Goal: Task Accomplishment & Management: Complete application form

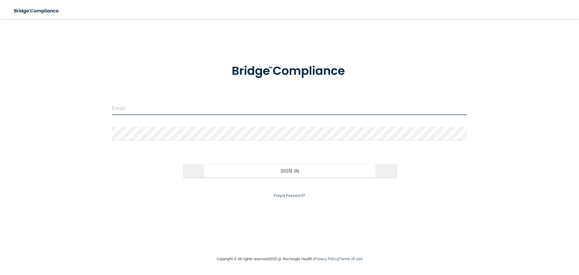
type input "[PERSON_NAME][EMAIL_ADDRESS][PERSON_NAME][DOMAIN_NAME]"
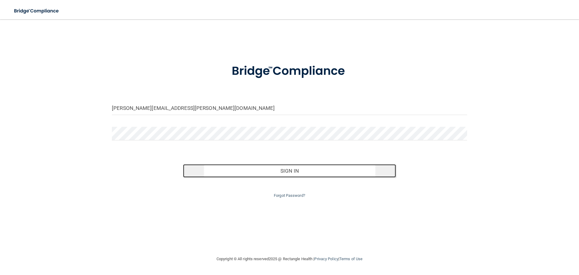
click at [281, 172] on button "Sign In" at bounding box center [289, 170] width 213 height 13
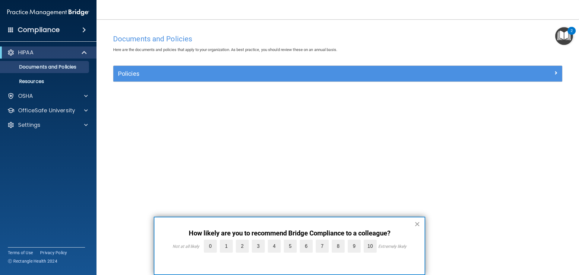
click at [417, 224] on button "×" at bounding box center [417, 224] width 6 height 10
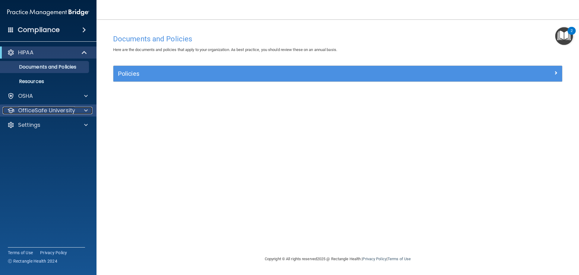
click at [90, 109] on div at bounding box center [84, 110] width 15 height 7
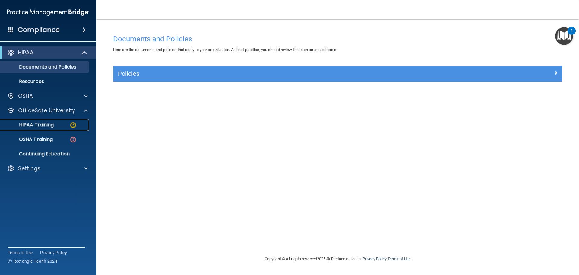
click at [62, 123] on div "HIPAA Training" at bounding box center [45, 125] width 82 height 6
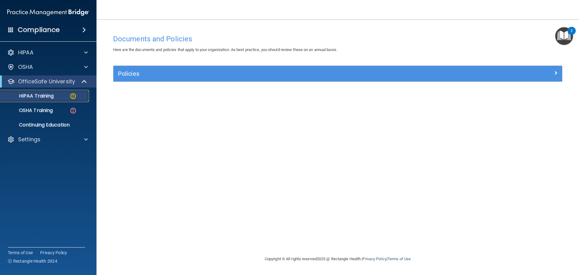
click at [34, 98] on p "HIPAA Training" at bounding box center [29, 96] width 50 height 6
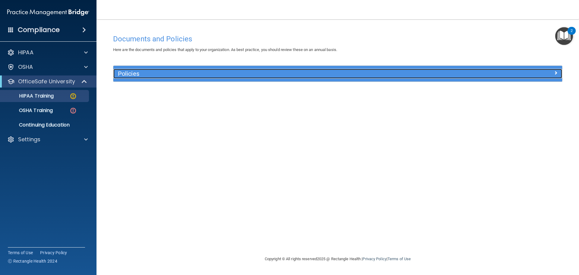
click at [534, 77] on div "Policies" at bounding box center [337, 74] width 449 height 10
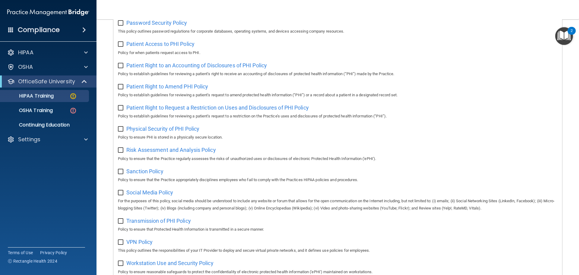
scroll to position [270, 0]
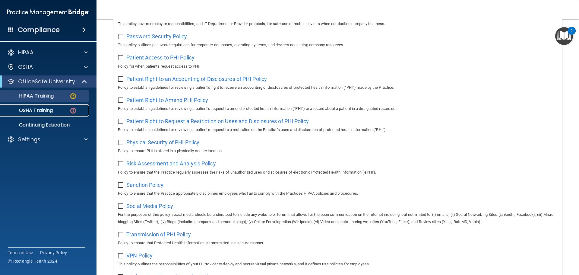
click at [28, 109] on p "OSHA Training" at bounding box center [28, 110] width 49 height 6
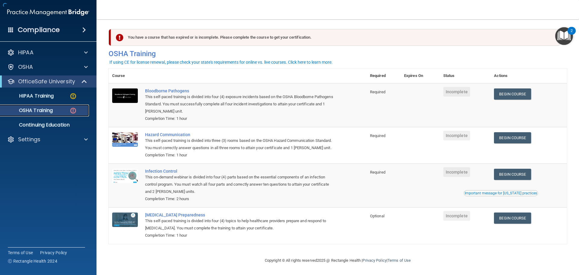
scroll to position [3, 0]
click at [48, 97] on p "HIPAA Training" at bounding box center [29, 96] width 50 height 6
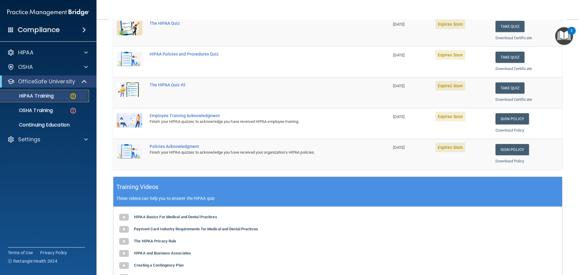
scroll to position [60, 0]
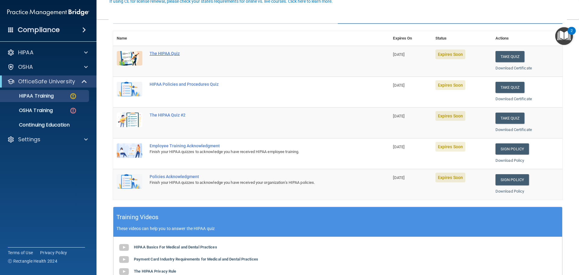
click at [172, 53] on div "The HIPAA Quiz" at bounding box center [254, 53] width 209 height 5
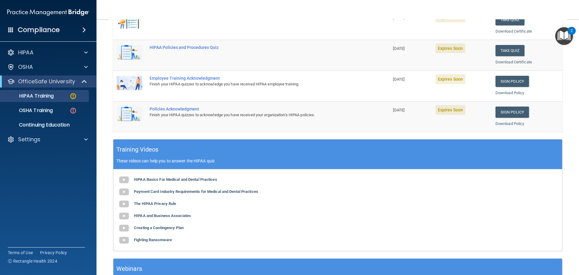
scroll to position [151, 0]
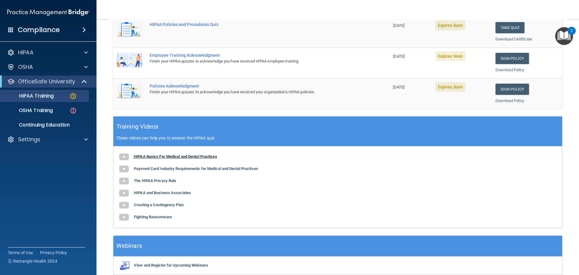
click at [144, 158] on b "HIPAA Basics For Medical and Dental Practices" at bounding box center [175, 156] width 83 height 5
click at [120, 168] on img at bounding box center [124, 169] width 12 height 12
click at [123, 158] on img at bounding box center [124, 157] width 12 height 12
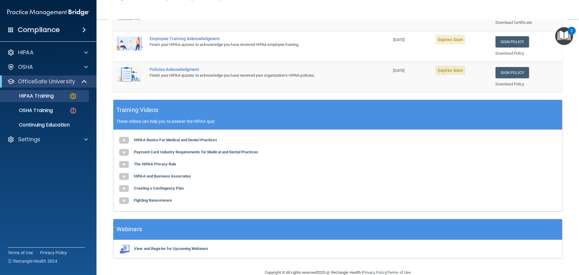
scroll to position [179, 0]
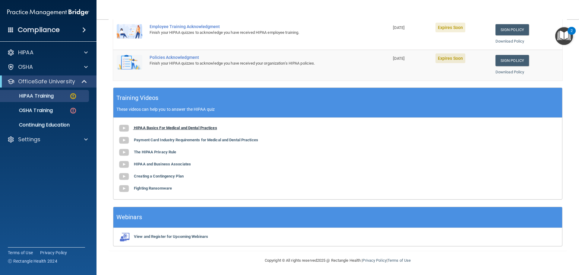
click at [158, 129] on b "HIPAA Basics For Medical and Dental Practices" at bounding box center [175, 127] width 83 height 5
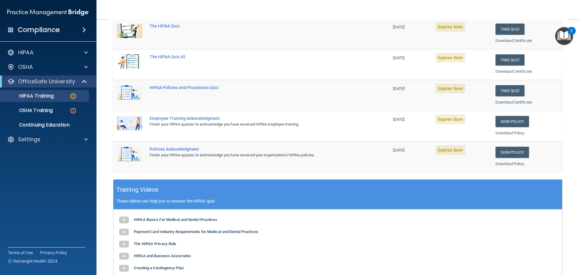
scroll to position [90, 0]
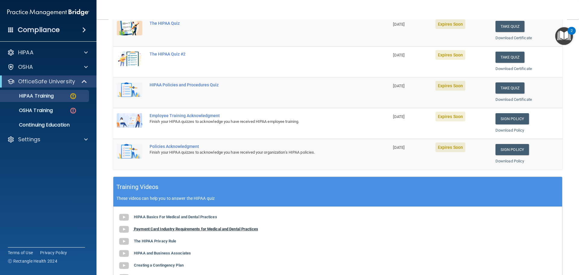
click at [143, 228] on b "Payment Card Industry Requirements for Medical and Dental Practices" at bounding box center [196, 228] width 124 height 5
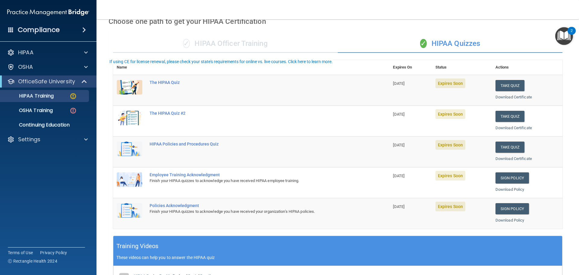
scroll to position [0, 0]
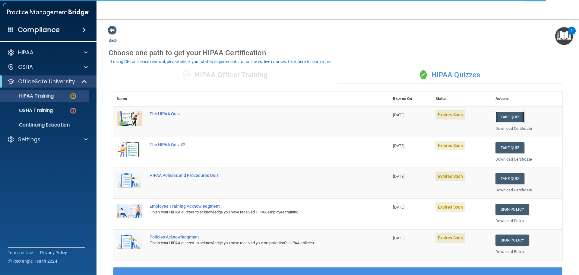
click at [505, 119] on button "Take Quiz" at bounding box center [509, 116] width 29 height 11
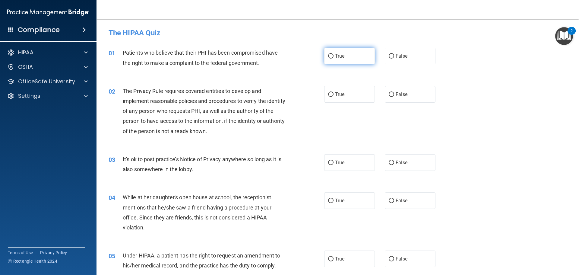
click at [337, 59] on label "True" at bounding box center [349, 56] width 51 height 17
click at [333, 58] on input "True" at bounding box center [330, 56] width 5 height 5
radio input "true"
click at [405, 204] on label "False" at bounding box center [410, 200] width 51 height 17
click at [394, 203] on input "False" at bounding box center [391, 200] width 5 height 5
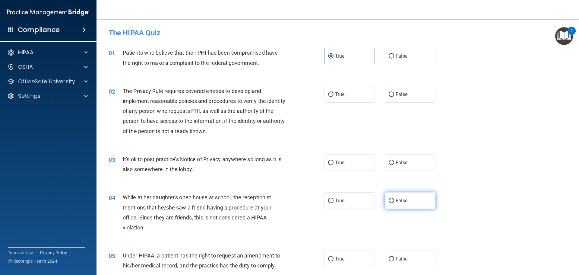
radio input "true"
click at [345, 93] on label "True" at bounding box center [349, 94] width 51 height 17
click at [333, 93] on input "True" at bounding box center [330, 94] width 5 height 5
radio input "true"
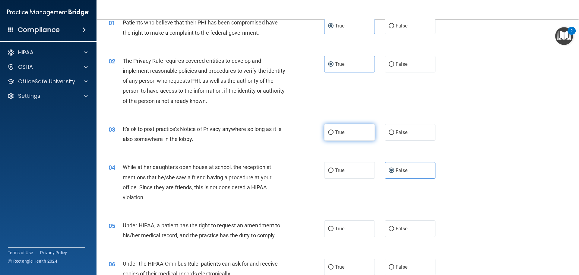
click at [361, 138] on label "True" at bounding box center [349, 132] width 51 height 17
click at [333, 135] on input "True" at bounding box center [330, 132] width 5 height 5
radio input "true"
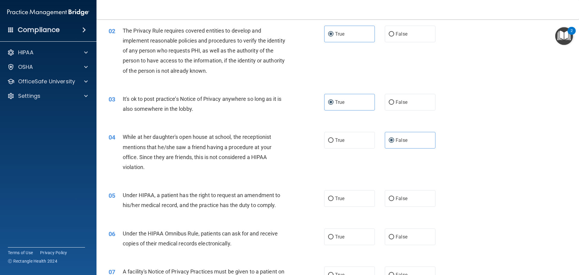
scroll to position [90, 0]
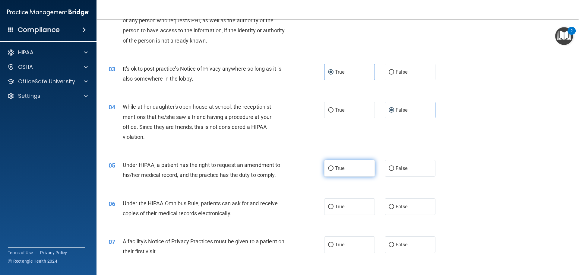
click at [340, 170] on span "True" at bounding box center [339, 168] width 9 height 6
click at [333, 170] on input "True" at bounding box center [330, 168] width 5 height 5
radio input "true"
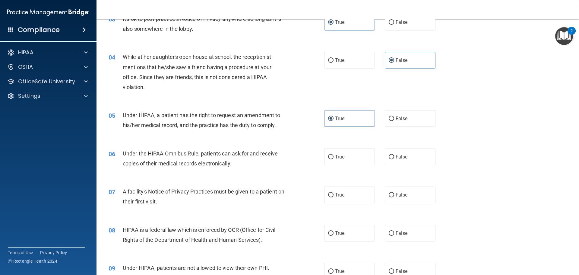
scroll to position [151, 0]
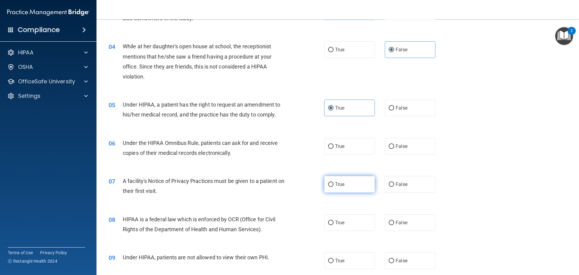
click at [337, 187] on label "True" at bounding box center [349, 184] width 51 height 17
click at [333, 187] on input "True" at bounding box center [330, 184] width 5 height 5
radio input "true"
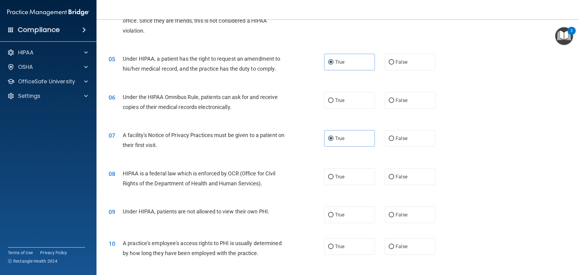
scroll to position [211, 0]
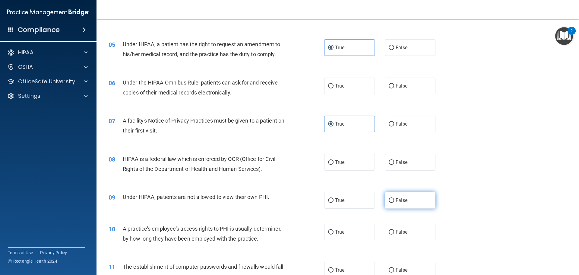
click at [406, 205] on label "False" at bounding box center [410, 200] width 51 height 17
click at [394, 203] on input "False" at bounding box center [391, 200] width 5 height 5
radio input "true"
click at [332, 164] on label "True" at bounding box center [349, 162] width 51 height 17
click at [332, 164] on input "True" at bounding box center [330, 162] width 5 height 5
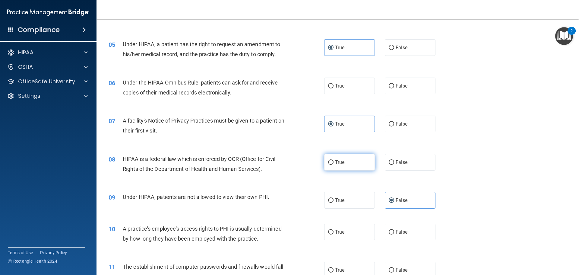
radio input "true"
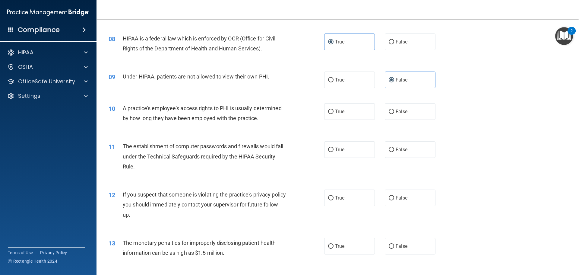
scroll to position [332, 0]
click at [331, 156] on label "True" at bounding box center [349, 149] width 51 height 17
click at [331, 152] on input "True" at bounding box center [330, 149] width 5 height 5
radio input "true"
click at [396, 112] on span "False" at bounding box center [401, 111] width 12 height 6
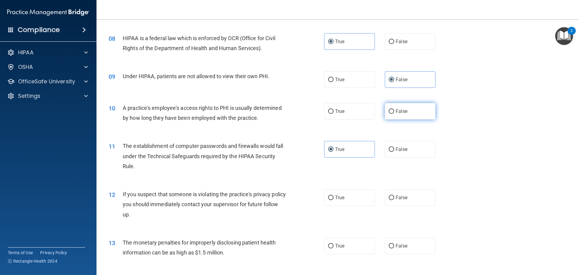
click at [394, 112] on input "False" at bounding box center [391, 111] width 5 height 5
radio input "true"
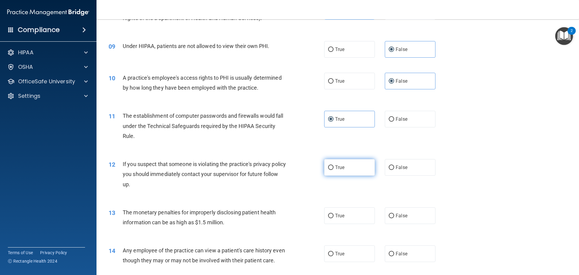
click at [347, 172] on label "True" at bounding box center [349, 167] width 51 height 17
click at [333, 170] on input "True" at bounding box center [330, 167] width 5 height 5
radio input "true"
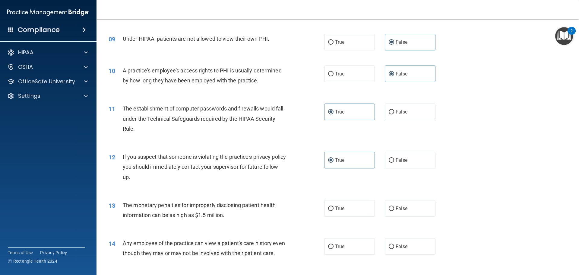
scroll to position [392, 0]
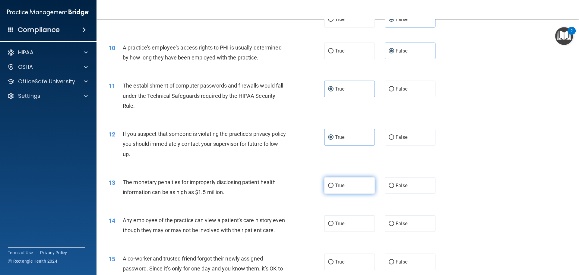
click at [340, 189] on label "True" at bounding box center [349, 185] width 51 height 17
click at [333, 188] on input "True" at bounding box center [330, 185] width 5 height 5
radio input "true"
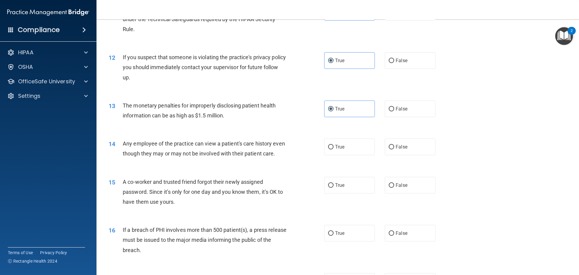
scroll to position [482, 0]
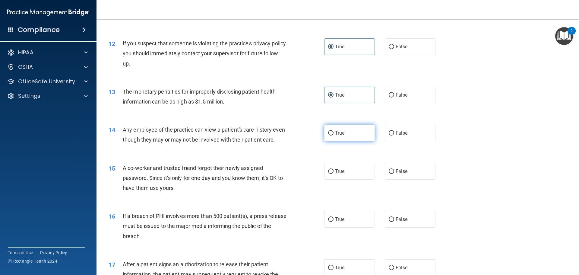
click at [347, 134] on label "True" at bounding box center [349, 132] width 51 height 17
click at [333, 134] on input "True" at bounding box center [330, 133] width 5 height 5
radio input "true"
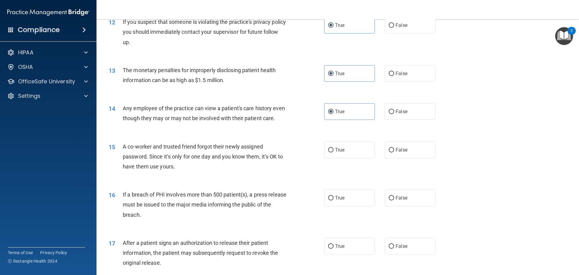
scroll to position [512, 0]
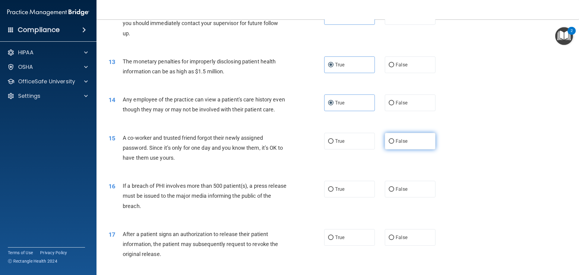
click at [404, 149] on label "False" at bounding box center [410, 141] width 51 height 17
click at [394, 143] on input "False" at bounding box center [391, 141] width 5 height 5
radio input "true"
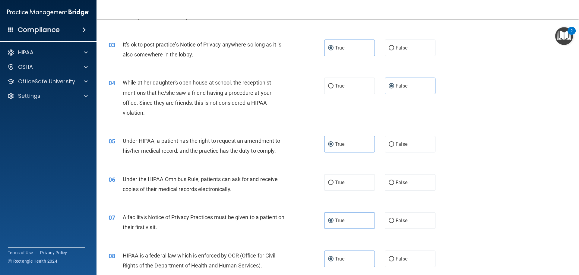
scroll to position [121, 0]
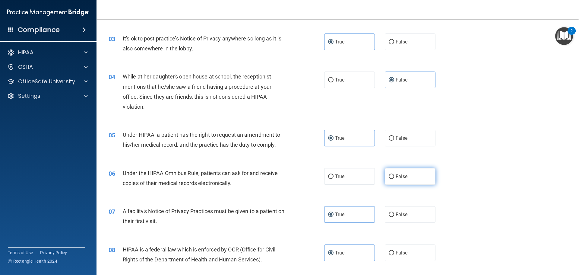
click at [422, 183] on label "False" at bounding box center [410, 176] width 51 height 17
click at [394, 179] on input "False" at bounding box center [391, 176] width 5 height 5
radio input "true"
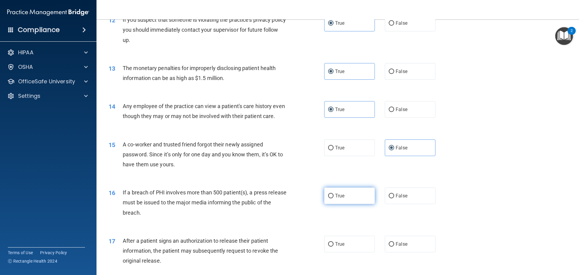
scroll to position [512, 0]
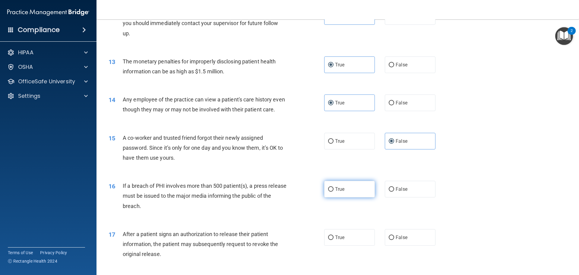
click at [331, 197] on label "True" at bounding box center [349, 189] width 51 height 17
click at [331, 191] on input "True" at bounding box center [330, 189] width 5 height 5
radio input "true"
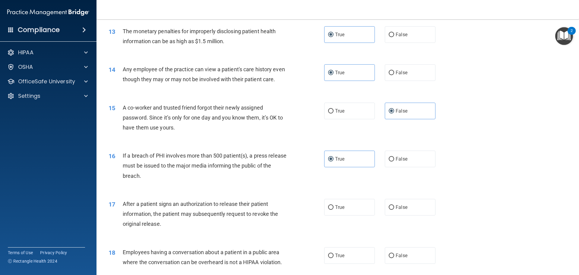
scroll to position [573, 0]
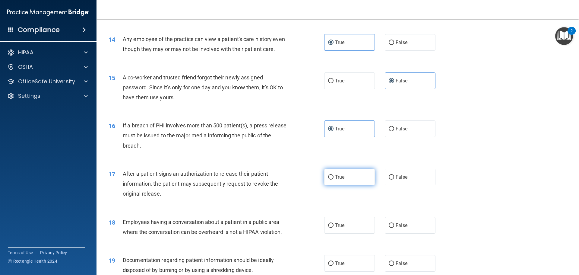
click at [341, 185] on label "True" at bounding box center [349, 176] width 51 height 17
click at [333, 179] on input "True" at bounding box center [330, 177] width 5 height 5
radio input "true"
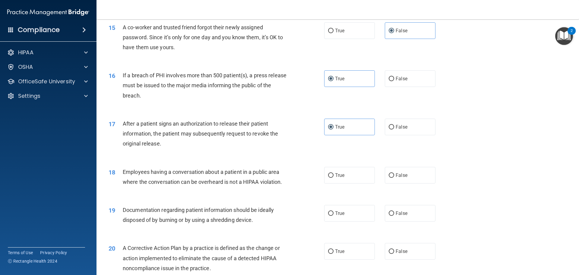
scroll to position [633, 0]
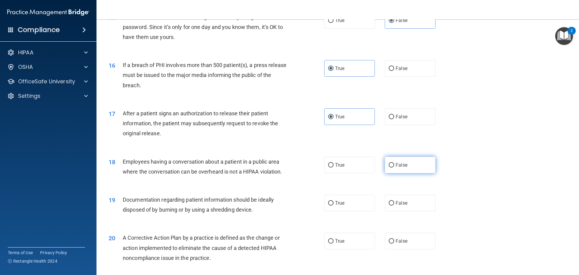
click at [398, 173] on label "False" at bounding box center [410, 164] width 51 height 17
click at [394, 167] on input "False" at bounding box center [391, 165] width 5 height 5
radio input "true"
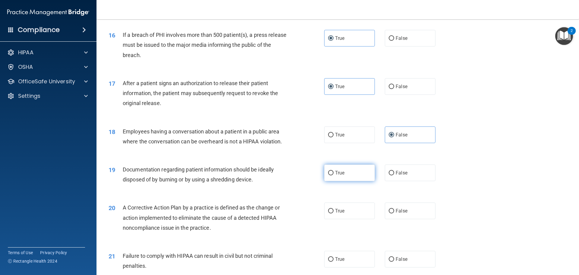
click at [347, 181] on label "True" at bounding box center [349, 172] width 51 height 17
click at [333, 175] on input "True" at bounding box center [330, 173] width 5 height 5
radio input "true"
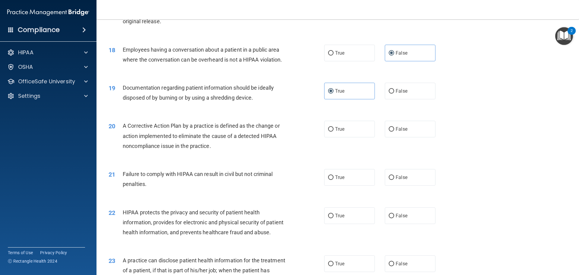
scroll to position [754, 0]
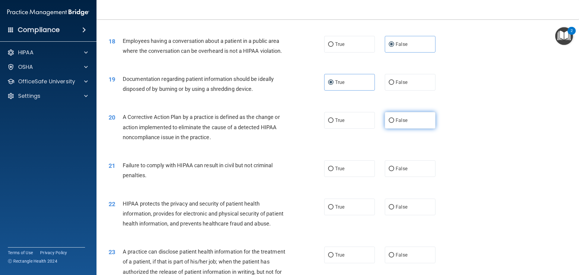
click at [406, 128] on label "False" at bounding box center [410, 120] width 51 height 17
click at [394, 123] on input "False" at bounding box center [391, 120] width 5 height 5
radio input "true"
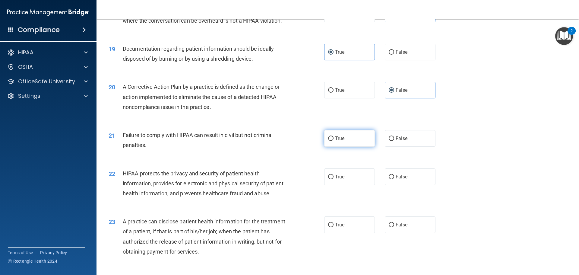
click at [328, 141] on input "True" at bounding box center [330, 138] width 5 height 5
radio input "true"
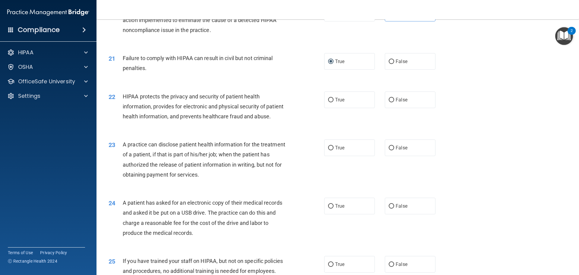
scroll to position [874, 0]
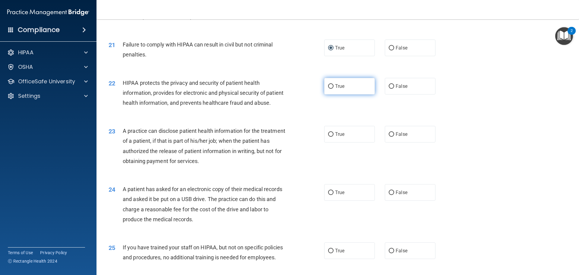
click at [343, 94] on label "True" at bounding box center [349, 86] width 51 height 17
click at [333, 89] on input "True" at bounding box center [330, 86] width 5 height 5
radio input "true"
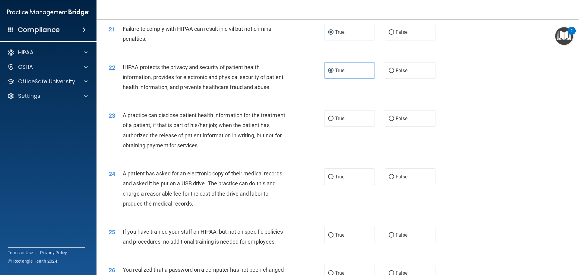
scroll to position [904, 0]
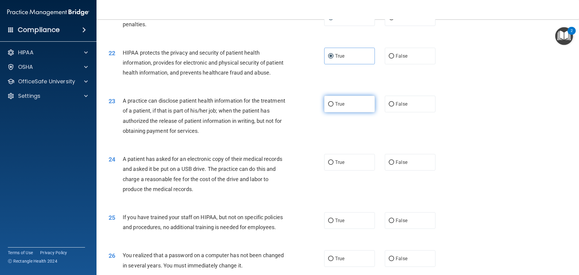
click at [337, 112] on label "True" at bounding box center [349, 104] width 51 height 17
click at [333, 106] on input "True" at bounding box center [330, 104] width 5 height 5
radio input "true"
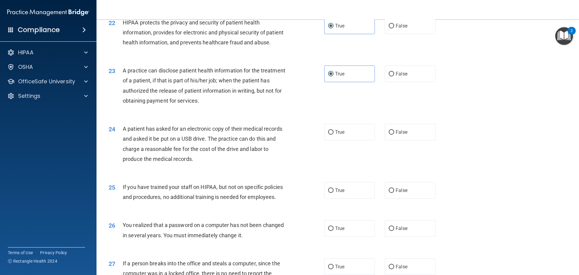
scroll to position [965, 0]
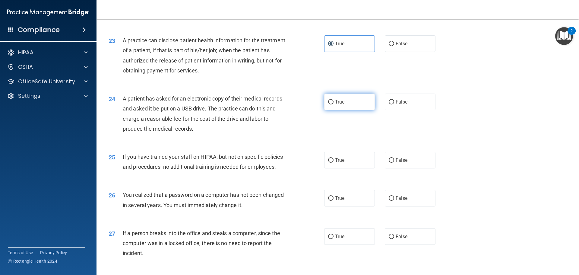
click at [343, 110] on label "True" at bounding box center [349, 101] width 51 height 17
click at [333, 104] on input "True" at bounding box center [330, 102] width 5 height 5
radio input "true"
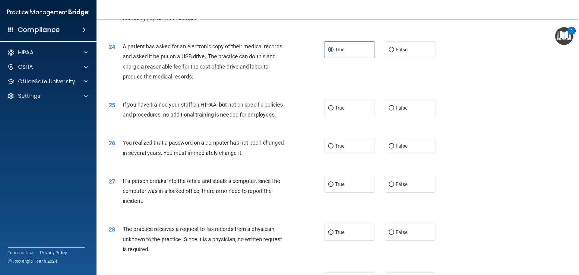
scroll to position [1025, 0]
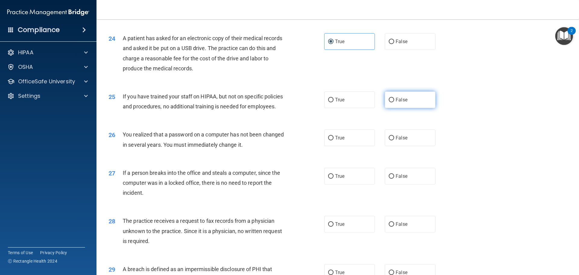
click at [423, 108] on label "False" at bounding box center [410, 99] width 51 height 17
click at [394, 102] on input "False" at bounding box center [391, 100] width 5 height 5
radio input "true"
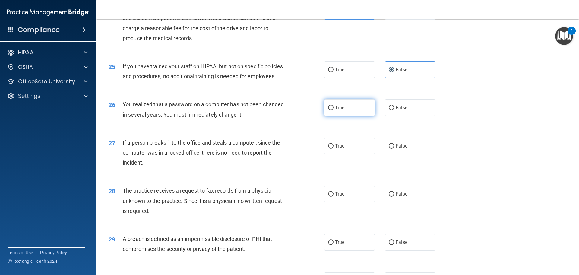
click at [337, 110] on span "True" at bounding box center [339, 108] width 9 height 6
click at [333, 110] on input "True" at bounding box center [330, 107] width 5 height 5
radio input "true"
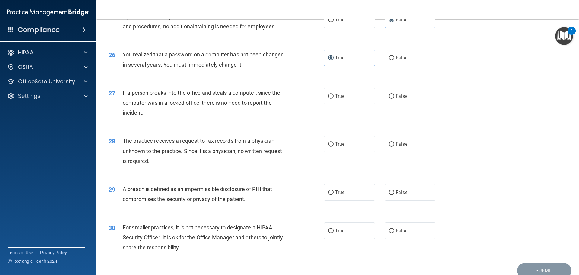
scroll to position [1115, 0]
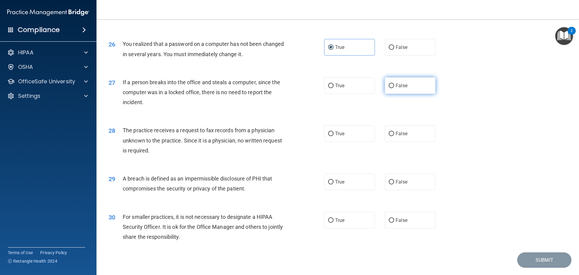
click at [389, 94] on label "False" at bounding box center [410, 85] width 51 height 17
click at [389, 88] on input "False" at bounding box center [391, 85] width 5 height 5
radio input "true"
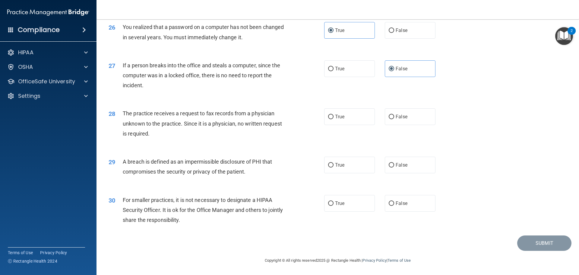
scroll to position [1152, 0]
click at [398, 117] on span "False" at bounding box center [401, 117] width 12 height 6
click at [394, 117] on input "False" at bounding box center [391, 117] width 5 height 5
radio input "true"
click at [336, 170] on label "True" at bounding box center [349, 164] width 51 height 17
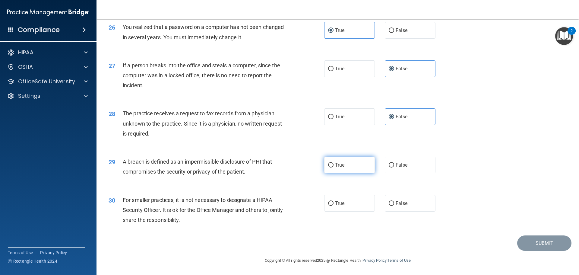
click at [333, 167] on input "True" at bounding box center [330, 165] width 5 height 5
radio input "true"
click at [395, 205] on span "False" at bounding box center [401, 203] width 12 height 6
click at [393, 205] on input "False" at bounding box center [391, 203] width 5 height 5
radio input "true"
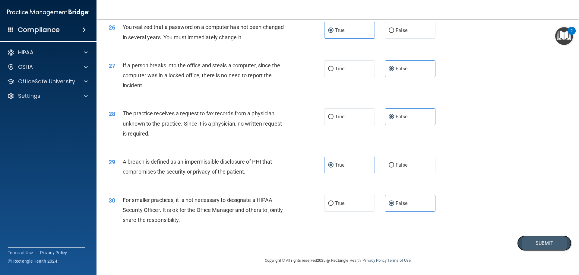
click at [527, 241] on button "Submit" at bounding box center [544, 242] width 54 height 15
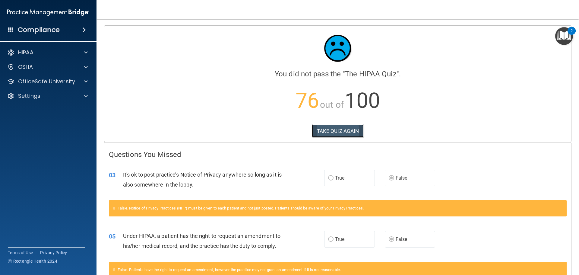
click at [318, 130] on button "TAKE QUIZ AGAIN" at bounding box center [338, 130] width 52 height 13
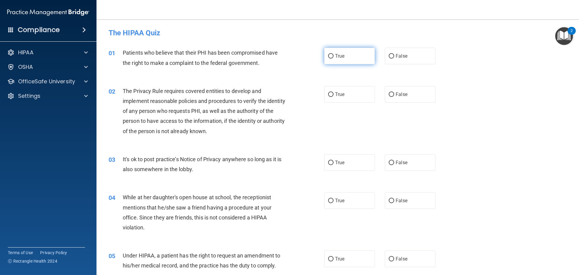
click at [341, 59] on label "True" at bounding box center [349, 56] width 51 height 17
click at [333, 58] on input "True" at bounding box center [330, 56] width 5 height 5
radio input "true"
click at [338, 98] on label "True" at bounding box center [349, 94] width 51 height 17
click at [333, 97] on input "True" at bounding box center [330, 94] width 5 height 5
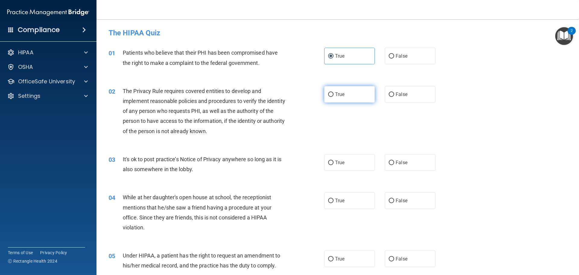
radio input "true"
click at [348, 166] on label "True" at bounding box center [349, 162] width 51 height 17
click at [333, 165] on input "True" at bounding box center [330, 162] width 5 height 5
radio input "true"
click at [340, 261] on span "True" at bounding box center [339, 259] width 9 height 6
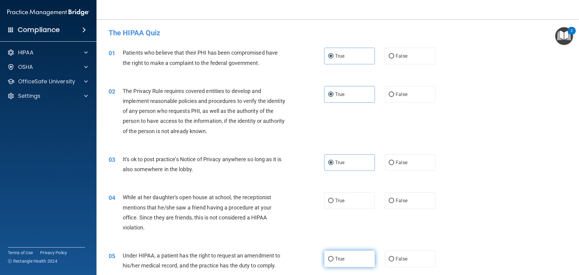
click at [333, 261] on input "True" at bounding box center [330, 259] width 5 height 5
radio input "true"
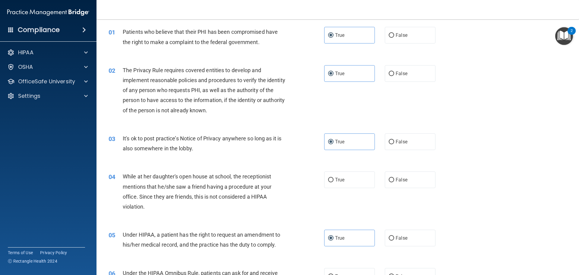
scroll to position [60, 0]
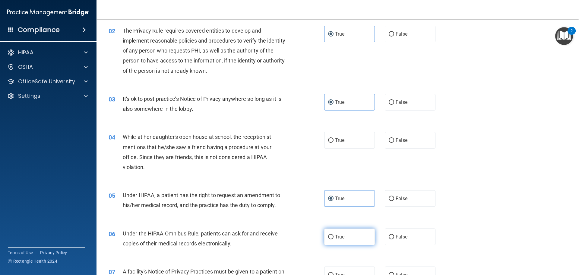
click at [351, 243] on label "True" at bounding box center [349, 236] width 51 height 17
click at [333, 239] on input "True" at bounding box center [330, 236] width 5 height 5
radio input "true"
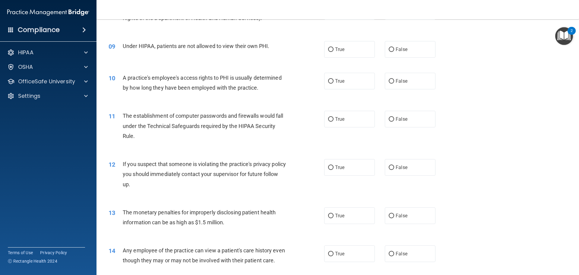
scroll to position [392, 0]
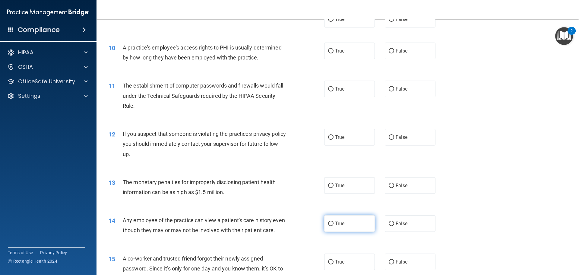
click at [346, 227] on label "True" at bounding box center [349, 223] width 51 height 17
click at [333, 226] on input "True" at bounding box center [330, 223] width 5 height 5
radio input "true"
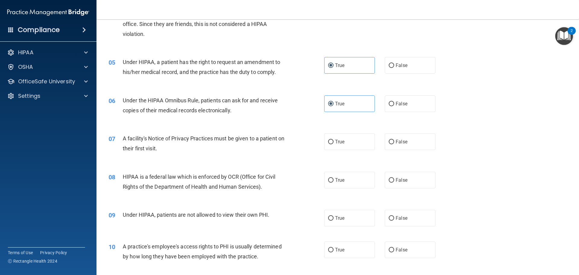
scroll to position [181, 0]
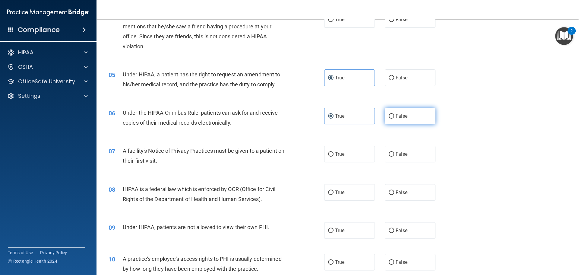
click at [411, 112] on label "False" at bounding box center [410, 116] width 51 height 17
click at [394, 114] on input "False" at bounding box center [391, 116] width 5 height 5
radio input "true"
radio input "false"
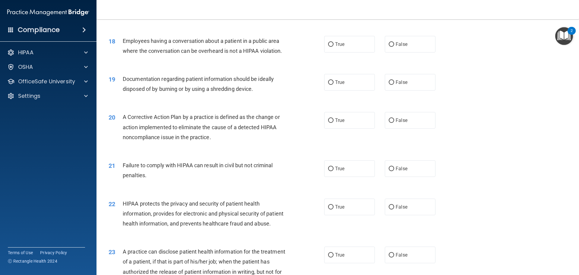
scroll to position [784, 0]
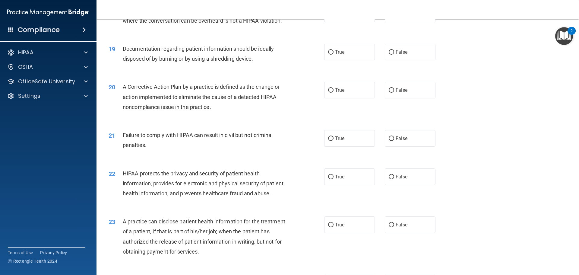
click at [388, 98] on label "False" at bounding box center [410, 90] width 51 height 17
click at [389, 93] on input "False" at bounding box center [391, 90] width 5 height 5
radio input "true"
click at [347, 146] on label "True" at bounding box center [349, 138] width 51 height 17
click at [333, 141] on input "True" at bounding box center [330, 138] width 5 height 5
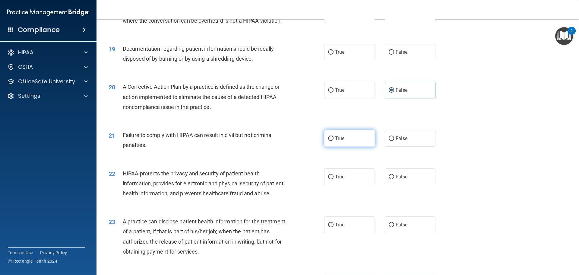
radio input "true"
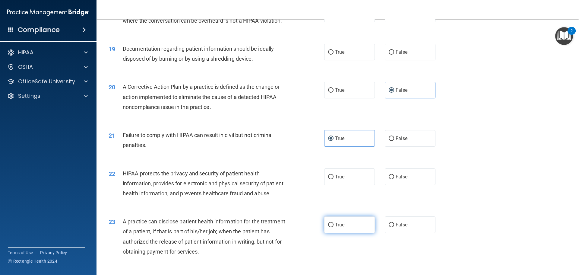
click at [329, 227] on input "True" at bounding box center [330, 224] width 5 height 5
radio input "true"
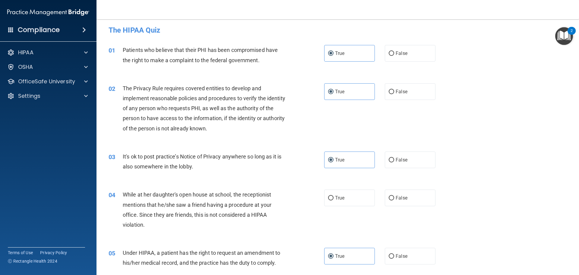
scroll to position [0, 0]
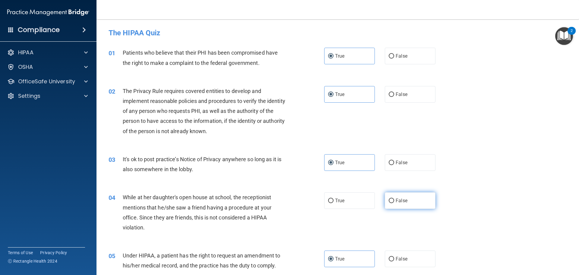
click at [395, 200] on span "False" at bounding box center [401, 200] width 12 height 6
click at [394, 200] on input "False" at bounding box center [391, 200] width 5 height 5
radio input "true"
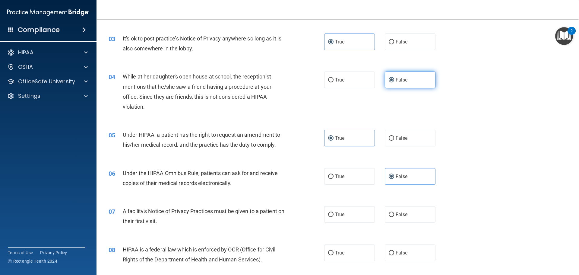
scroll to position [151, 0]
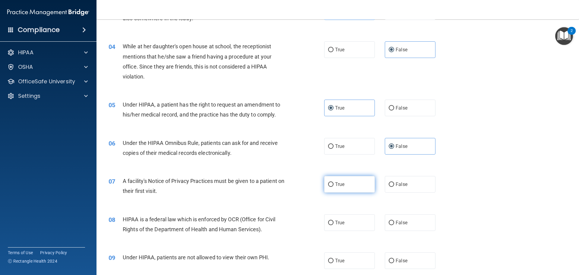
click at [341, 186] on span "True" at bounding box center [339, 184] width 9 height 6
click at [333, 186] on input "True" at bounding box center [330, 184] width 5 height 5
radio input "true"
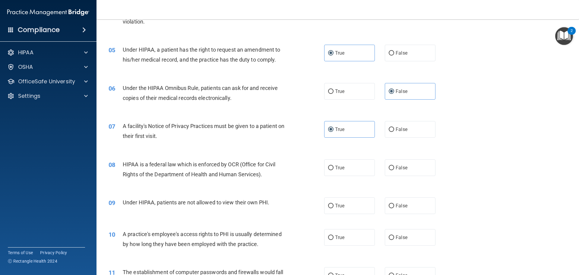
scroll to position [211, 0]
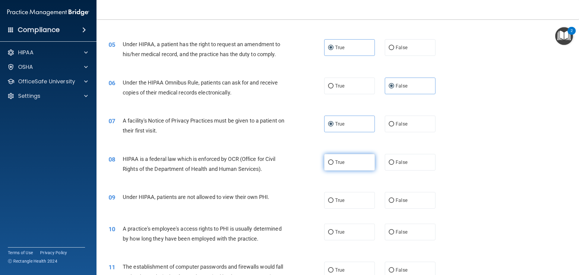
click at [339, 161] on span "True" at bounding box center [339, 162] width 9 height 6
click at [333, 161] on input "True" at bounding box center [330, 162] width 5 height 5
radio input "true"
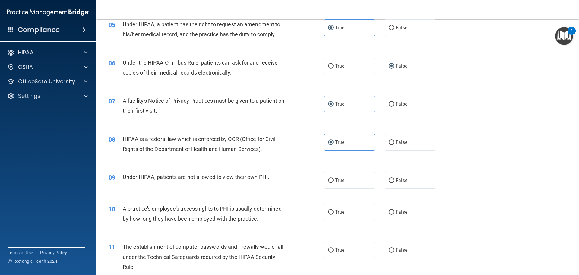
scroll to position [241, 0]
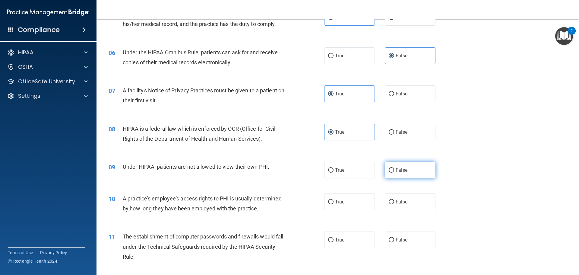
click at [391, 171] on label "False" at bounding box center [410, 170] width 51 height 17
click at [391, 171] on input "False" at bounding box center [391, 170] width 5 height 5
radio input "true"
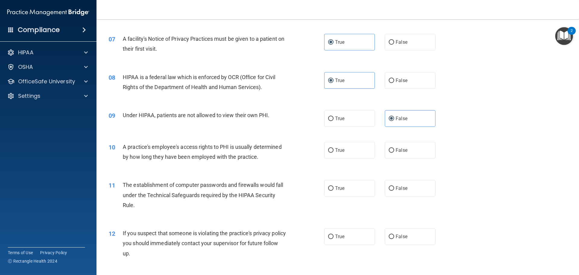
scroll to position [301, 0]
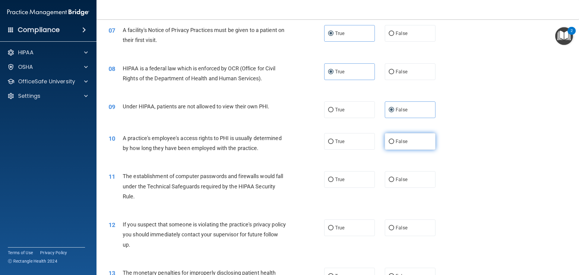
click at [396, 142] on span "False" at bounding box center [401, 141] width 12 height 6
click at [394, 142] on input "False" at bounding box center [391, 141] width 5 height 5
radio input "true"
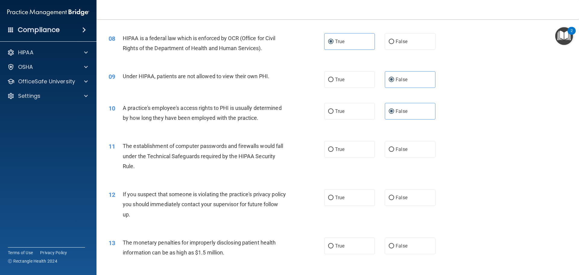
scroll to position [362, 0]
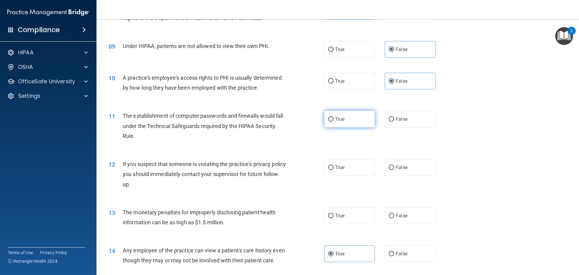
click at [342, 117] on label "True" at bounding box center [349, 119] width 51 height 17
click at [333, 117] on input "True" at bounding box center [330, 119] width 5 height 5
radio input "true"
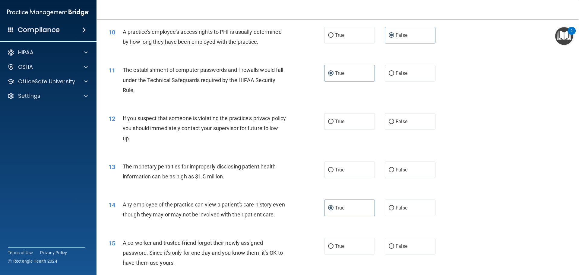
scroll to position [422, 0]
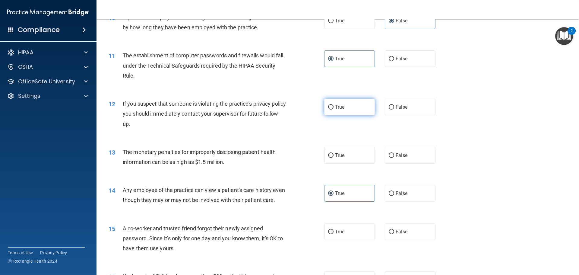
click at [344, 107] on label "True" at bounding box center [349, 107] width 51 height 17
click at [333, 107] on input "True" at bounding box center [330, 107] width 5 height 5
radio input "true"
click at [367, 157] on label "True" at bounding box center [349, 155] width 51 height 17
click at [333, 157] on input "True" at bounding box center [330, 155] width 5 height 5
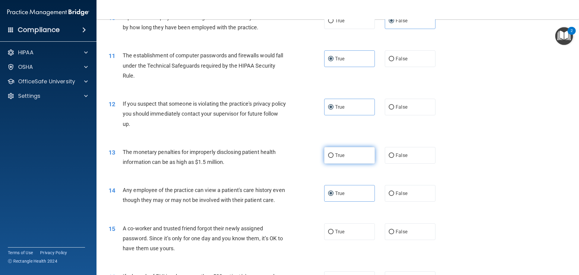
radio input "true"
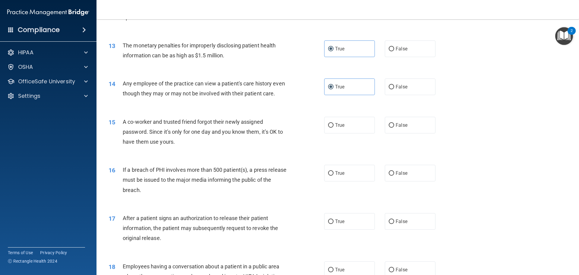
scroll to position [543, 0]
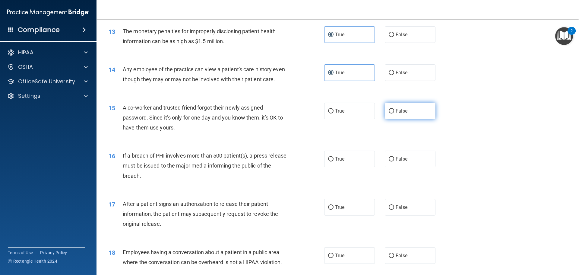
click at [405, 119] on label "False" at bounding box center [410, 110] width 51 height 17
click at [394, 113] on input "False" at bounding box center [391, 111] width 5 height 5
radio input "true"
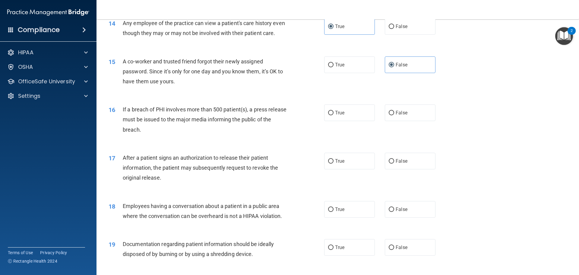
scroll to position [603, 0]
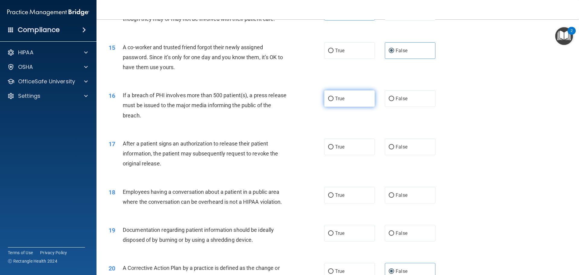
click at [343, 107] on label "True" at bounding box center [349, 98] width 51 height 17
click at [333, 101] on input "True" at bounding box center [330, 98] width 5 height 5
radio input "true"
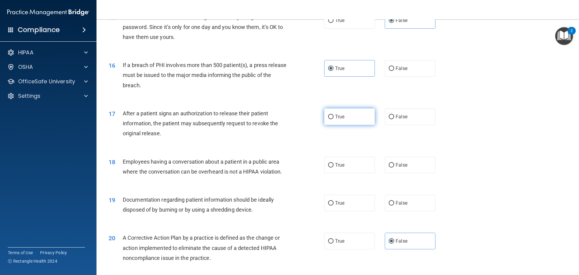
click at [335, 119] on span "True" at bounding box center [339, 117] width 9 height 6
click at [333, 119] on input "True" at bounding box center [330, 117] width 5 height 5
radio input "true"
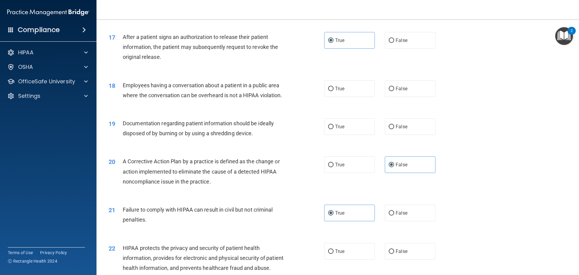
scroll to position [723, 0]
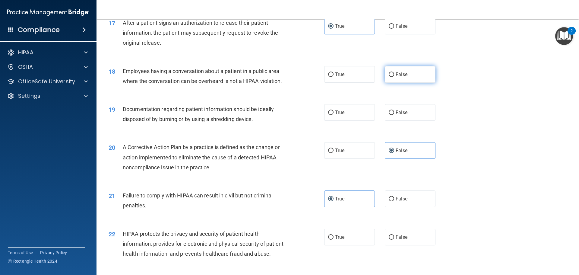
click at [399, 77] on span "False" at bounding box center [401, 74] width 12 height 6
click at [394, 77] on input "False" at bounding box center [391, 74] width 5 height 5
radio input "true"
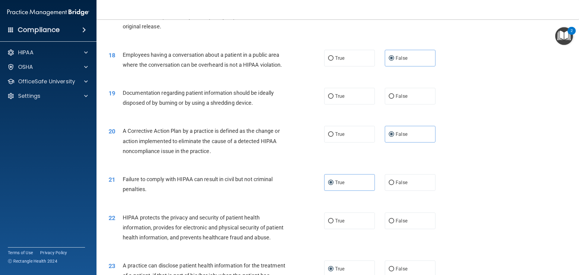
scroll to position [754, 0]
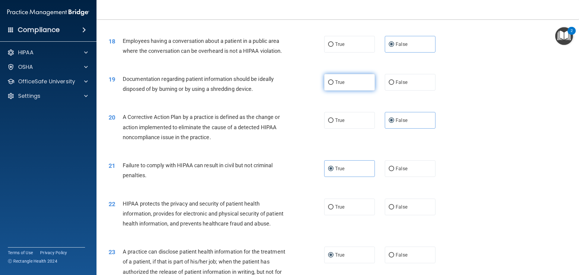
click at [326, 90] on label "True" at bounding box center [349, 82] width 51 height 17
click at [328, 85] on input "True" at bounding box center [330, 82] width 5 height 5
radio input "true"
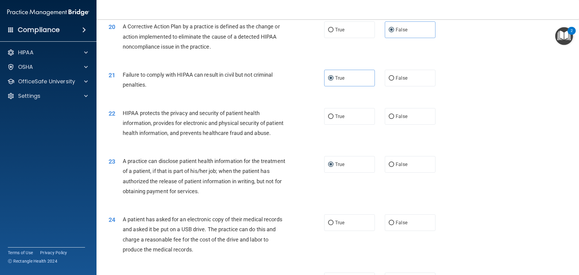
scroll to position [874, 0]
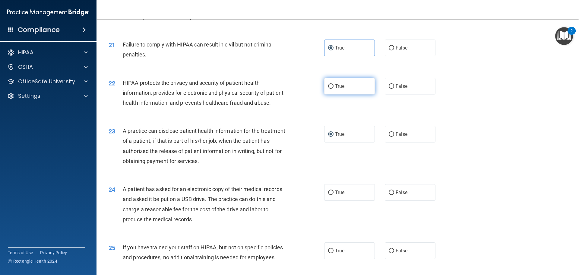
click at [341, 89] on span "True" at bounding box center [339, 86] width 9 height 6
click at [333, 89] on input "True" at bounding box center [330, 86] width 5 height 5
radio input "true"
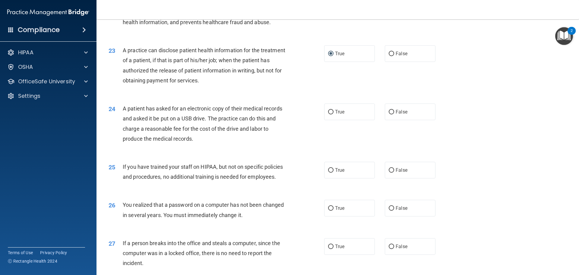
scroll to position [965, 0]
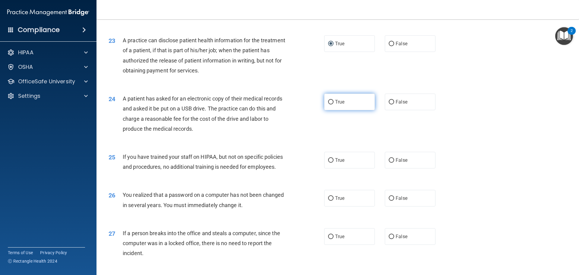
click at [352, 110] on label "True" at bounding box center [349, 101] width 51 height 17
click at [333, 104] on input "True" at bounding box center [330, 102] width 5 height 5
radio input "true"
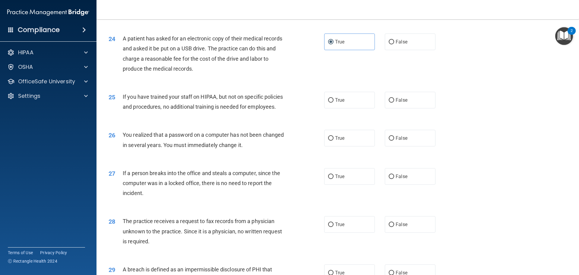
scroll to position [1025, 0]
click at [411, 108] on label "False" at bounding box center [410, 99] width 51 height 17
click at [394, 102] on input "False" at bounding box center [391, 100] width 5 height 5
radio input "true"
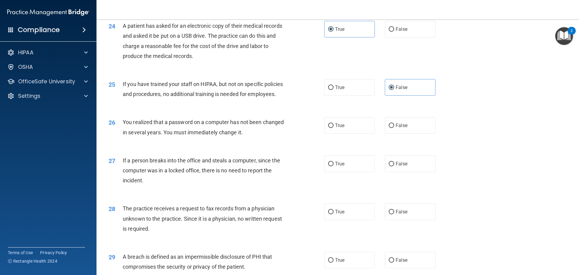
scroll to position [1055, 0]
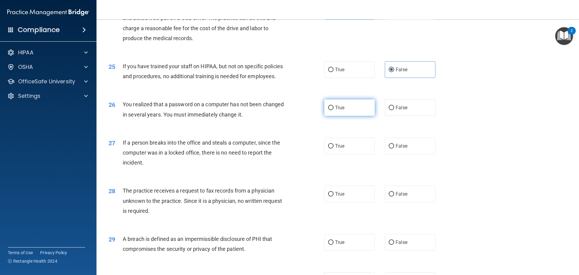
click at [351, 116] on label "True" at bounding box center [349, 107] width 51 height 17
click at [333, 110] on input "True" at bounding box center [330, 107] width 5 height 5
radio input "true"
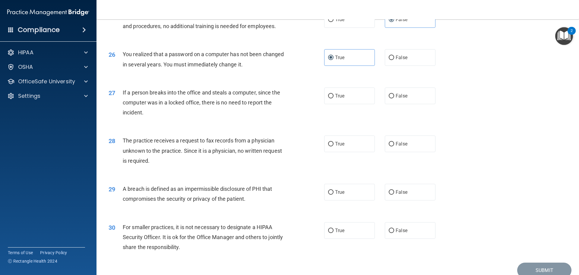
scroll to position [1115, 0]
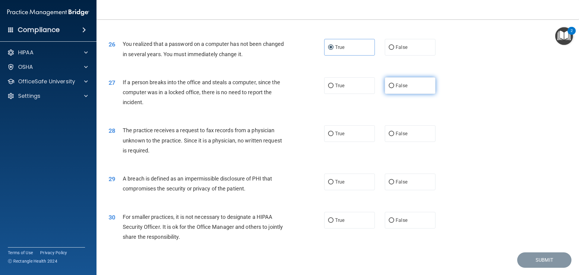
click at [395, 88] on span "False" at bounding box center [401, 86] width 12 height 6
click at [394, 88] on input "False" at bounding box center [391, 85] width 5 height 5
radio input "true"
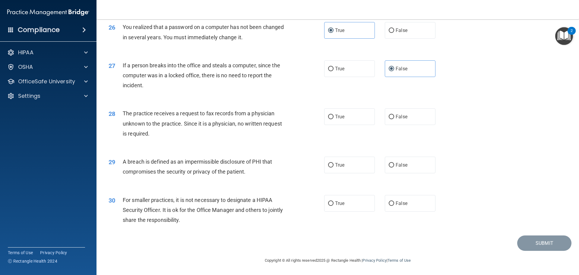
scroll to position [1152, 0]
click at [403, 118] on span "False" at bounding box center [401, 117] width 12 height 6
click at [394, 118] on input "False" at bounding box center [391, 117] width 5 height 5
radio input "true"
click at [337, 164] on span "True" at bounding box center [339, 165] width 9 height 6
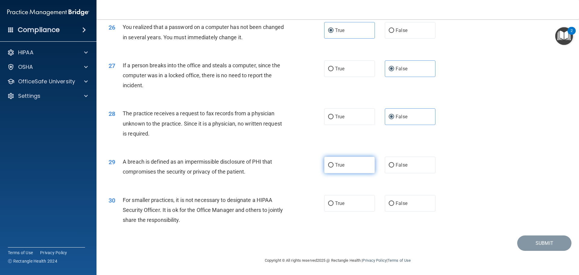
click at [333, 164] on input "True" at bounding box center [330, 165] width 5 height 5
radio input "true"
click at [392, 203] on label "False" at bounding box center [410, 203] width 51 height 17
click at [392, 203] on input "False" at bounding box center [391, 203] width 5 height 5
radio input "true"
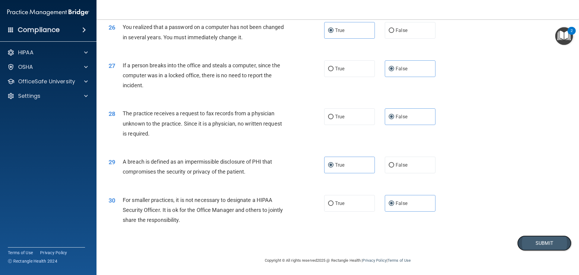
click at [521, 244] on button "Submit" at bounding box center [544, 242] width 54 height 15
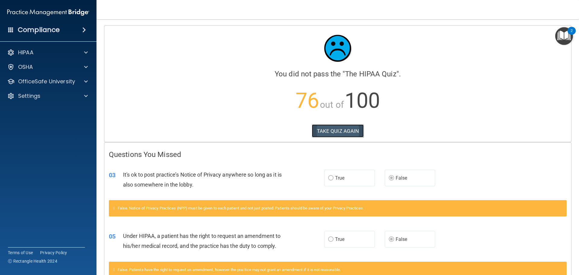
click at [325, 135] on button "TAKE QUIZ AGAIN" at bounding box center [338, 130] width 52 height 13
drag, startPoint x: 325, startPoint y: 150, endPoint x: 360, endPoint y: 150, distance: 35.3
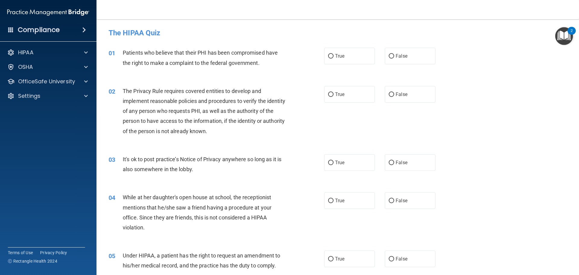
drag, startPoint x: 360, startPoint y: 150, endPoint x: 515, endPoint y: 80, distance: 170.5
click at [515, 80] on div "02 The Privacy Rule requires covered entities to develop and implement reasonab…" at bounding box center [337, 112] width 467 height 68
click at [397, 168] on label "False" at bounding box center [410, 162] width 51 height 17
click at [394, 165] on input "False" at bounding box center [391, 162] width 5 height 5
radio input "true"
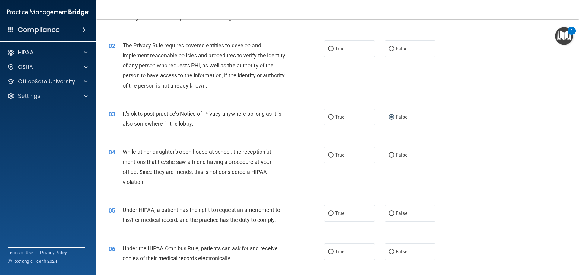
scroll to position [60, 0]
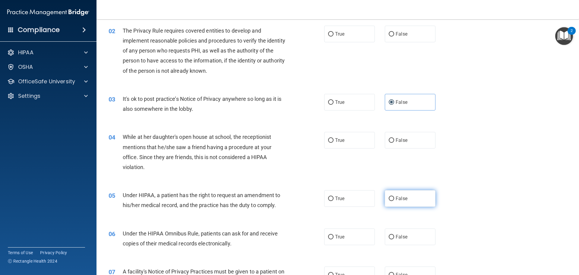
click at [403, 204] on label "False" at bounding box center [410, 198] width 51 height 17
click at [394, 201] on input "False" at bounding box center [391, 198] width 5 height 5
radio input "true"
click at [347, 243] on label "True" at bounding box center [349, 236] width 51 height 17
click at [333, 239] on input "True" at bounding box center [330, 236] width 5 height 5
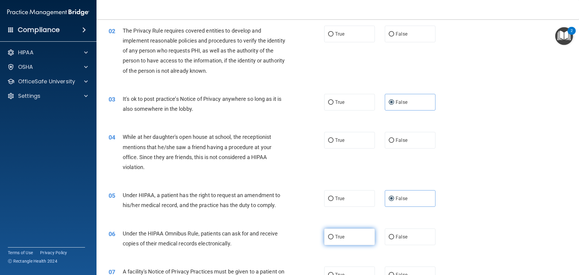
radio input "true"
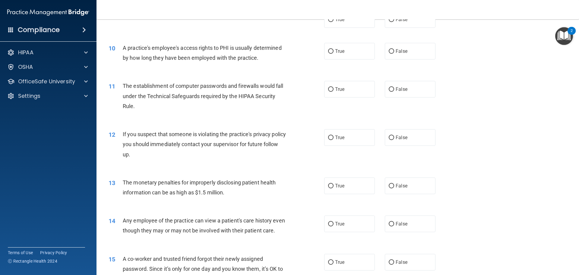
scroll to position [392, 0]
click at [406, 224] on label "False" at bounding box center [410, 223] width 51 height 17
click at [394, 224] on input "False" at bounding box center [391, 223] width 5 height 5
radio input "true"
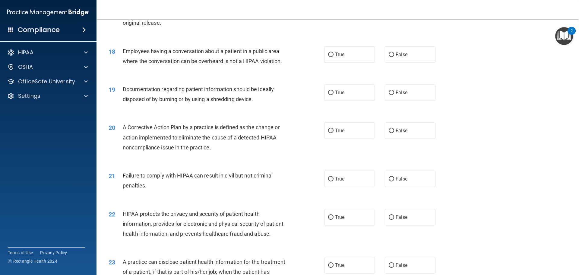
scroll to position [754, 0]
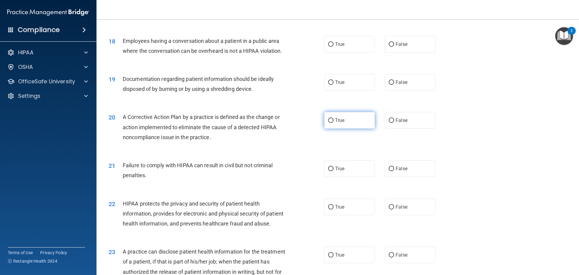
click at [336, 123] on span "True" at bounding box center [339, 120] width 9 height 6
click at [333, 123] on input "True" at bounding box center [330, 120] width 5 height 5
radio input "true"
click at [396, 171] on span "False" at bounding box center [401, 168] width 12 height 6
click at [394, 171] on input "False" at bounding box center [391, 168] width 5 height 5
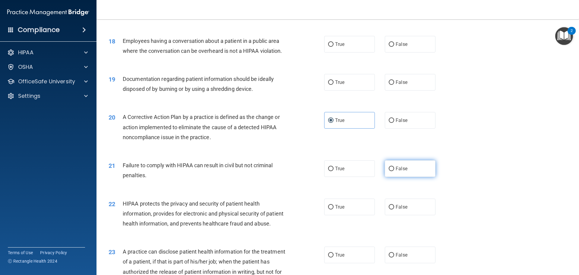
radio input "true"
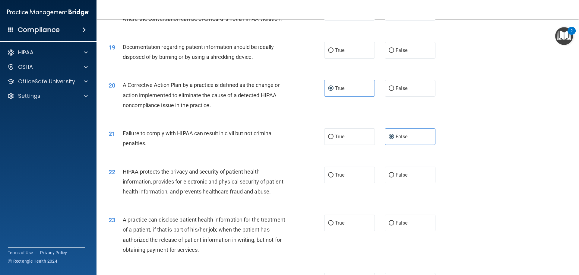
scroll to position [814, 0]
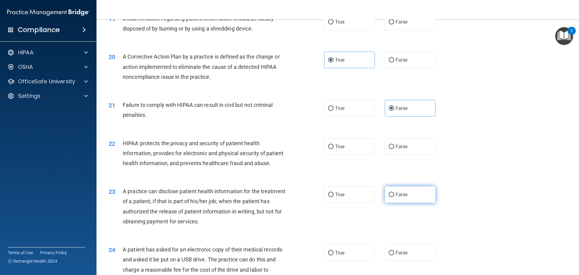
click at [395, 197] on span "False" at bounding box center [401, 194] width 12 height 6
click at [394, 197] on input "False" at bounding box center [391, 194] width 5 height 5
radio input "true"
click at [335, 155] on label "True" at bounding box center [349, 146] width 51 height 17
click at [333, 149] on input "True" at bounding box center [330, 146] width 5 height 5
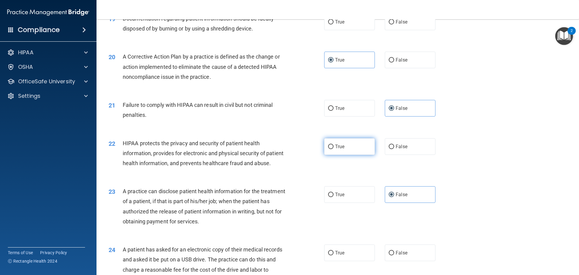
radio input "true"
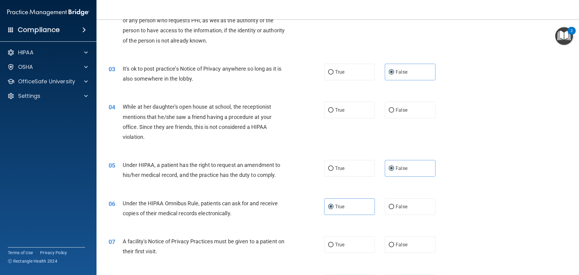
scroll to position [0, 0]
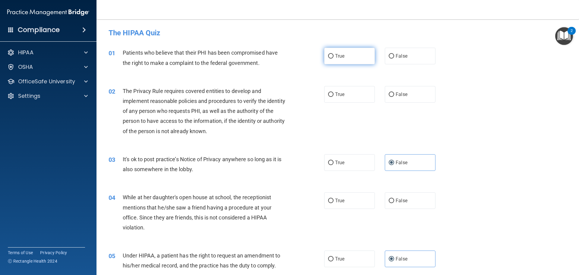
click at [340, 63] on label "True" at bounding box center [349, 56] width 51 height 17
click at [333, 58] on input "True" at bounding box center [330, 56] width 5 height 5
radio input "true"
click at [335, 95] on span "True" at bounding box center [339, 94] width 9 height 6
click at [333, 95] on input "True" at bounding box center [330, 94] width 5 height 5
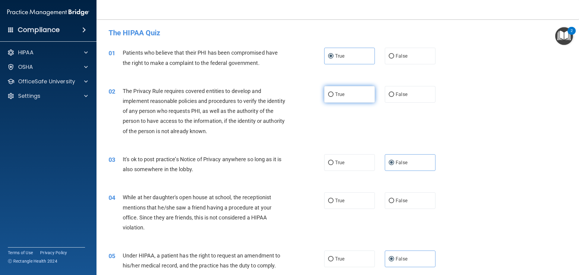
radio input "true"
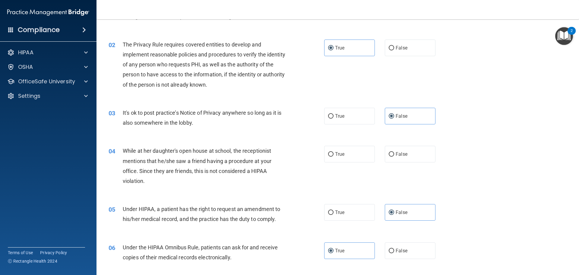
scroll to position [60, 0]
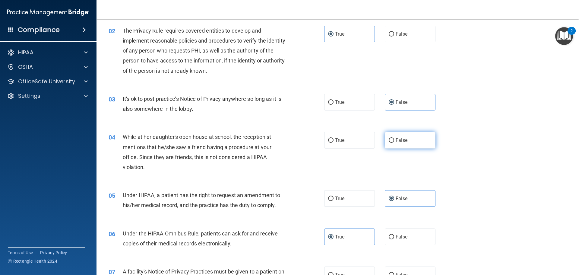
click at [397, 138] on span "False" at bounding box center [401, 140] width 12 height 6
click at [394, 138] on input "False" at bounding box center [391, 140] width 5 height 5
radio input "true"
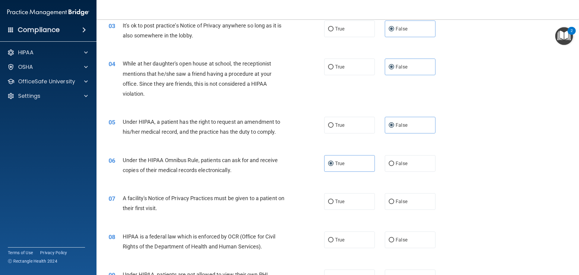
scroll to position [151, 0]
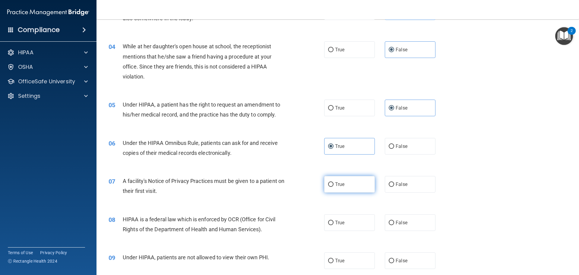
click at [346, 192] on label "True" at bounding box center [349, 184] width 51 height 17
click at [333, 187] on input "True" at bounding box center [330, 184] width 5 height 5
radio input "true"
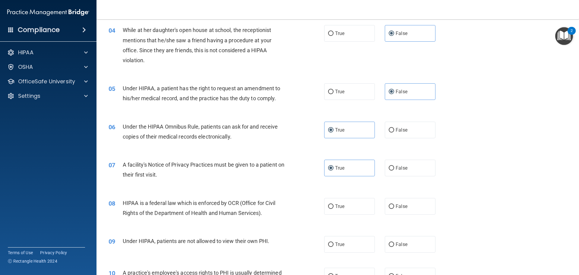
scroll to position [181, 0]
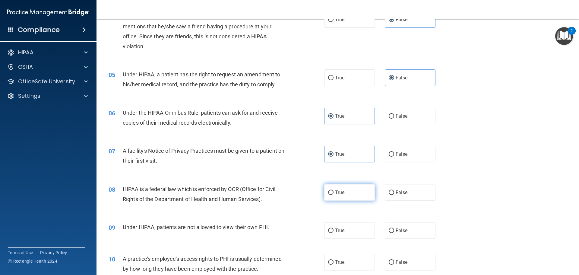
click at [337, 190] on span "True" at bounding box center [339, 192] width 9 height 6
click at [333, 190] on input "True" at bounding box center [330, 192] width 5 height 5
radio input "true"
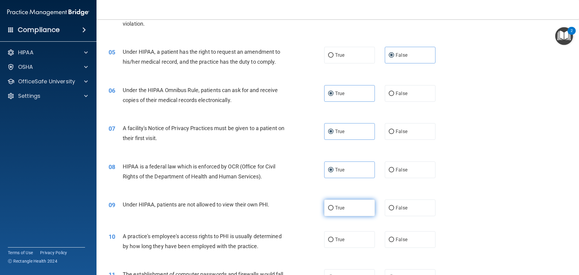
scroll to position [241, 0]
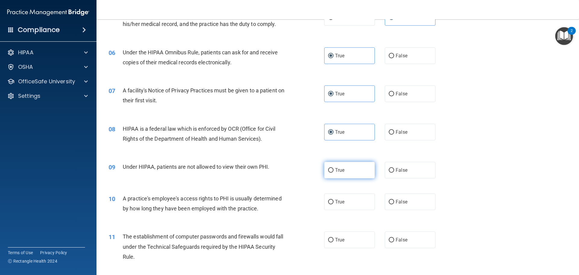
click at [335, 170] on span "True" at bounding box center [339, 170] width 9 height 6
click at [333, 170] on input "True" at bounding box center [330, 170] width 5 height 5
radio input "true"
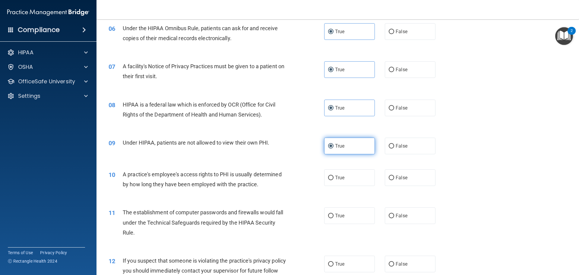
scroll to position [301, 0]
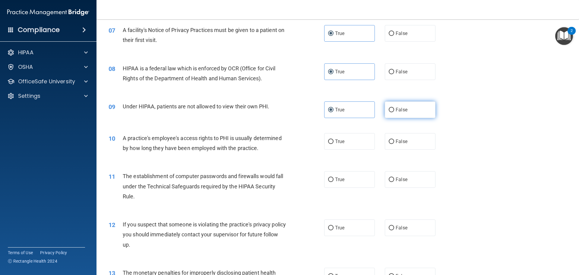
click at [395, 114] on label "False" at bounding box center [410, 109] width 51 height 17
click at [394, 112] on input "False" at bounding box center [391, 110] width 5 height 5
radio input "true"
radio input "false"
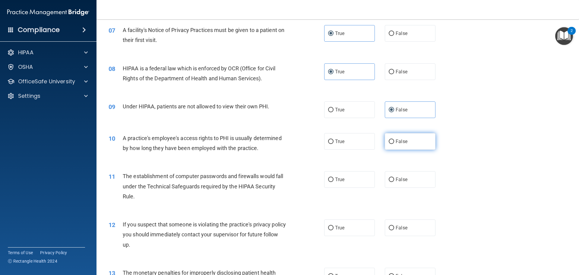
click at [406, 146] on label "False" at bounding box center [410, 141] width 51 height 17
click at [394, 144] on input "False" at bounding box center [391, 141] width 5 height 5
radio input "true"
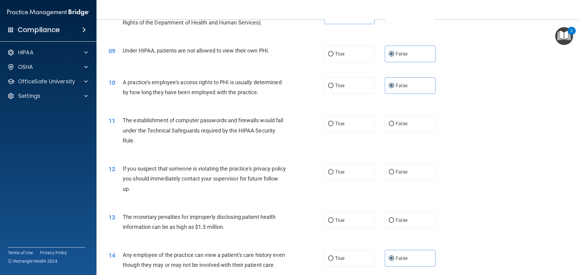
scroll to position [362, 0]
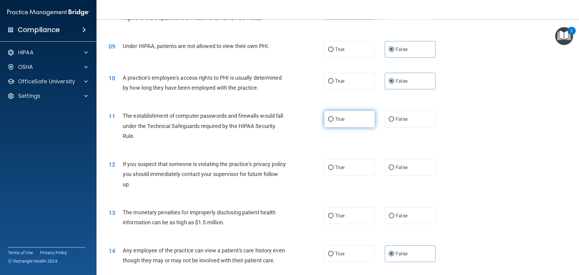
click at [340, 119] on span "True" at bounding box center [339, 119] width 9 height 6
click at [333, 119] on input "True" at bounding box center [330, 119] width 5 height 5
radio input "true"
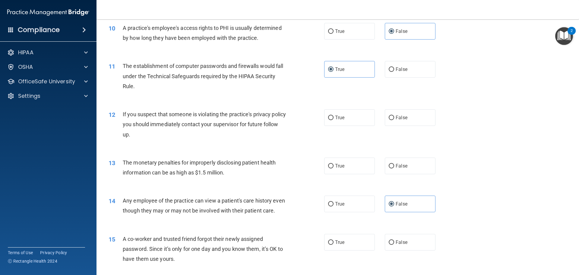
scroll to position [422, 0]
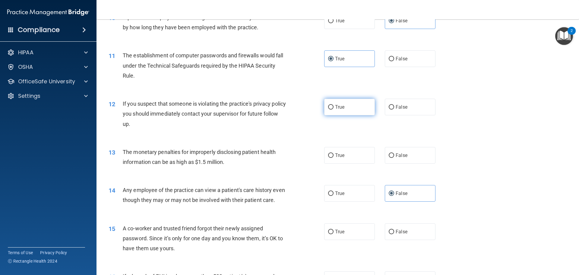
click at [338, 111] on label "True" at bounding box center [349, 107] width 51 height 17
click at [333, 109] on input "True" at bounding box center [330, 107] width 5 height 5
radio input "true"
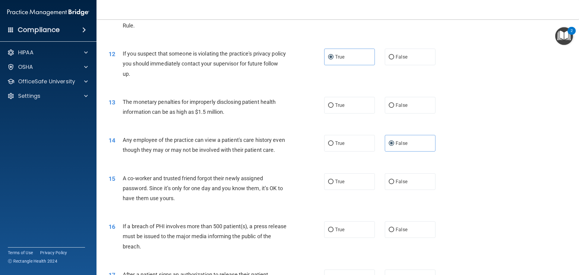
scroll to position [482, 0]
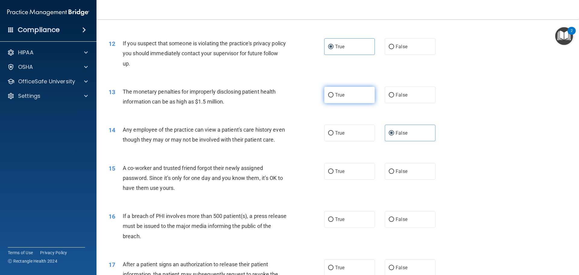
click at [339, 96] on span "True" at bounding box center [339, 95] width 9 height 6
click at [333, 96] on input "True" at bounding box center [330, 95] width 5 height 5
radio input "true"
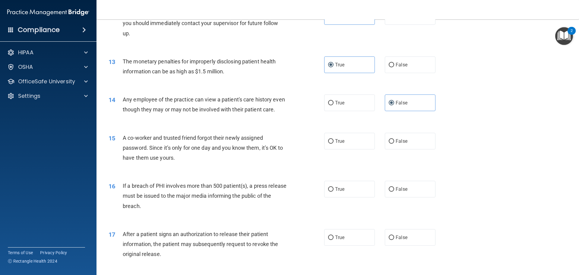
scroll to position [543, 0]
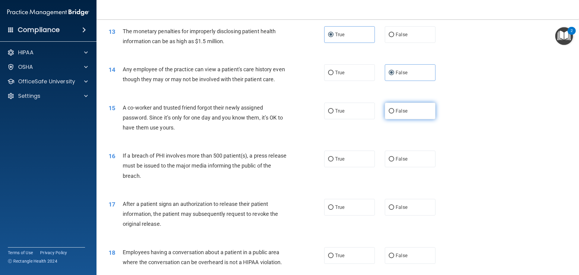
click at [424, 119] on label "False" at bounding box center [410, 110] width 51 height 17
click at [394, 113] on input "False" at bounding box center [391, 111] width 5 height 5
radio input "true"
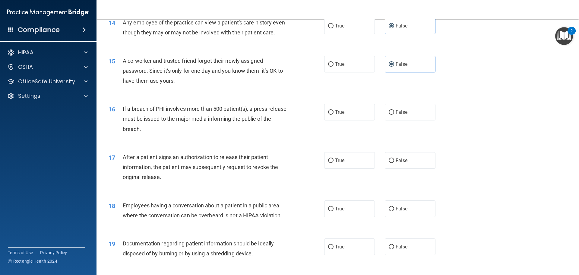
scroll to position [603, 0]
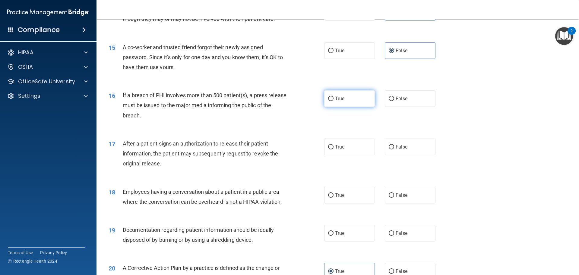
click at [329, 101] on input "True" at bounding box center [330, 98] width 5 height 5
radio input "true"
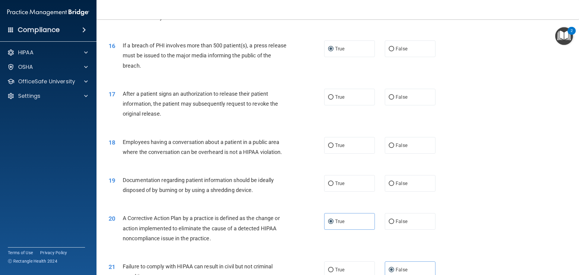
scroll to position [663, 0]
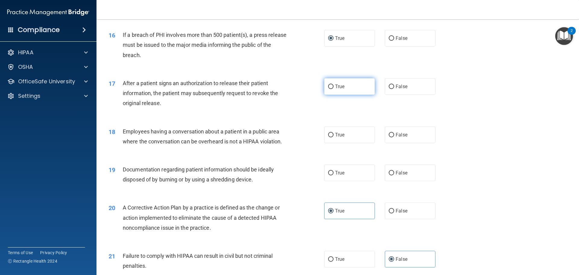
click at [330, 89] on input "True" at bounding box center [330, 86] width 5 height 5
radio input "true"
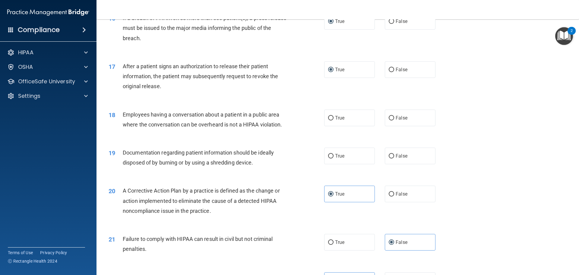
scroll to position [693, 0]
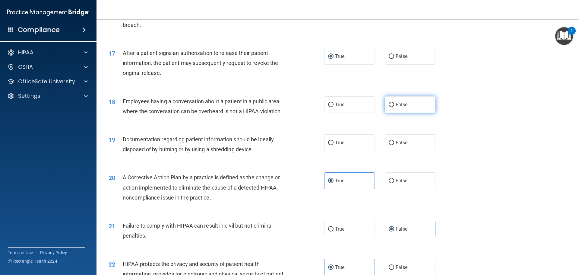
click at [389, 107] on input "False" at bounding box center [391, 104] width 5 height 5
radio input "true"
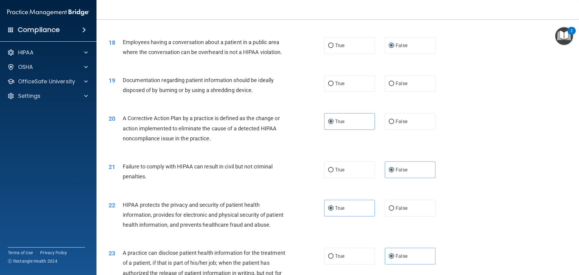
scroll to position [754, 0]
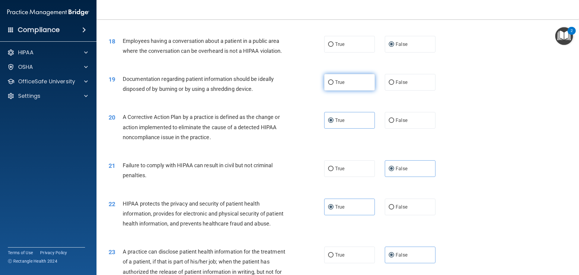
click at [340, 90] on label "True" at bounding box center [349, 82] width 51 height 17
click at [333, 85] on input "True" at bounding box center [330, 82] width 5 height 5
radio input "true"
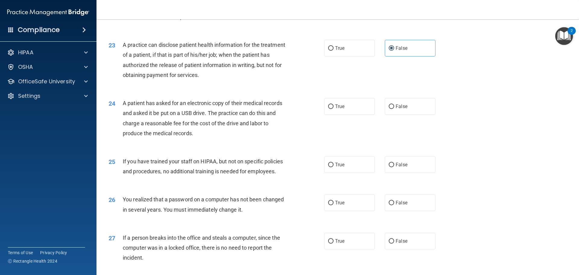
scroll to position [965, 0]
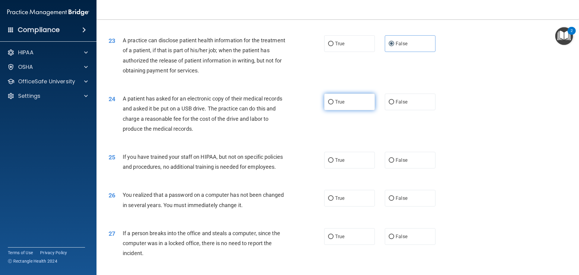
click at [342, 110] on label "True" at bounding box center [349, 101] width 51 height 17
click at [333, 104] on input "True" at bounding box center [330, 102] width 5 height 5
radio input "true"
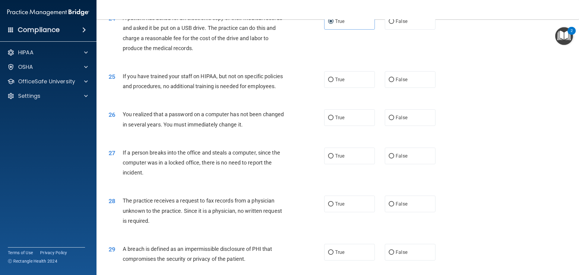
scroll to position [1055, 0]
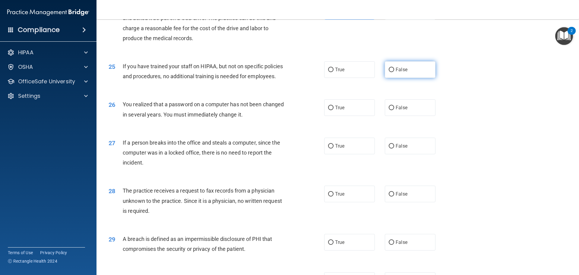
click at [389, 72] on input "False" at bounding box center [391, 70] width 5 height 5
radio input "true"
click at [335, 110] on span "True" at bounding box center [339, 108] width 9 height 6
click at [333, 110] on input "True" at bounding box center [330, 107] width 5 height 5
radio input "true"
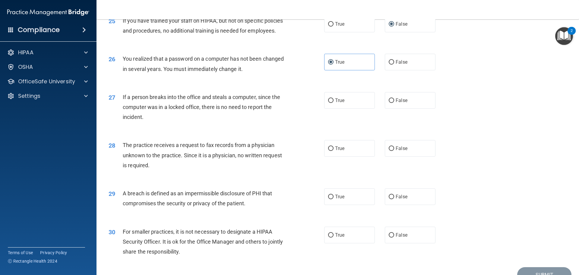
scroll to position [1115, 0]
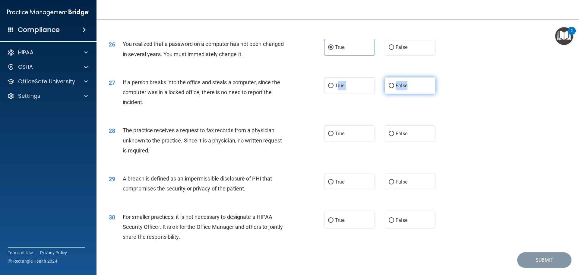
drag, startPoint x: 336, startPoint y: 109, endPoint x: 415, endPoint y: 112, distance: 79.3
click at [415, 94] on div "True False" at bounding box center [384, 85] width 121 height 17
click at [441, 118] on div "27 If a person breaks into the office and steals a computer, since the computer…" at bounding box center [337, 94] width 467 height 48
click at [420, 94] on label "False" at bounding box center [410, 85] width 51 height 17
click at [394, 88] on input "False" at bounding box center [391, 85] width 5 height 5
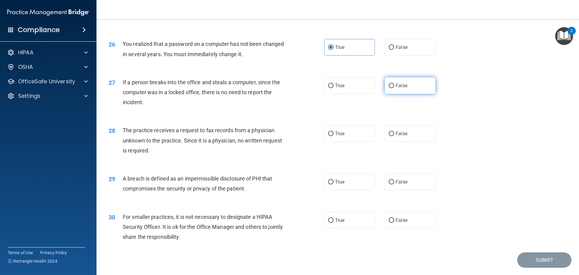
radio input "true"
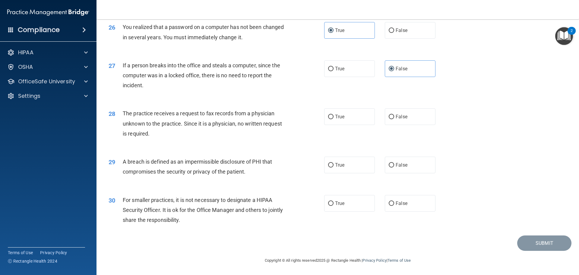
scroll to position [1152, 0]
click at [401, 122] on label "False" at bounding box center [410, 116] width 51 height 17
click at [394, 119] on input "False" at bounding box center [391, 117] width 5 height 5
radio input "true"
click at [329, 162] on label "True" at bounding box center [349, 164] width 51 height 17
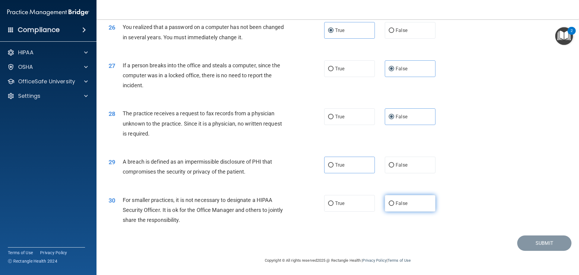
click at [387, 202] on label "False" at bounding box center [410, 203] width 51 height 17
click at [410, 209] on label "False" at bounding box center [410, 203] width 51 height 17
click at [394, 206] on input "False" at bounding box center [391, 203] width 5 height 5
radio input "true"
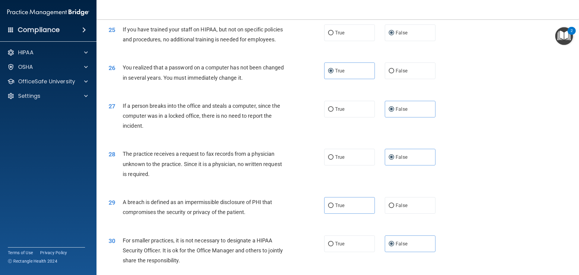
scroll to position [1122, 0]
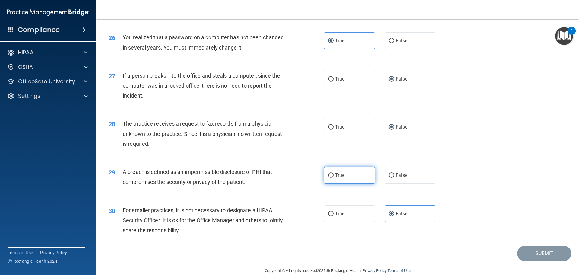
click at [348, 183] on label "True" at bounding box center [349, 175] width 51 height 17
click at [333, 178] on input "True" at bounding box center [330, 175] width 5 height 5
radio input "true"
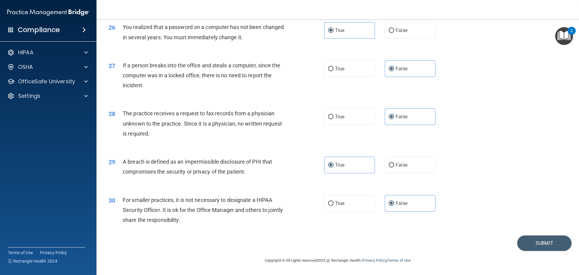
scroll to position [1152, 0]
click at [517, 244] on button "Submit" at bounding box center [544, 242] width 54 height 15
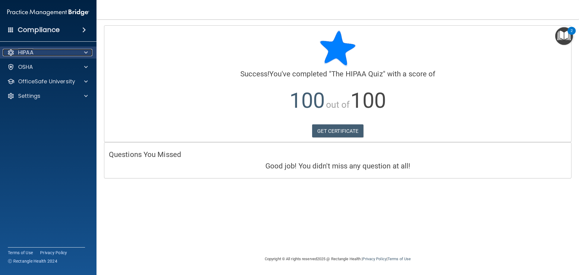
click at [36, 55] on div "HIPAA" at bounding box center [40, 52] width 75 height 7
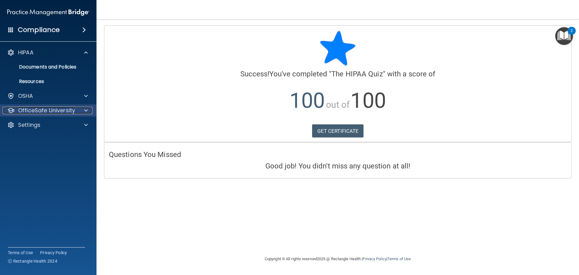
click at [37, 110] on p "OfficeSafe University" at bounding box center [46, 110] width 57 height 7
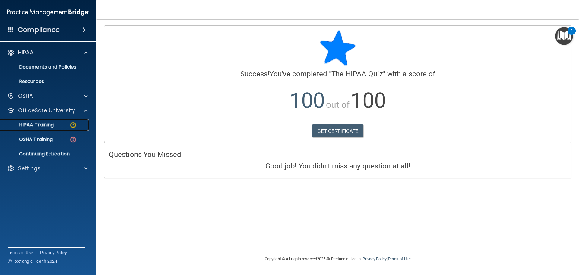
click at [39, 125] on p "HIPAA Training" at bounding box center [29, 125] width 50 height 6
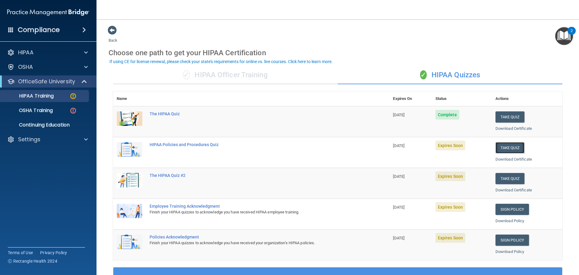
click at [509, 150] on button "Take Quiz" at bounding box center [509, 147] width 29 height 11
click at [508, 146] on button "Take Quiz" at bounding box center [509, 147] width 29 height 11
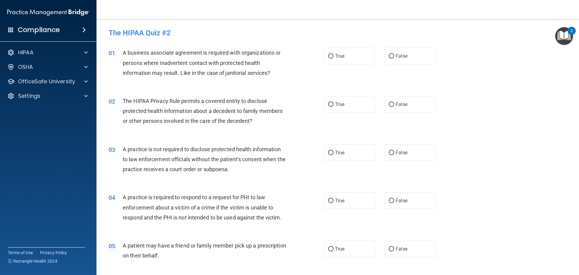
drag, startPoint x: 406, startPoint y: 56, endPoint x: 406, endPoint y: 80, distance: 23.5
click at [406, 56] on label "False" at bounding box center [410, 56] width 51 height 17
click at [394, 56] on input "False" at bounding box center [391, 56] width 5 height 5
radio input "true"
click at [349, 105] on label "True" at bounding box center [349, 104] width 51 height 17
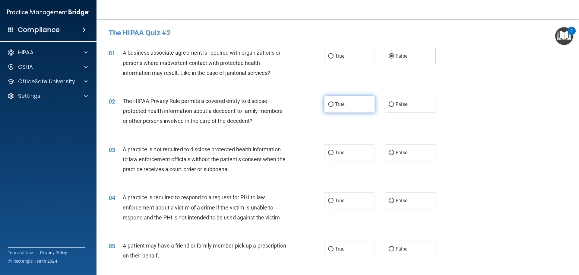
click at [333, 105] on input "True" at bounding box center [330, 104] width 5 height 5
radio input "true"
click at [355, 105] on label "True" at bounding box center [349, 104] width 51 height 17
click at [333, 105] on input "True" at bounding box center [330, 104] width 5 height 5
click at [336, 206] on label "True" at bounding box center [349, 200] width 51 height 17
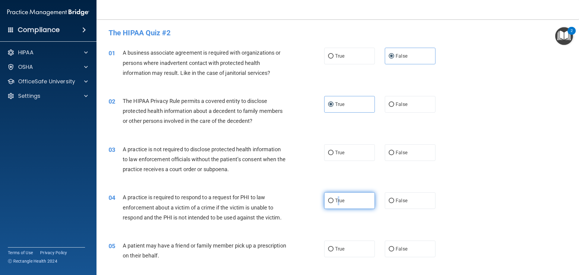
click at [335, 200] on span "True" at bounding box center [339, 200] width 9 height 6
click at [333, 200] on input "True" at bounding box center [330, 200] width 5 height 5
radio input "true"
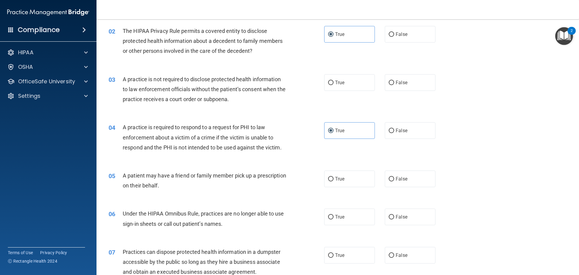
scroll to position [90, 0]
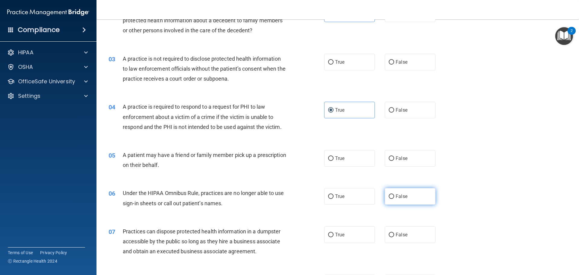
click at [400, 200] on label "False" at bounding box center [410, 196] width 51 height 17
click at [394, 199] on input "False" at bounding box center [391, 196] width 5 height 5
radio input "true"
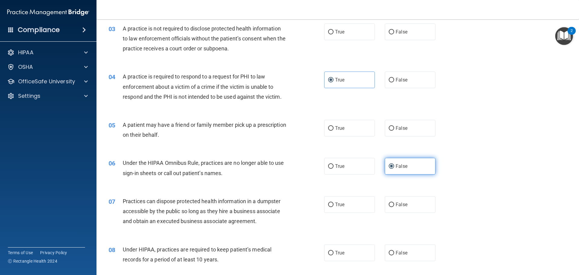
scroll to position [151, 0]
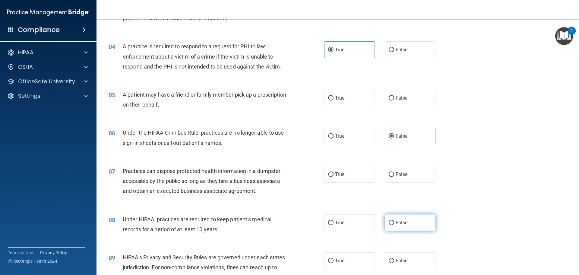
click at [398, 217] on label "False" at bounding box center [410, 222] width 51 height 17
click at [394, 220] on input "False" at bounding box center [391, 222] width 5 height 5
radio input "true"
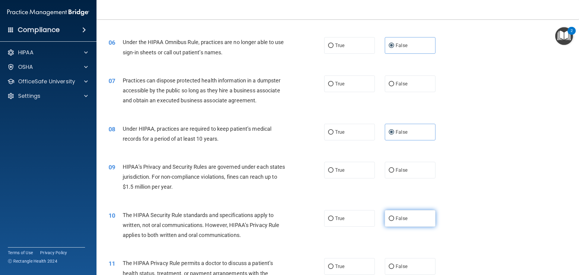
scroll to position [271, 0]
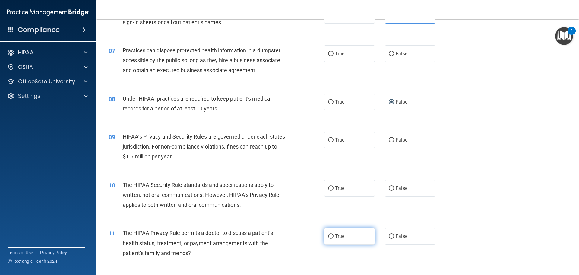
click at [347, 240] on label "True" at bounding box center [349, 236] width 51 height 17
click at [333, 238] on input "True" at bounding box center [330, 236] width 5 height 5
radio input "true"
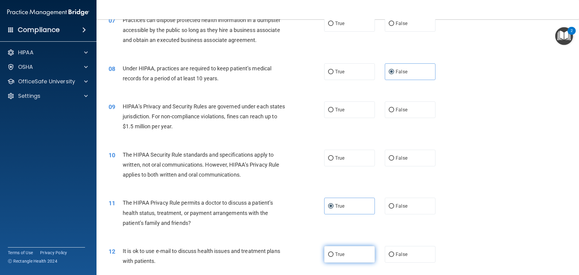
scroll to position [332, 0]
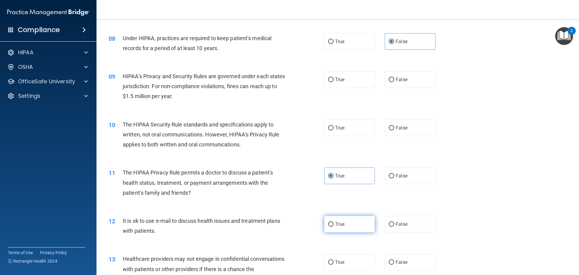
click at [325, 228] on label "True" at bounding box center [349, 224] width 51 height 17
click at [328, 226] on input "True" at bounding box center [330, 224] width 5 height 5
radio input "true"
click at [409, 258] on label "False" at bounding box center [410, 261] width 51 height 17
click at [394, 260] on input "False" at bounding box center [391, 262] width 5 height 5
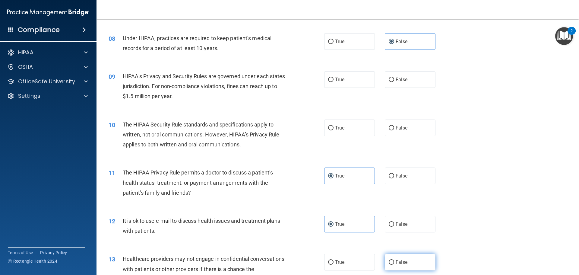
radio input "true"
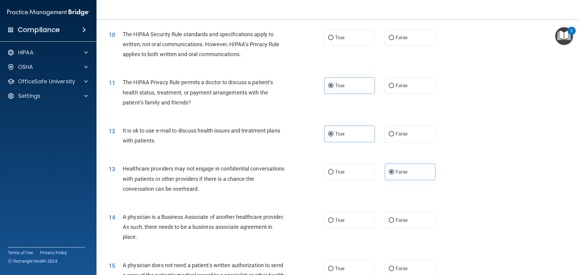
scroll to position [422, 0]
click at [326, 223] on label "True" at bounding box center [349, 219] width 51 height 17
click at [328, 222] on input "True" at bounding box center [330, 220] width 5 height 5
radio input "true"
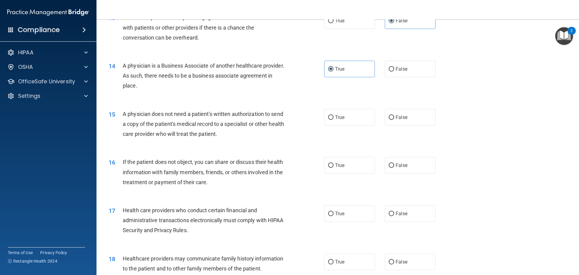
scroll to position [603, 0]
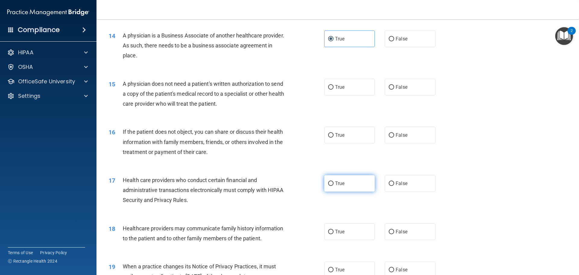
click at [346, 186] on label "True" at bounding box center [349, 183] width 51 height 17
click at [333, 186] on input "True" at bounding box center [330, 183] width 5 height 5
radio input "true"
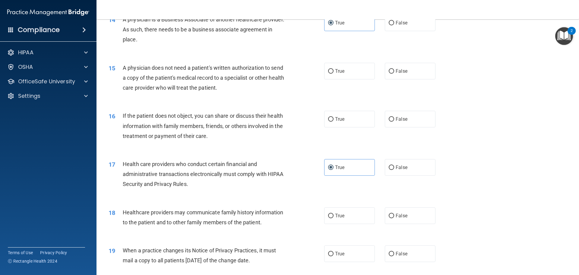
scroll to position [633, 0]
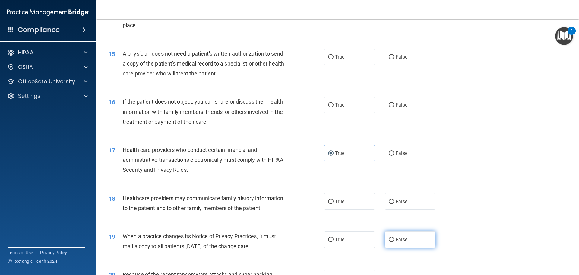
click at [405, 240] on label "False" at bounding box center [410, 239] width 51 height 17
click at [394, 240] on input "False" at bounding box center [391, 239] width 5 height 5
radio input "true"
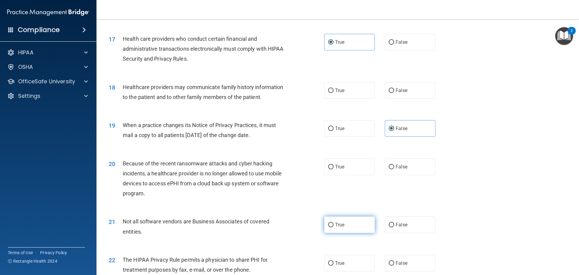
scroll to position [754, 0]
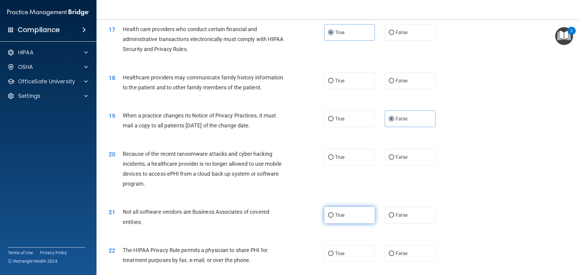
click at [348, 215] on label "True" at bounding box center [349, 214] width 51 height 17
click at [333, 215] on input "True" at bounding box center [330, 215] width 5 height 5
radio input "true"
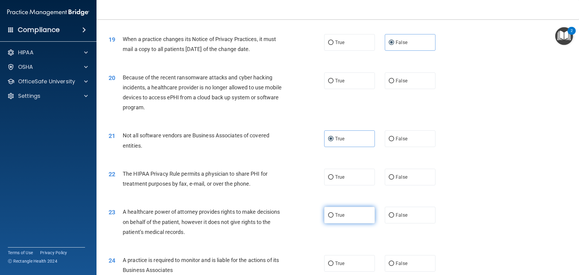
scroll to position [844, 0]
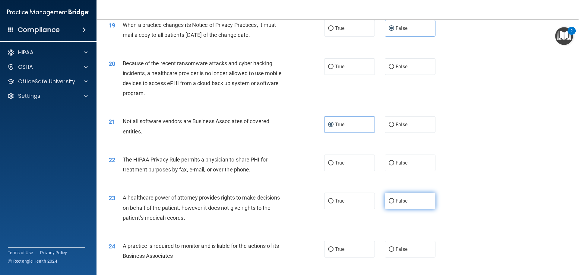
click at [392, 204] on label "False" at bounding box center [410, 200] width 51 height 17
click at [392, 203] on input "False" at bounding box center [391, 201] width 5 height 5
radio input "true"
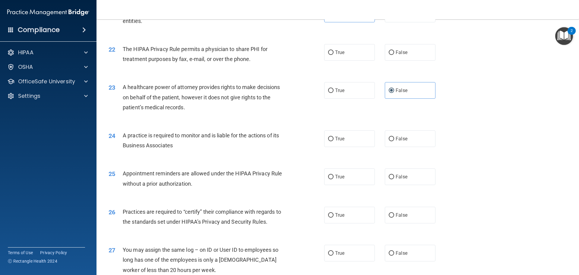
scroll to position [965, 0]
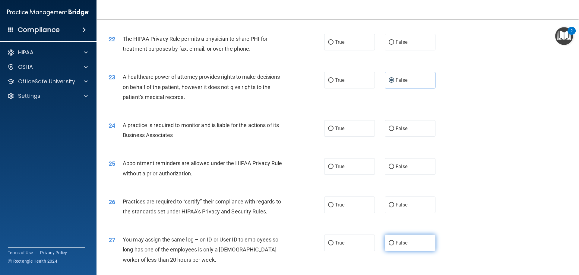
click at [405, 240] on label "False" at bounding box center [410, 242] width 51 height 17
click at [394, 241] on input "False" at bounding box center [391, 243] width 5 height 5
radio input "true"
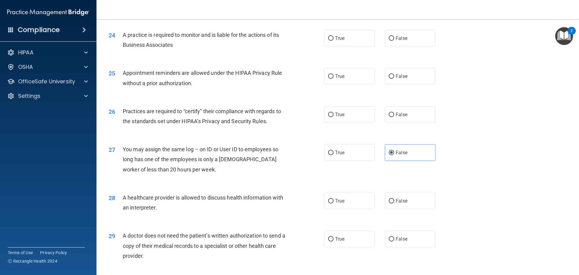
scroll to position [1055, 0]
click at [344, 242] on label "True" at bounding box center [349, 238] width 51 height 17
click at [333, 241] on input "True" at bounding box center [330, 238] width 5 height 5
radio input "true"
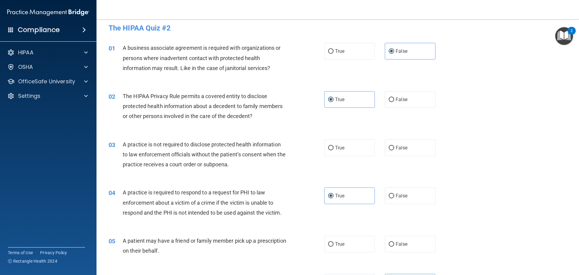
scroll to position [0, 0]
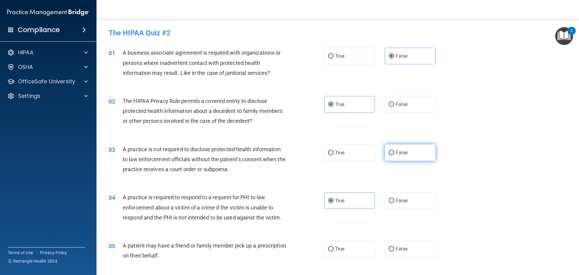
click at [407, 150] on label "False" at bounding box center [410, 152] width 51 height 17
click at [394, 150] on input "False" at bounding box center [391, 152] width 5 height 5
radio input "true"
click at [395, 102] on span "False" at bounding box center [401, 104] width 12 height 6
click at [394, 102] on input "False" at bounding box center [391, 104] width 5 height 5
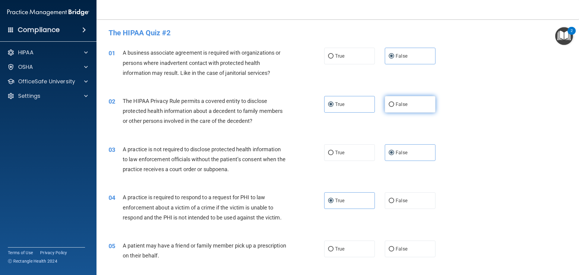
radio input "true"
radio input "false"
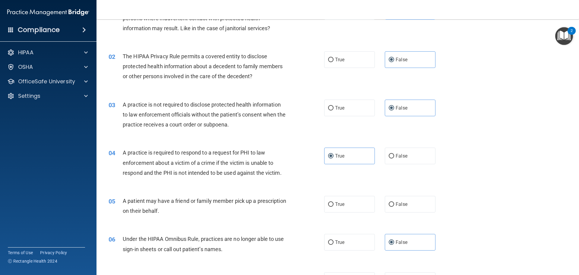
scroll to position [60, 0]
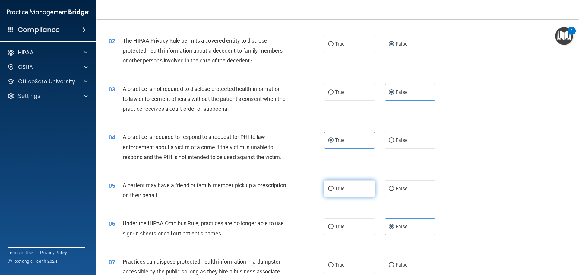
click at [365, 192] on label "True" at bounding box center [349, 188] width 51 height 17
click at [333, 191] on input "True" at bounding box center [330, 188] width 5 height 5
radio input "true"
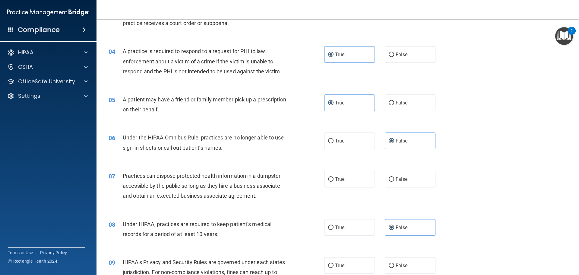
scroll to position [151, 0]
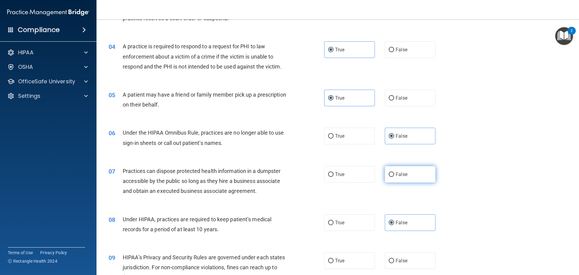
click at [397, 175] on span "False" at bounding box center [401, 174] width 12 height 6
click at [394, 175] on input "False" at bounding box center [391, 174] width 5 height 5
radio input "true"
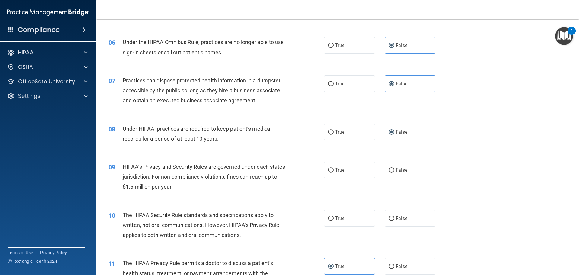
scroll to position [271, 0]
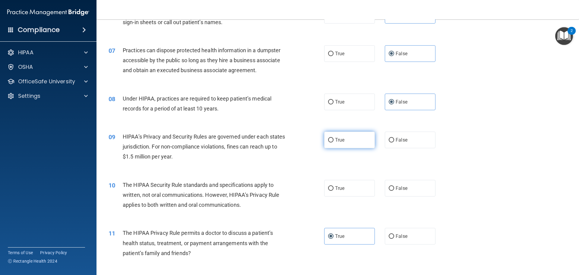
click at [335, 147] on label "True" at bounding box center [349, 139] width 51 height 17
click at [333, 142] on input "True" at bounding box center [330, 140] width 5 height 5
radio input "true"
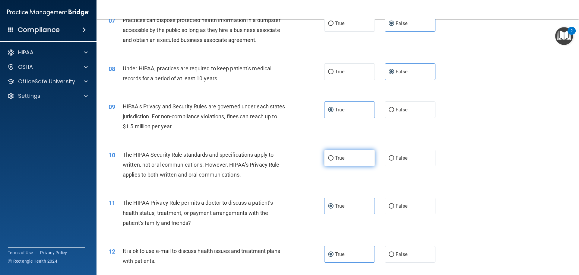
click at [341, 163] on label "True" at bounding box center [349, 158] width 51 height 17
click at [333, 160] on input "True" at bounding box center [330, 158] width 5 height 5
radio input "true"
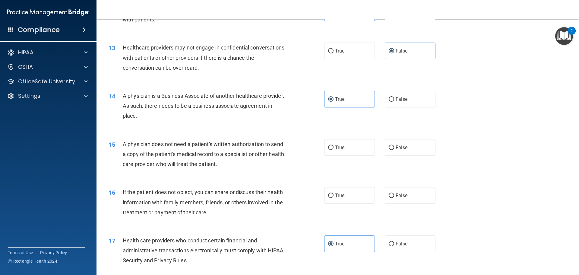
scroll to position [573, 0]
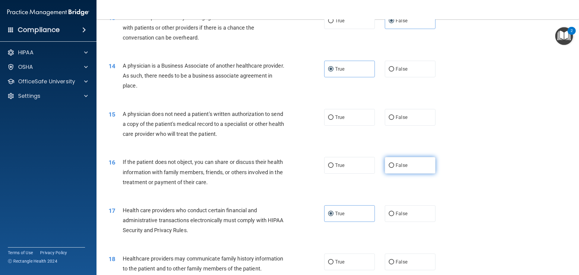
click at [397, 161] on label "False" at bounding box center [410, 165] width 51 height 17
click at [394, 163] on input "False" at bounding box center [391, 165] width 5 height 5
radio input "true"
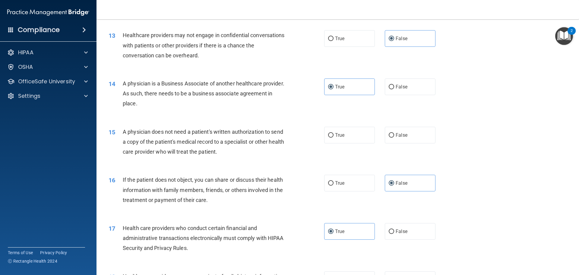
scroll to position [543, 0]
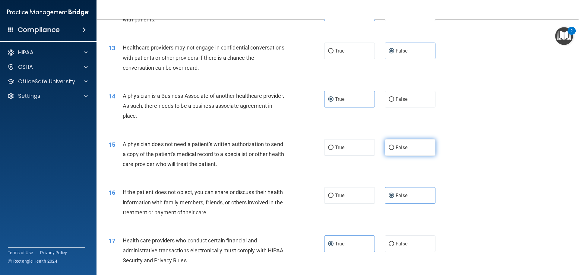
click at [399, 153] on label "False" at bounding box center [410, 147] width 51 height 17
click at [394, 150] on input "False" at bounding box center [391, 147] width 5 height 5
radio input "true"
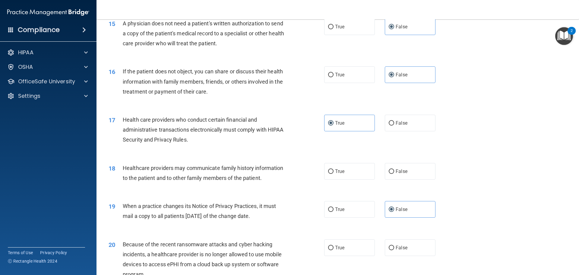
scroll to position [693, 0]
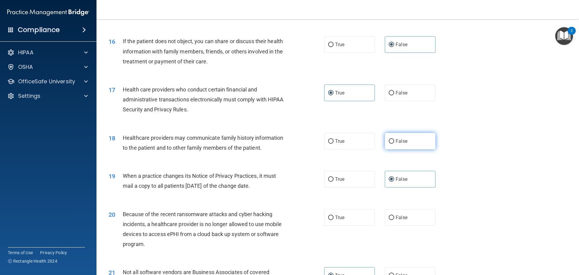
click at [398, 139] on span "False" at bounding box center [401, 141] width 12 height 6
click at [394, 139] on input "False" at bounding box center [391, 141] width 5 height 5
radio input "true"
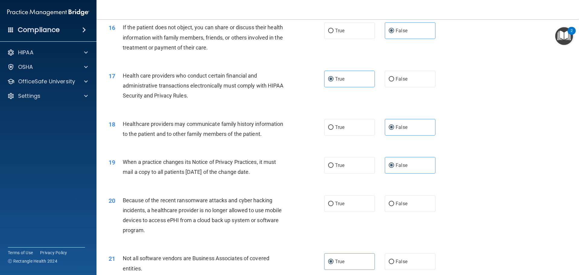
scroll to position [723, 0]
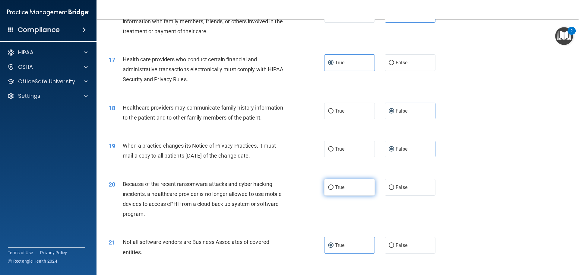
click at [353, 190] on label "True" at bounding box center [349, 187] width 51 height 17
click at [333, 190] on input "True" at bounding box center [330, 187] width 5 height 5
radio input "true"
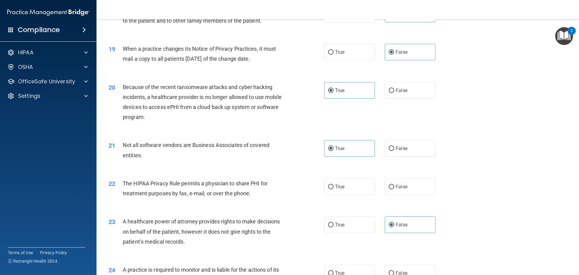
scroll to position [844, 0]
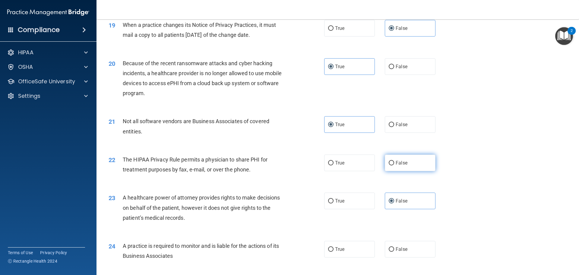
click at [409, 166] on label "False" at bounding box center [410, 162] width 51 height 17
click at [394, 165] on input "False" at bounding box center [391, 163] width 5 height 5
radio input "true"
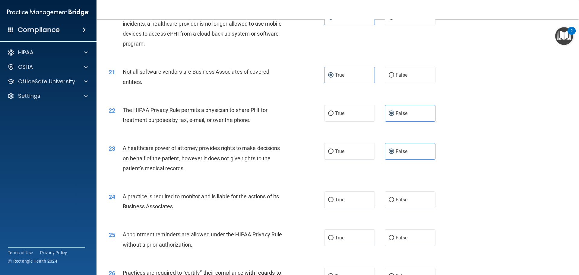
scroll to position [904, 0]
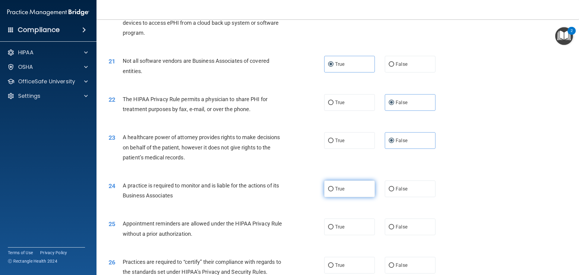
click at [352, 190] on label "True" at bounding box center [349, 188] width 51 height 17
click at [333, 190] on input "True" at bounding box center [330, 189] width 5 height 5
radio input "true"
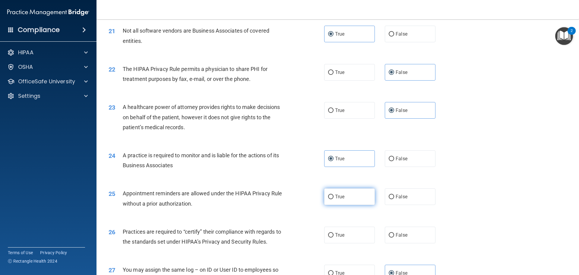
click at [346, 201] on label "True" at bounding box center [349, 196] width 51 height 17
click at [333, 199] on input "True" at bounding box center [330, 196] width 5 height 5
radio input "true"
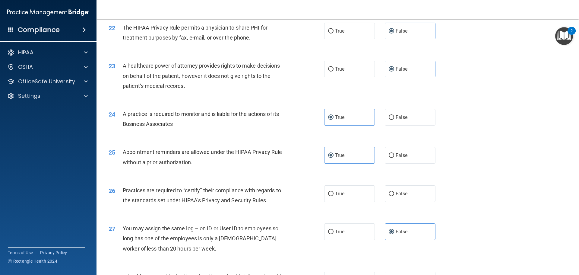
scroll to position [995, 0]
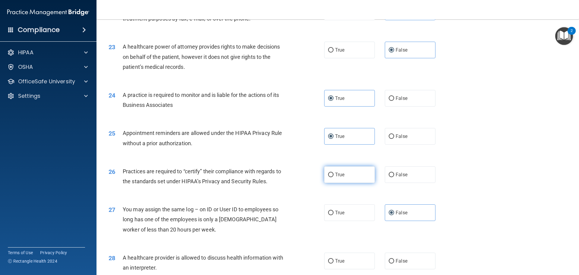
click at [349, 175] on label "True" at bounding box center [349, 174] width 51 height 17
click at [333, 175] on input "True" at bounding box center [330, 174] width 5 height 5
radio input "true"
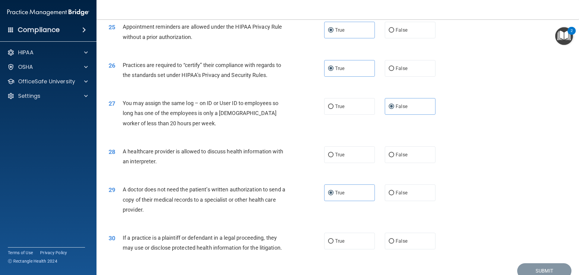
scroll to position [1115, 0]
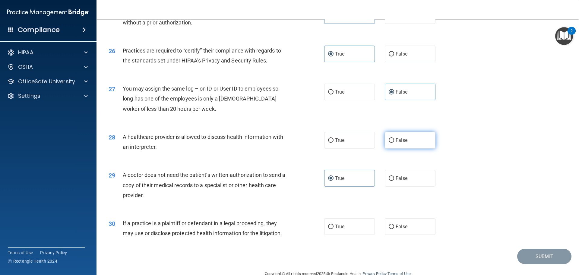
click at [420, 140] on label "False" at bounding box center [410, 140] width 51 height 17
click at [394, 140] on input "False" at bounding box center [391, 140] width 5 height 5
radio input "true"
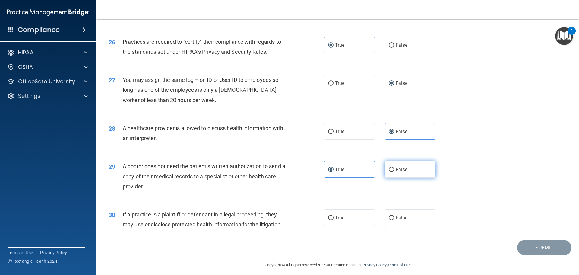
scroll to position [1128, 0]
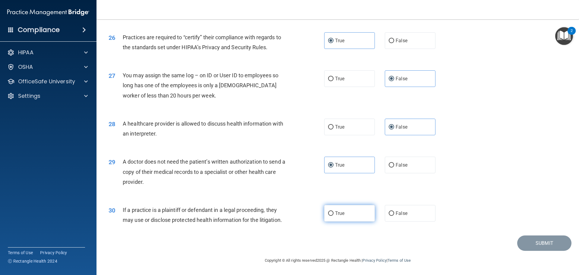
click at [345, 215] on label "True" at bounding box center [349, 213] width 51 height 17
click at [333, 215] on input "True" at bounding box center [330, 213] width 5 height 5
radio input "true"
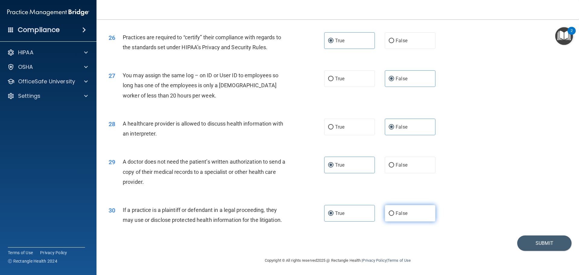
click at [426, 219] on label "False" at bounding box center [410, 213] width 51 height 17
click at [394, 216] on input "False" at bounding box center [391, 213] width 5 height 5
radio input "true"
radio input "false"
click at [535, 244] on button "Submit" at bounding box center [544, 242] width 54 height 15
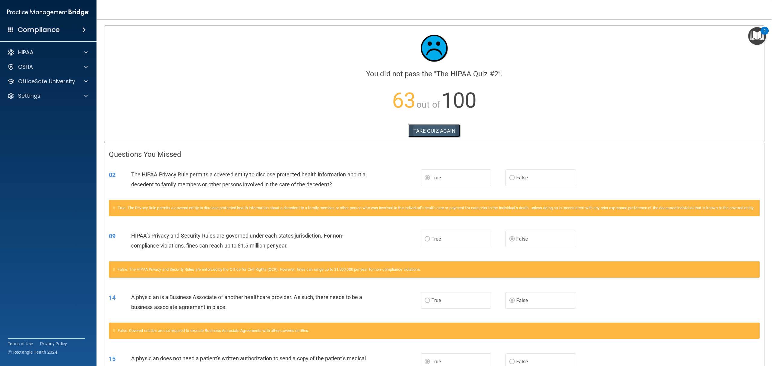
click at [417, 136] on button "TAKE QUIZ AGAIN" at bounding box center [434, 130] width 52 height 13
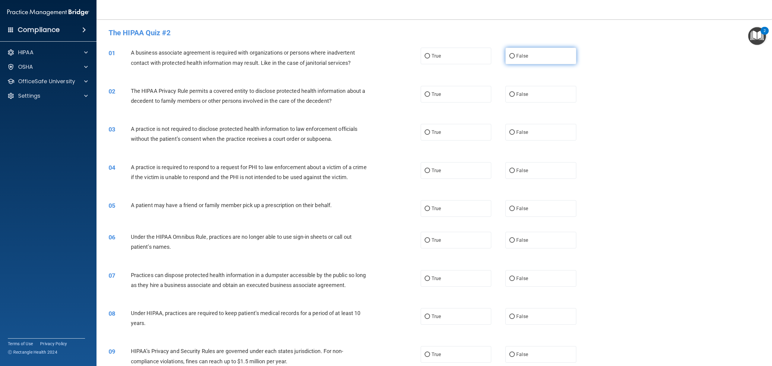
click at [524, 64] on label "False" at bounding box center [540, 56] width 71 height 17
click at [515, 58] on input "False" at bounding box center [511, 56] width 5 height 5
radio input "true"
click at [436, 174] on label "True" at bounding box center [455, 170] width 71 height 17
click at [430, 173] on input "True" at bounding box center [426, 170] width 5 height 5
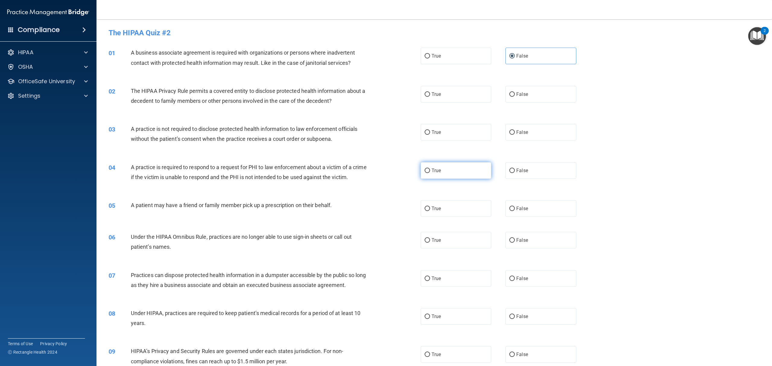
radio input "true"
click at [524, 248] on label "False" at bounding box center [540, 240] width 71 height 17
click at [515, 243] on input "False" at bounding box center [511, 240] width 5 height 5
radio input "true"
click at [516, 274] on span "False" at bounding box center [522, 316] width 12 height 6
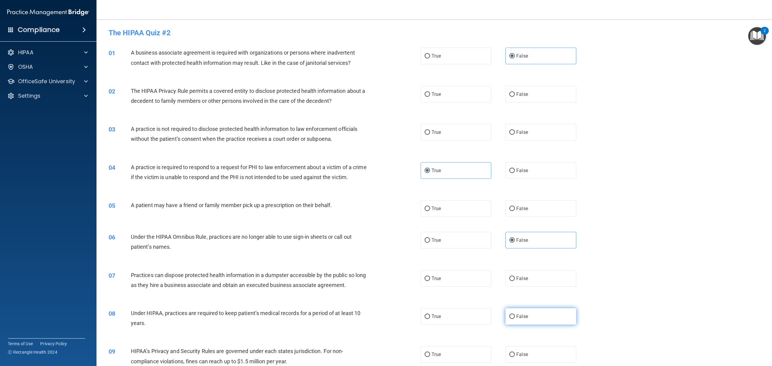
click at [515, 274] on input "False" at bounding box center [511, 316] width 5 height 5
radio input "true"
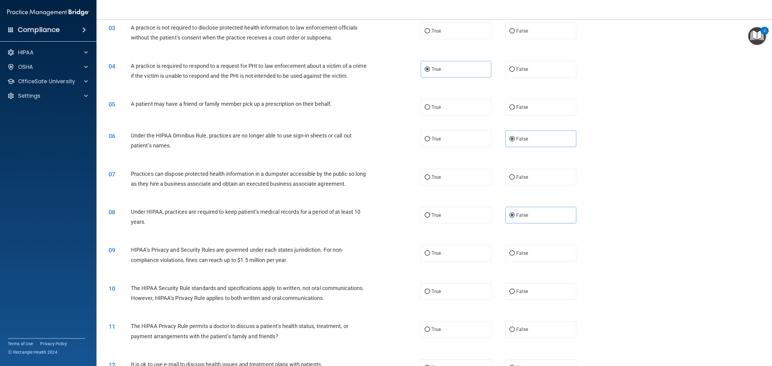
scroll to position [121, 0]
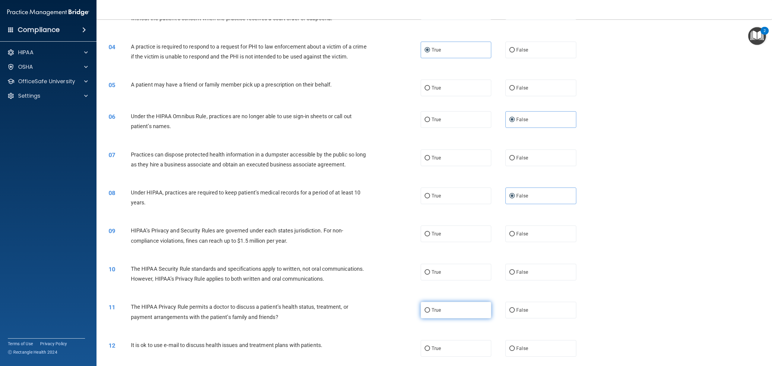
click at [431, 274] on label "True" at bounding box center [455, 310] width 71 height 17
click at [430, 274] on input "True" at bounding box center [426, 310] width 5 height 5
radio input "true"
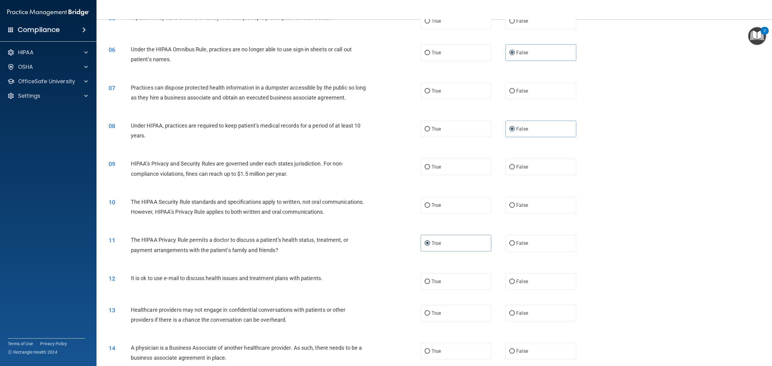
scroll to position [201, 0]
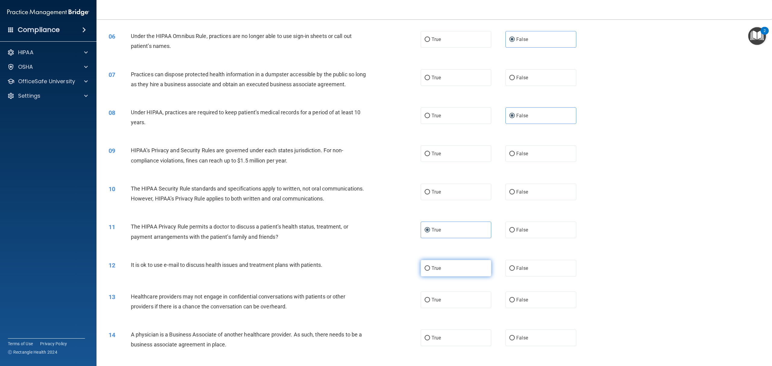
click at [431, 271] on span "True" at bounding box center [435, 268] width 9 height 6
click at [428, 271] on input "True" at bounding box center [426, 268] width 5 height 5
radio input "true"
click at [525, 274] on label "False" at bounding box center [540, 299] width 71 height 17
click at [515, 274] on input "False" at bounding box center [511, 300] width 5 height 5
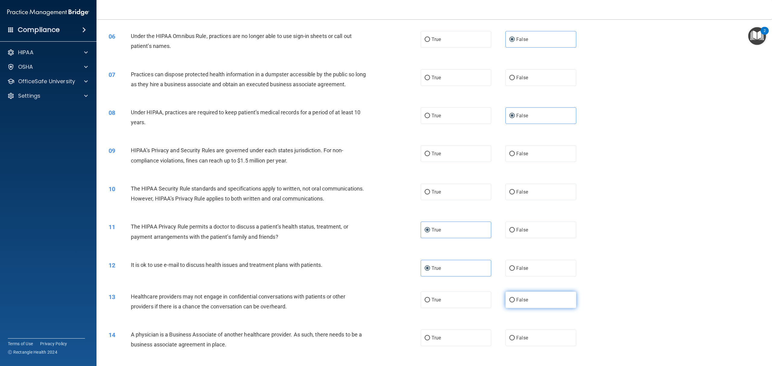
radio input "true"
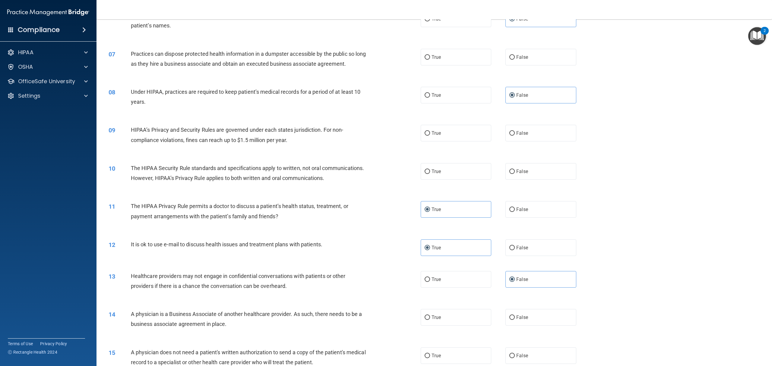
scroll to position [241, 0]
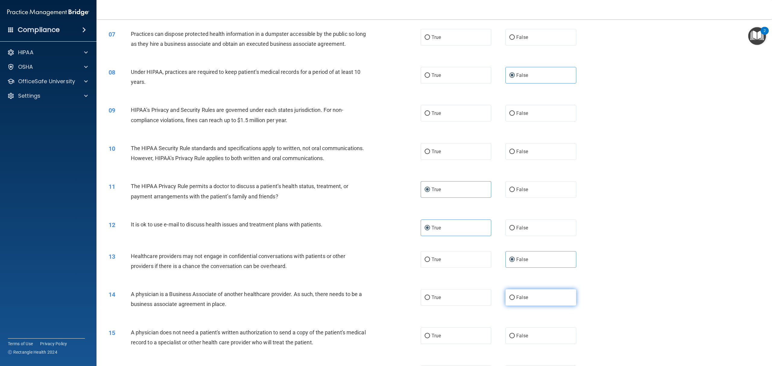
click at [511, 274] on label "False" at bounding box center [540, 297] width 71 height 17
click at [511, 274] on input "False" at bounding box center [511, 297] width 5 height 5
radio input "true"
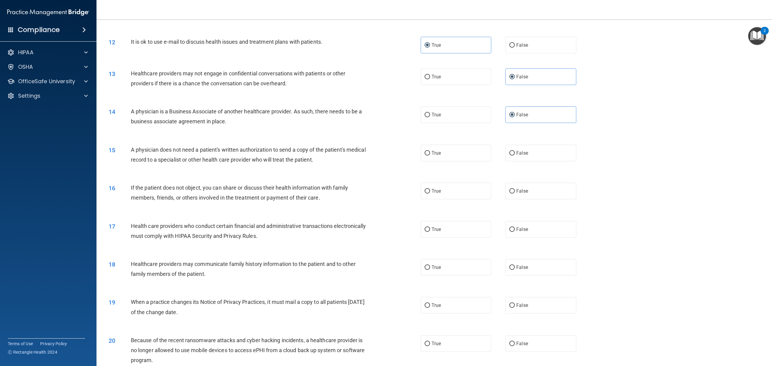
scroll to position [442, 0]
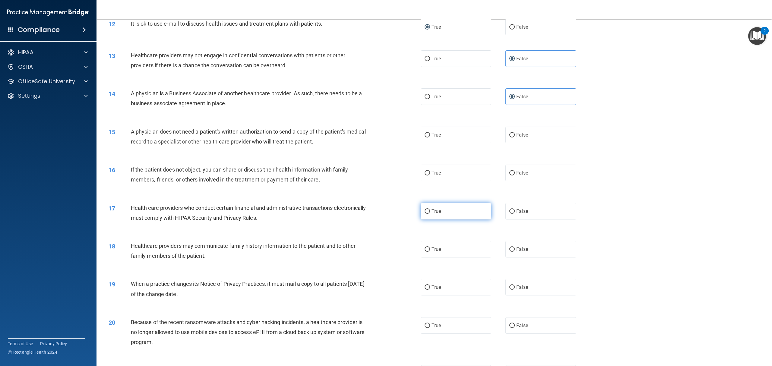
click at [445, 219] on label "True" at bounding box center [455, 211] width 71 height 17
click at [430, 214] on input "True" at bounding box center [426, 211] width 5 height 5
radio input "true"
click at [511, 274] on label "False" at bounding box center [540, 287] width 71 height 17
click at [511, 274] on input "False" at bounding box center [511, 287] width 5 height 5
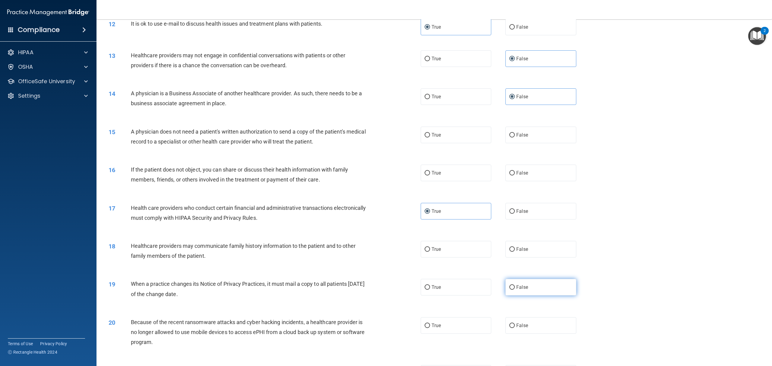
radio input "true"
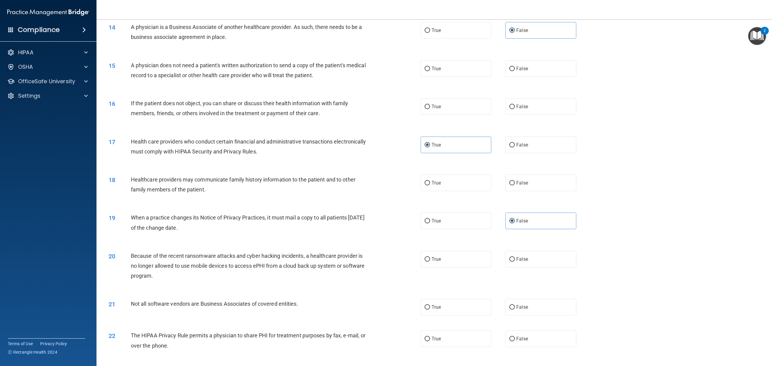
scroll to position [522, 0]
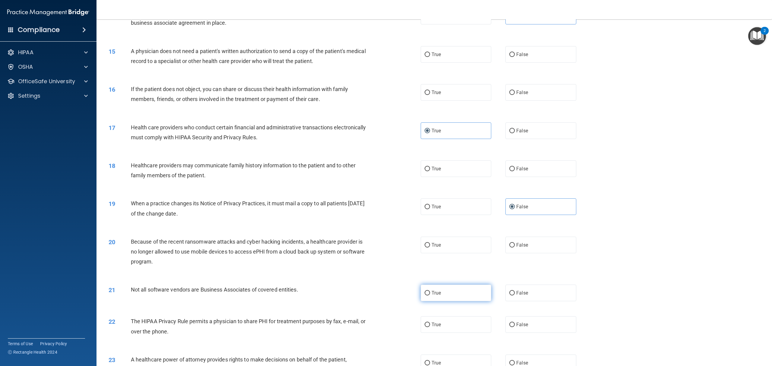
click at [473, 274] on label "True" at bounding box center [455, 293] width 71 height 17
click at [430, 274] on input "True" at bounding box center [426, 293] width 5 height 5
radio input "true"
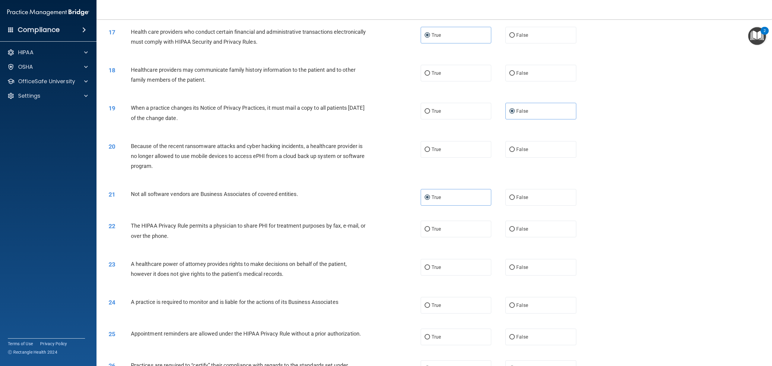
scroll to position [643, 0]
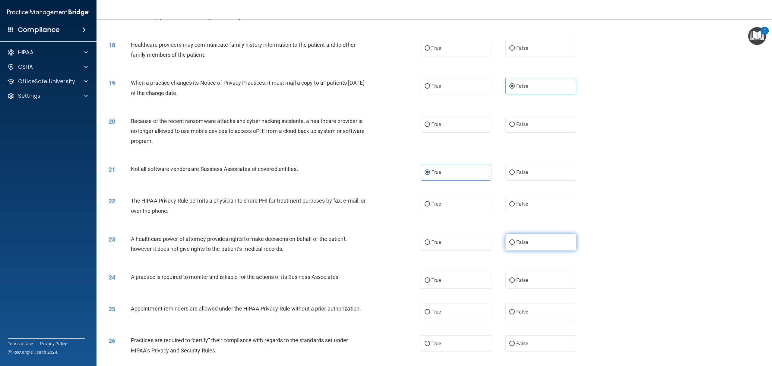
click at [527, 250] on label "False" at bounding box center [540, 242] width 71 height 17
click at [515, 245] on input "False" at bounding box center [511, 242] width 5 height 5
radio input "true"
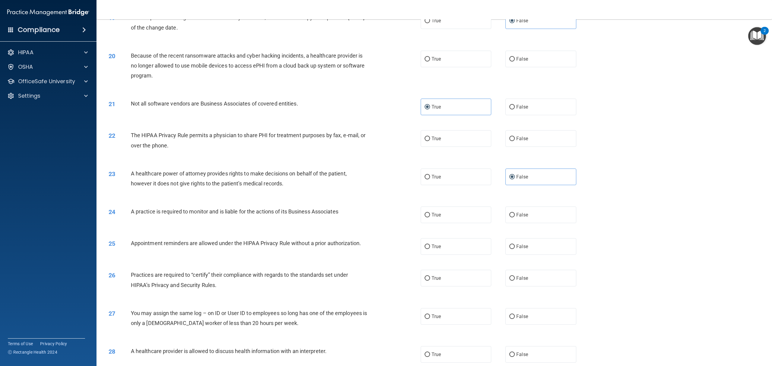
scroll to position [723, 0]
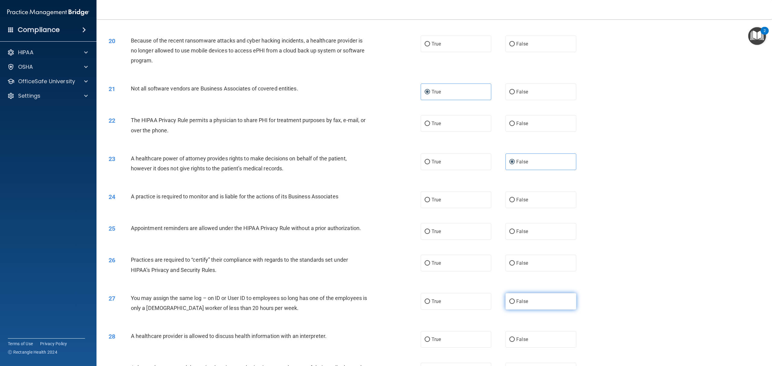
click at [516, 274] on span "False" at bounding box center [522, 301] width 12 height 6
click at [513, 274] on input "False" at bounding box center [511, 301] width 5 height 5
radio input "true"
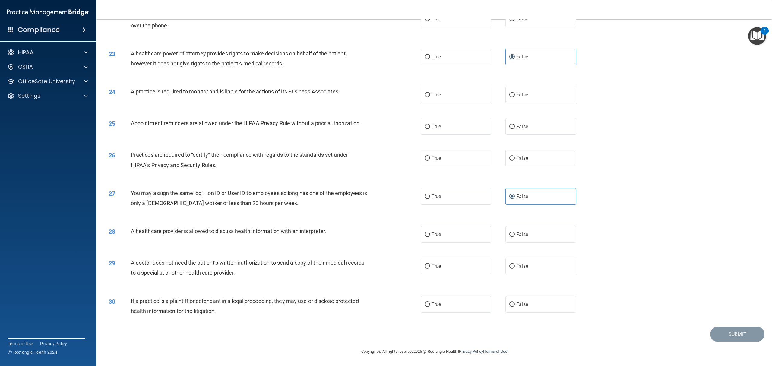
scroll to position [844, 0]
click at [479, 269] on label "True" at bounding box center [455, 266] width 71 height 17
click at [430, 269] on input "True" at bounding box center [426, 266] width 5 height 5
radio input "true"
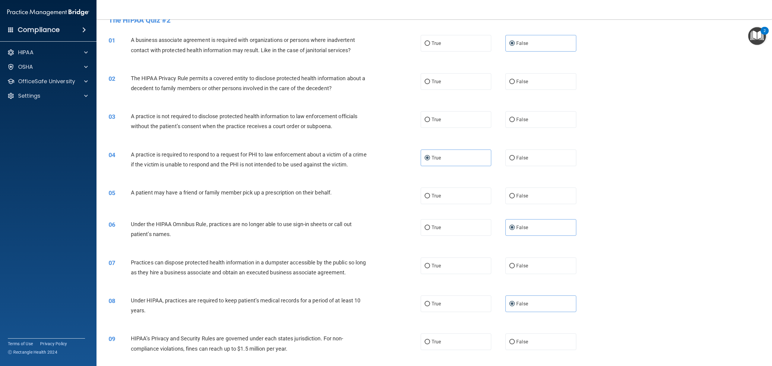
scroll to position [0, 0]
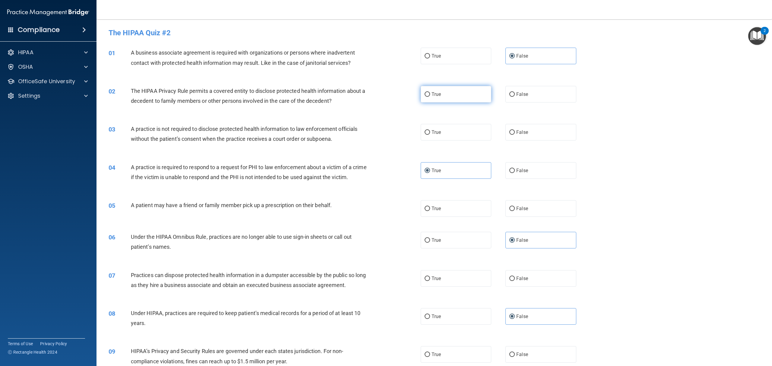
click at [454, 97] on label "True" at bounding box center [455, 94] width 71 height 17
click at [430, 97] on input "True" at bounding box center [426, 94] width 5 height 5
radio input "true"
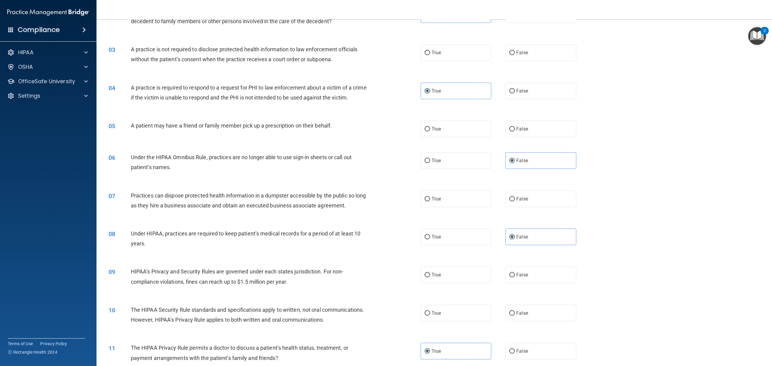
scroll to position [80, 0]
click at [513, 274] on label "False" at bounding box center [540, 274] width 71 height 17
click at [513, 274] on input "False" at bounding box center [511, 274] width 5 height 5
radio input "true"
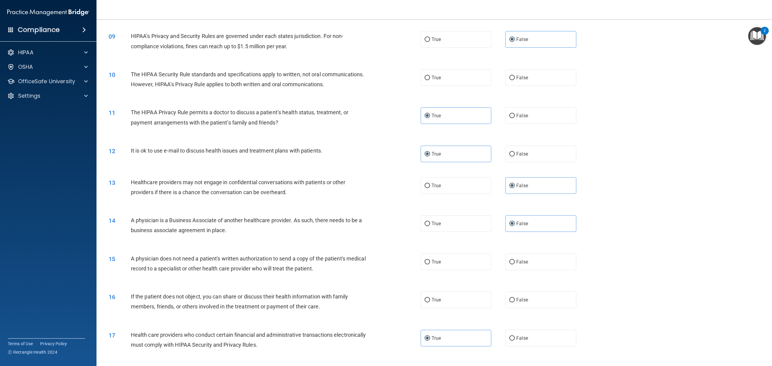
scroll to position [321, 0]
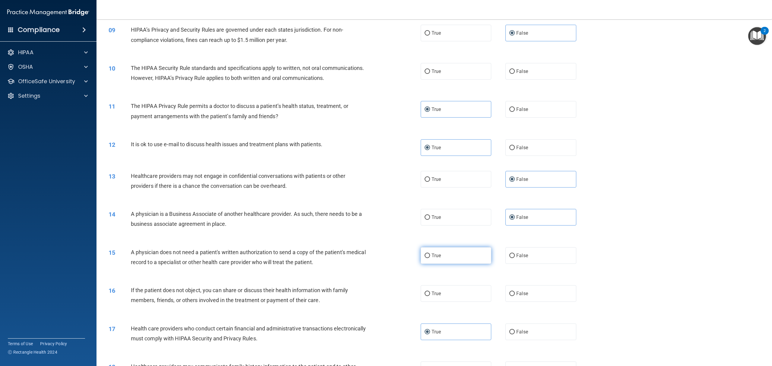
click at [424, 258] on input "True" at bounding box center [426, 255] width 5 height 5
radio input "true"
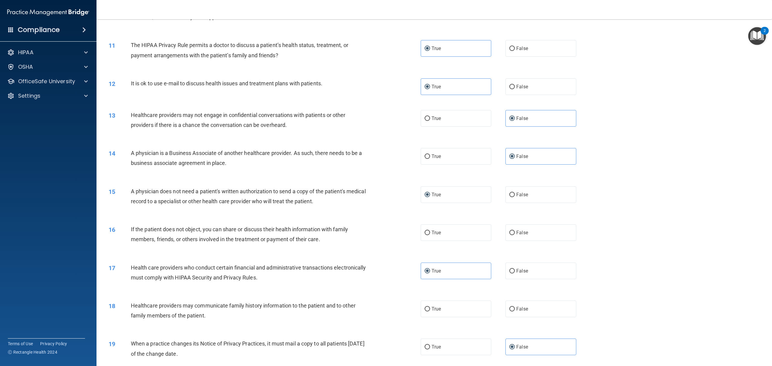
scroll to position [402, 0]
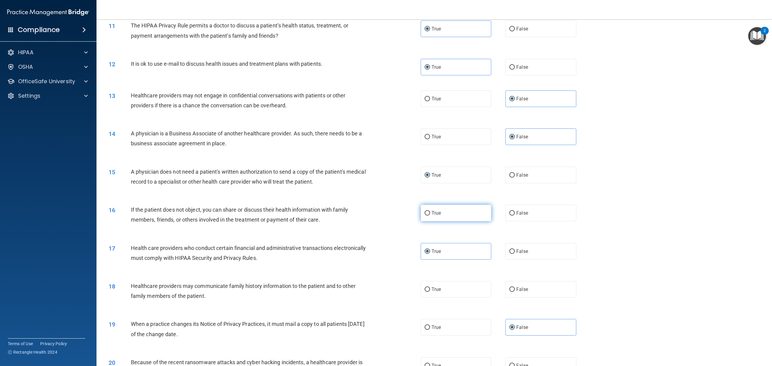
click at [432, 221] on label "True" at bounding box center [455, 213] width 71 height 17
click at [430, 216] on input "True" at bounding box center [426, 213] width 5 height 5
radio input "true"
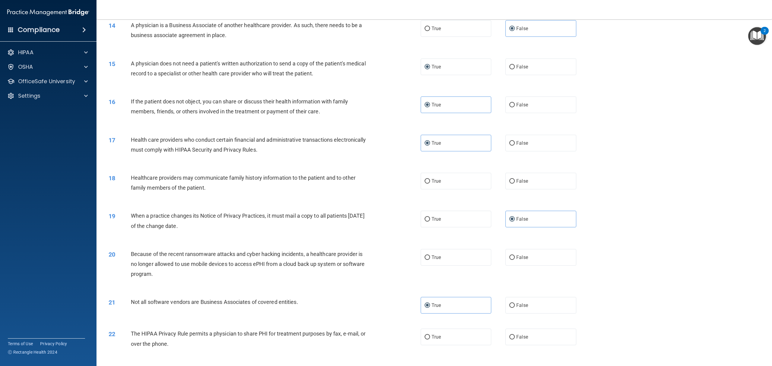
scroll to position [522, 0]
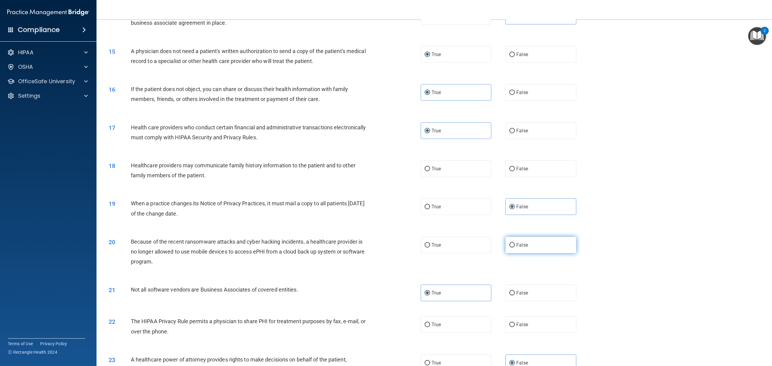
click at [516, 248] on span "False" at bounding box center [522, 245] width 12 height 6
click at [515, 247] on input "False" at bounding box center [511, 245] width 5 height 5
radio input "true"
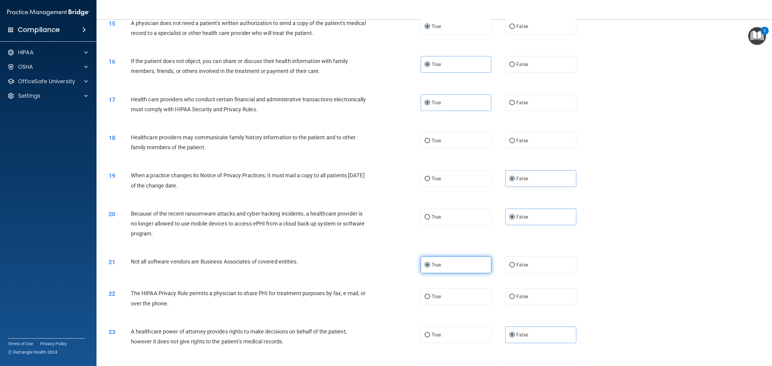
scroll to position [562, 0]
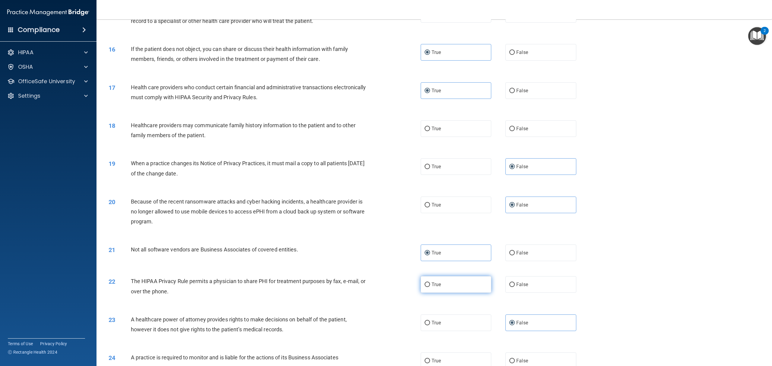
click at [463, 274] on label "True" at bounding box center [455, 284] width 71 height 17
click at [430, 274] on input "True" at bounding box center [426, 284] width 5 height 5
radio input "true"
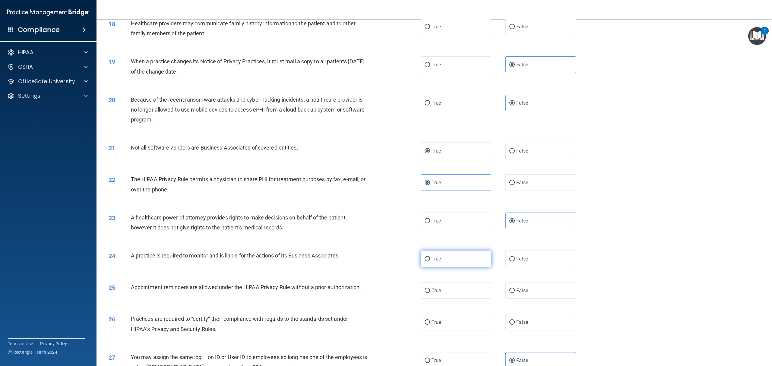
scroll to position [683, 0]
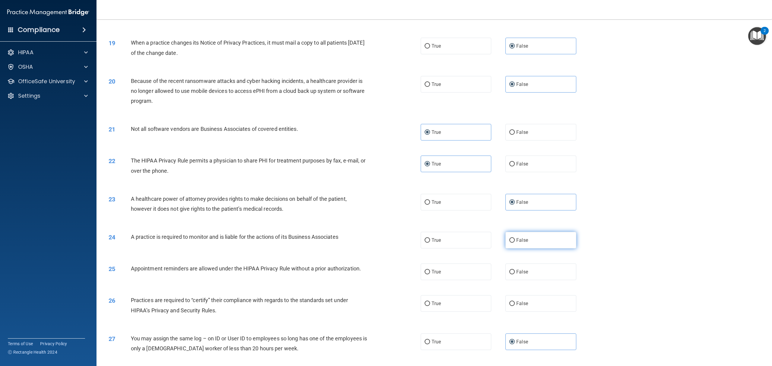
click at [516, 243] on span "False" at bounding box center [522, 240] width 12 height 6
click at [513, 243] on input "False" at bounding box center [511, 240] width 5 height 5
radio input "true"
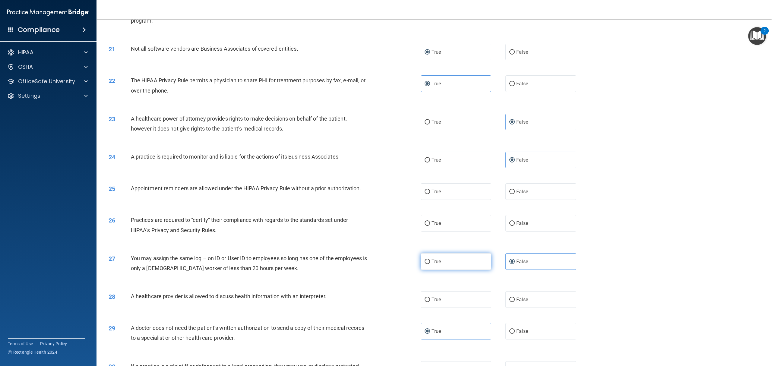
scroll to position [763, 0]
click at [510, 225] on input "False" at bounding box center [511, 223] width 5 height 5
radio input "true"
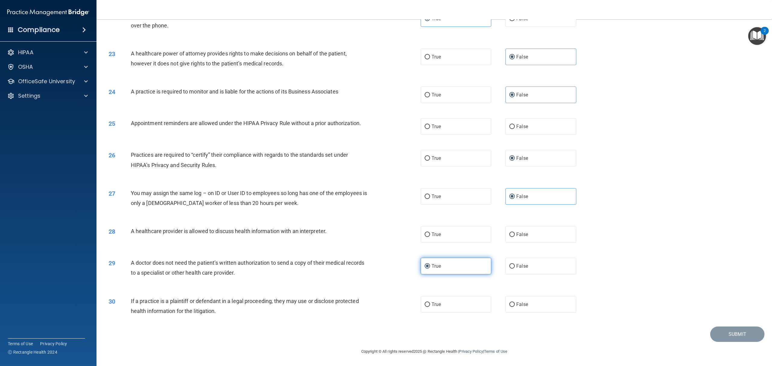
scroll to position [844, 0]
click at [464, 241] on label "True" at bounding box center [455, 234] width 71 height 17
click at [430, 237] on input "True" at bounding box center [426, 234] width 5 height 5
radio input "true"
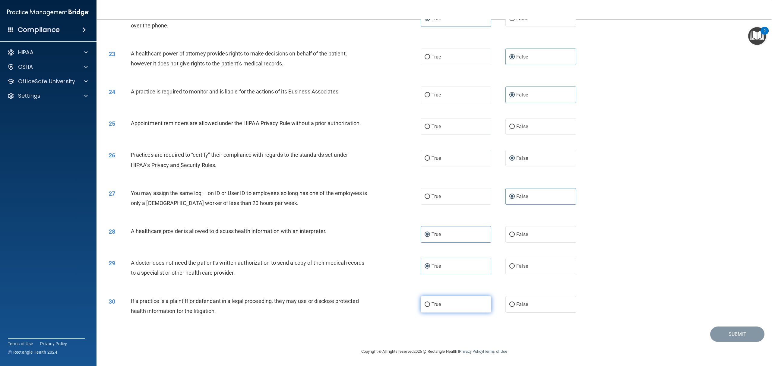
click at [447, 274] on label "True" at bounding box center [455, 304] width 71 height 17
click at [430, 274] on input "True" at bounding box center [426, 304] width 5 height 5
radio input "true"
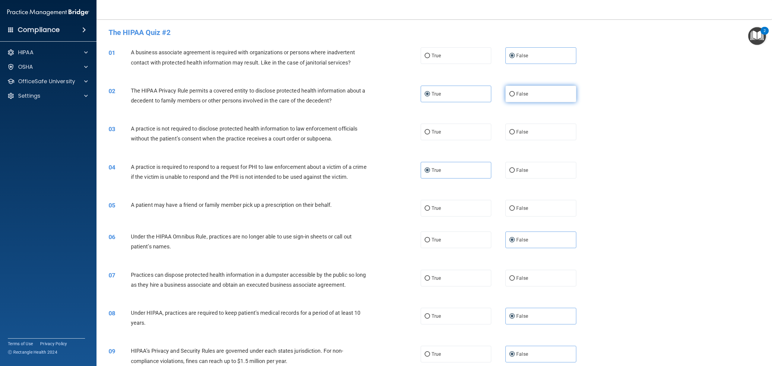
scroll to position [0, 0]
click at [516, 134] on span "False" at bounding box center [522, 132] width 12 height 6
click at [515, 134] on input "False" at bounding box center [511, 132] width 5 height 5
radio input "true"
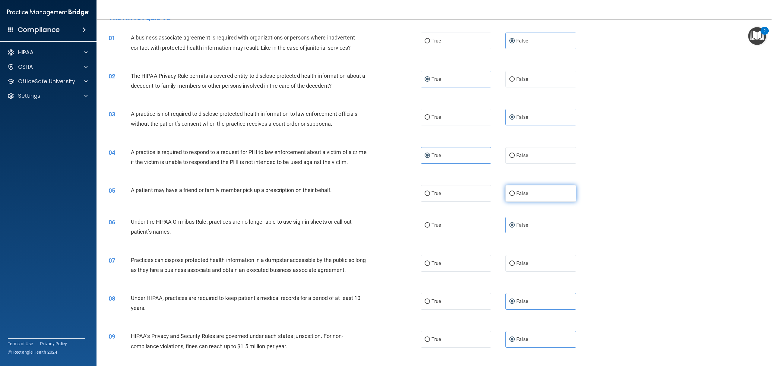
scroll to position [40, 0]
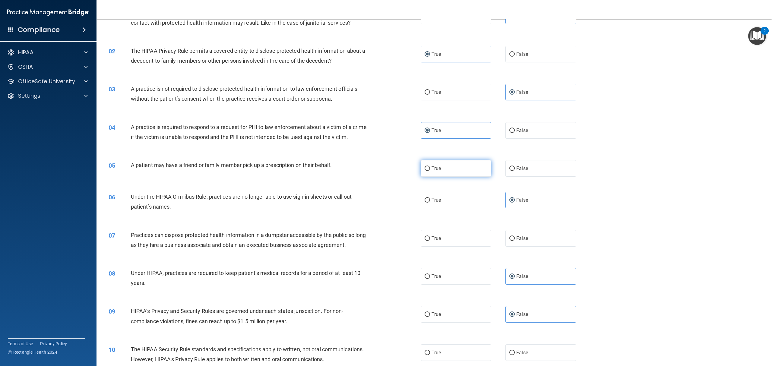
click at [449, 177] on label "True" at bounding box center [455, 168] width 71 height 17
click at [430, 171] on input "True" at bounding box center [426, 168] width 5 height 5
radio input "true"
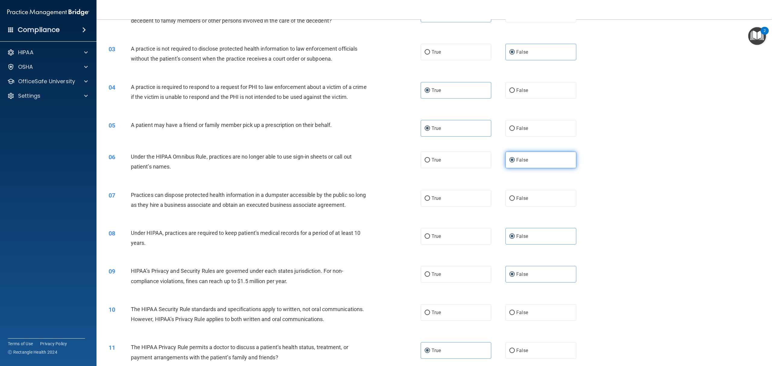
scroll to position [121, 0]
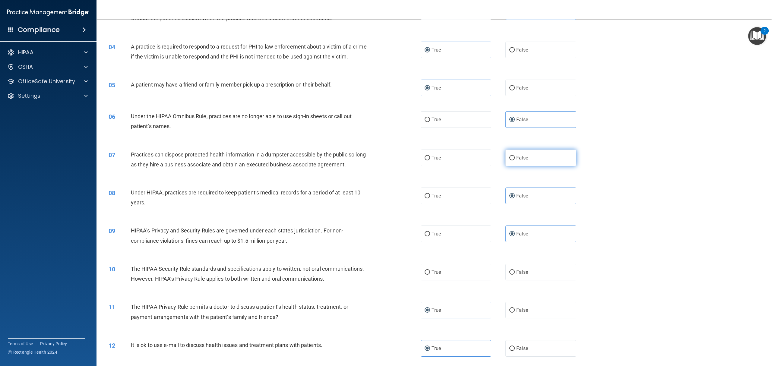
click at [536, 166] on label "False" at bounding box center [540, 158] width 71 height 17
click at [515, 160] on input "False" at bounding box center [511, 158] width 5 height 5
radio input "true"
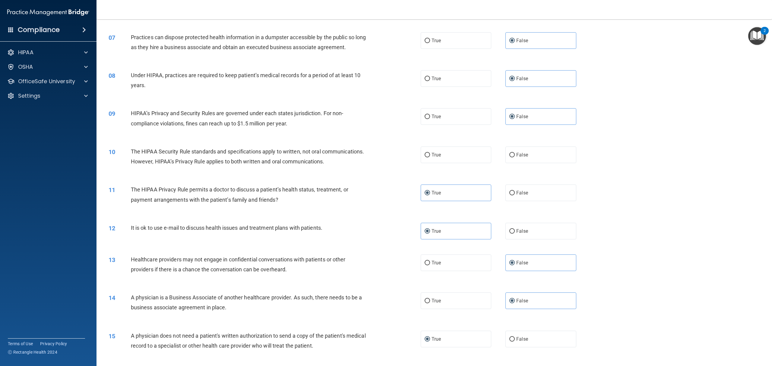
scroll to position [241, 0]
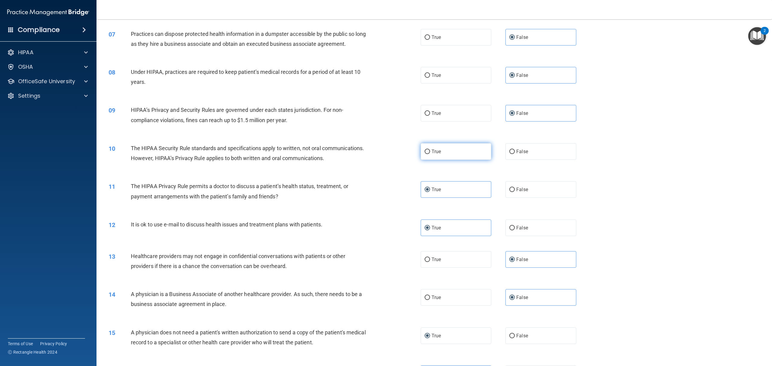
click at [453, 160] on label "True" at bounding box center [455, 151] width 71 height 17
click at [430, 154] on input "True" at bounding box center [426, 152] width 5 height 5
radio input "true"
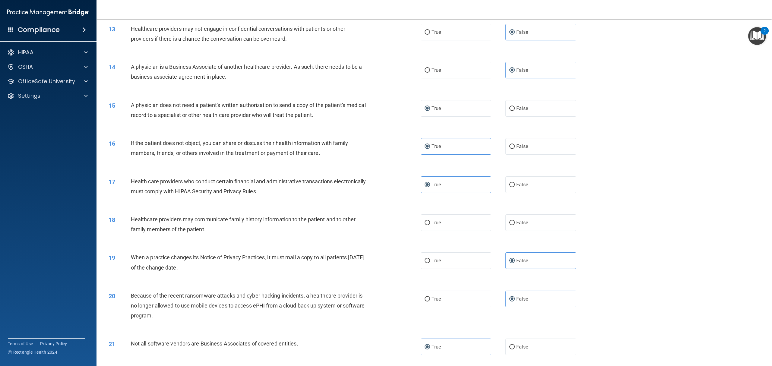
scroll to position [482, 0]
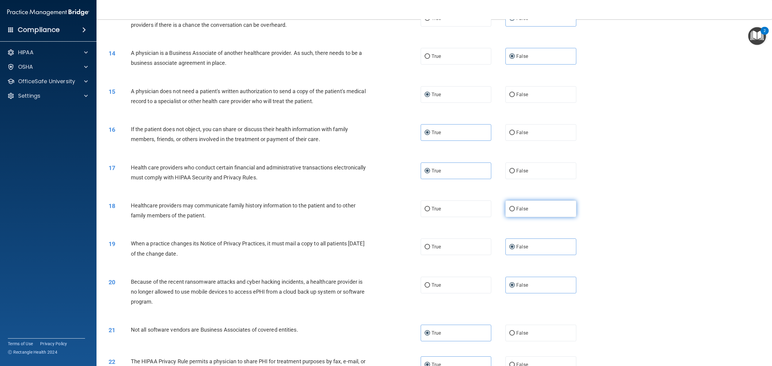
click at [516, 212] on span "False" at bounding box center [522, 209] width 12 height 6
click at [512, 211] on input "False" at bounding box center [511, 209] width 5 height 5
radio input "true"
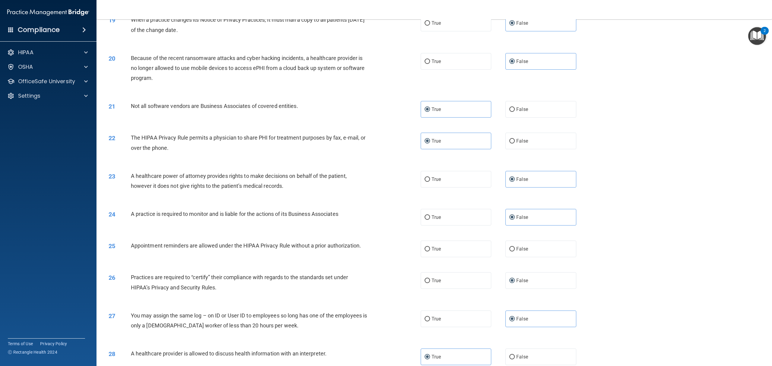
scroll to position [723, 0]
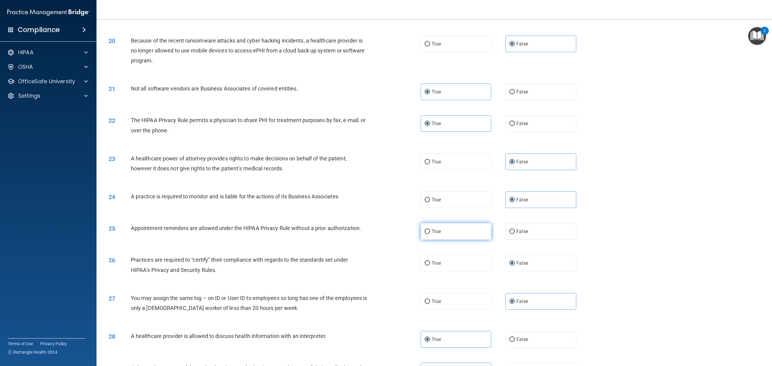
click at [427, 240] on label "True" at bounding box center [455, 231] width 71 height 17
click at [427, 234] on input "True" at bounding box center [426, 231] width 5 height 5
radio input "true"
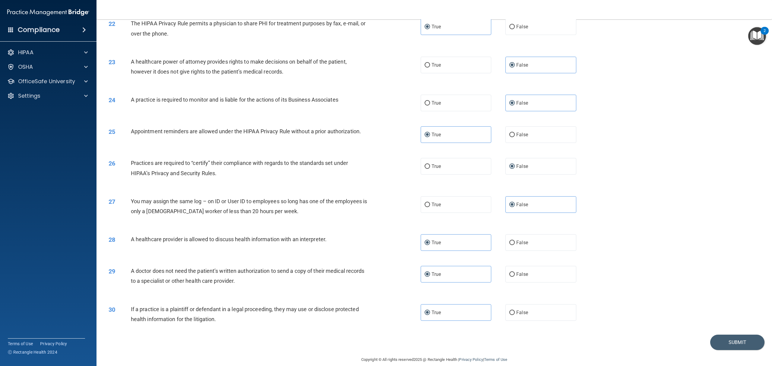
scroll to position [844, 0]
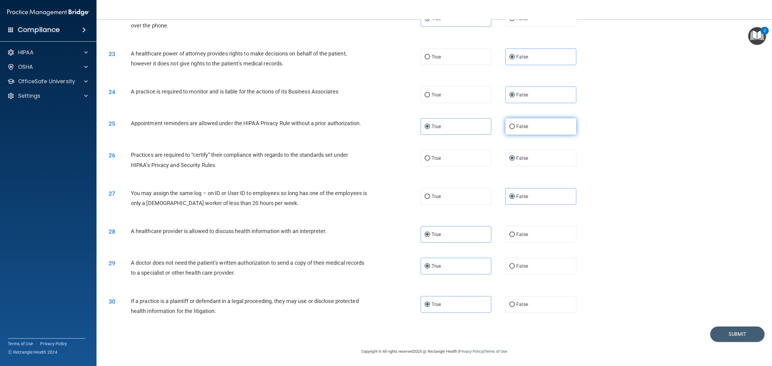
click at [519, 135] on label "False" at bounding box center [540, 126] width 71 height 17
click at [515, 129] on input "False" at bounding box center [511, 126] width 5 height 5
radio input "true"
click at [442, 135] on label "True" at bounding box center [455, 126] width 71 height 17
click at [430, 129] on input "True" at bounding box center [426, 126] width 5 height 5
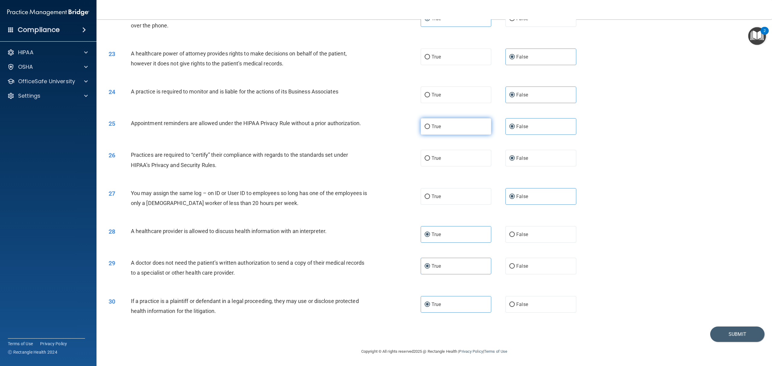
radio input "true"
radio input "false"
click at [578, 274] on button "Submit" at bounding box center [737, 333] width 54 height 15
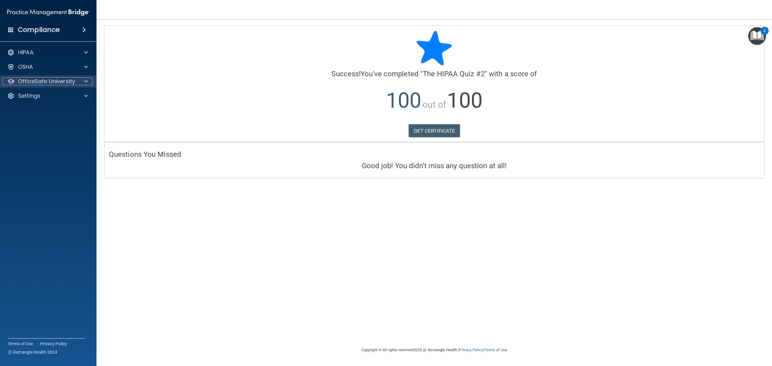
click at [43, 80] on p "OfficeSafe University" at bounding box center [46, 81] width 57 height 7
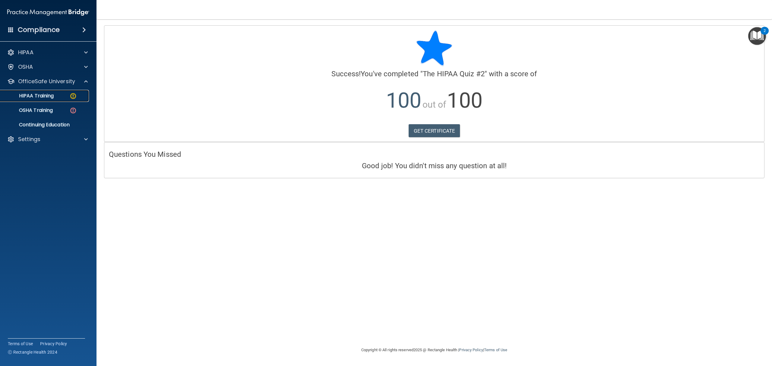
click at [51, 96] on p "HIPAA Training" at bounding box center [29, 96] width 50 height 6
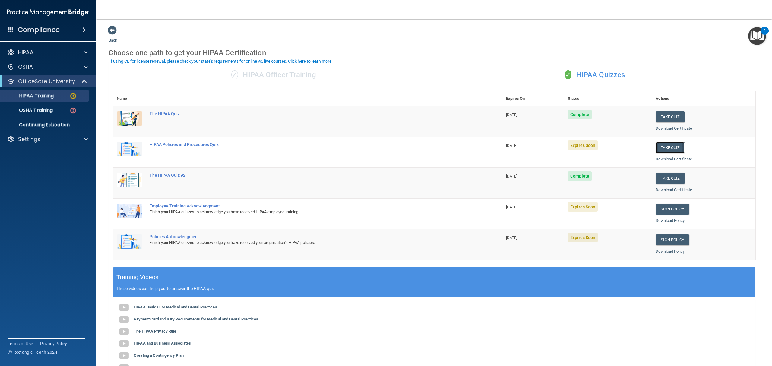
click at [578, 147] on button "Take Quiz" at bounding box center [669, 147] width 29 height 11
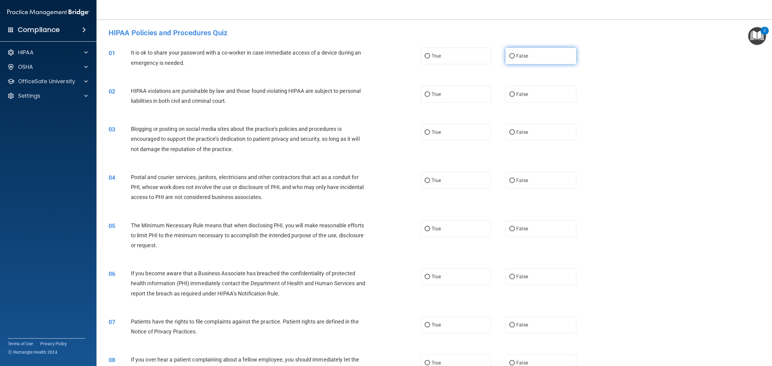
click at [519, 56] on span "False" at bounding box center [522, 56] width 12 height 6
click at [515, 56] on input "False" at bounding box center [511, 56] width 5 height 5
radio input "true"
drag, startPoint x: 458, startPoint y: 98, endPoint x: 386, endPoint y: 119, distance: 74.8
click at [458, 98] on label "True" at bounding box center [455, 94] width 71 height 17
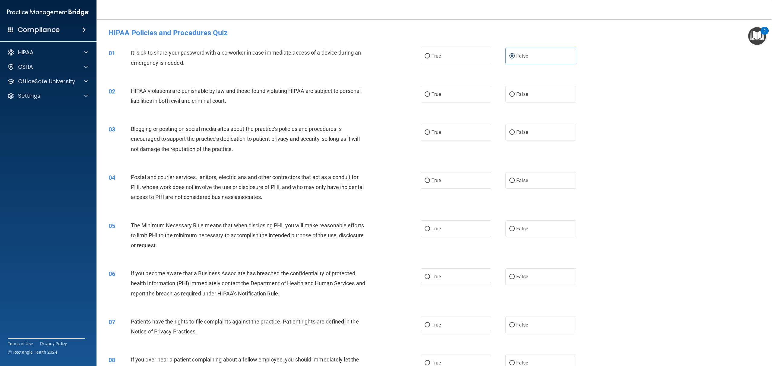
click at [430, 97] on input "True" at bounding box center [426, 94] width 5 height 5
radio input "true"
drag, startPoint x: 530, startPoint y: 133, endPoint x: 261, endPoint y: 144, distance: 268.8
click at [529, 133] on label "False" at bounding box center [540, 132] width 71 height 17
click at [515, 133] on input "False" at bounding box center [511, 132] width 5 height 5
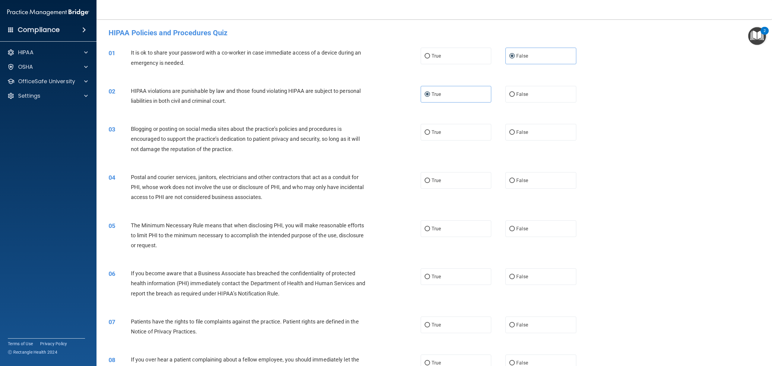
radio input "true"
click at [427, 231] on label "True" at bounding box center [455, 228] width 71 height 17
click at [427, 231] on input "True" at bounding box center [426, 229] width 5 height 5
radio input "true"
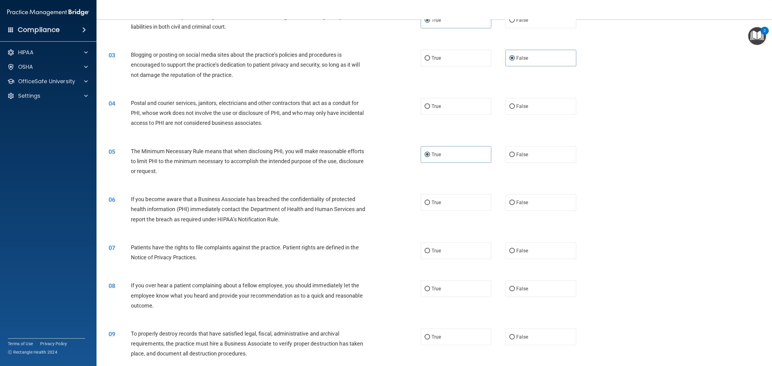
scroll to position [80, 0]
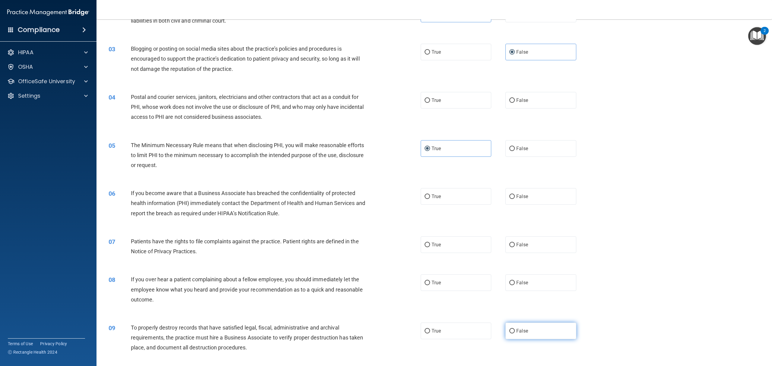
click at [517, 274] on label "False" at bounding box center [540, 331] width 71 height 17
click at [515, 274] on input "False" at bounding box center [511, 331] width 5 height 5
radio input "true"
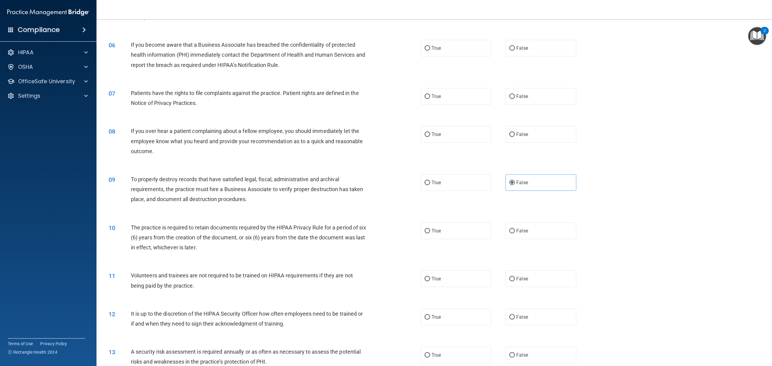
scroll to position [241, 0]
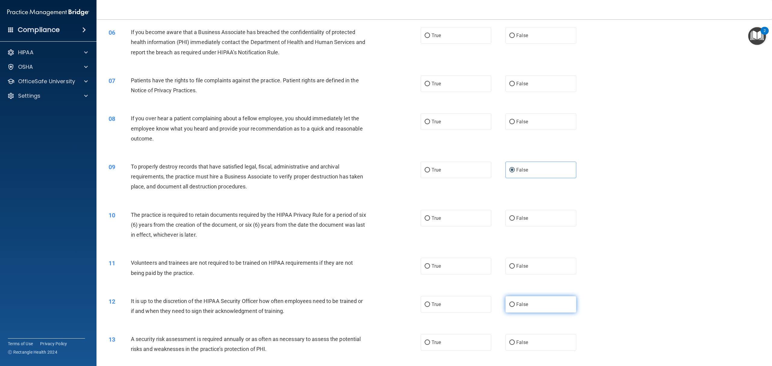
click at [517, 274] on span "False" at bounding box center [522, 304] width 12 height 6
click at [515, 274] on input "False" at bounding box center [511, 304] width 5 height 5
radio input "true"
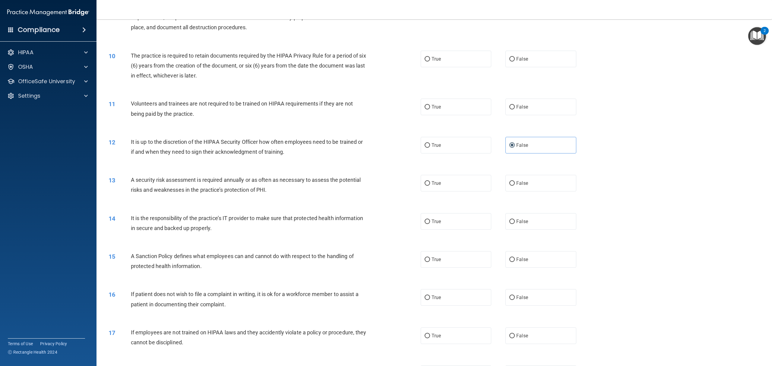
scroll to position [402, 0]
click at [457, 274] on label "True" at bounding box center [455, 296] width 71 height 17
click at [430, 274] on input "True" at bounding box center [426, 296] width 5 height 5
radio input "true"
click at [509, 274] on input "False" at bounding box center [511, 334] width 5 height 5
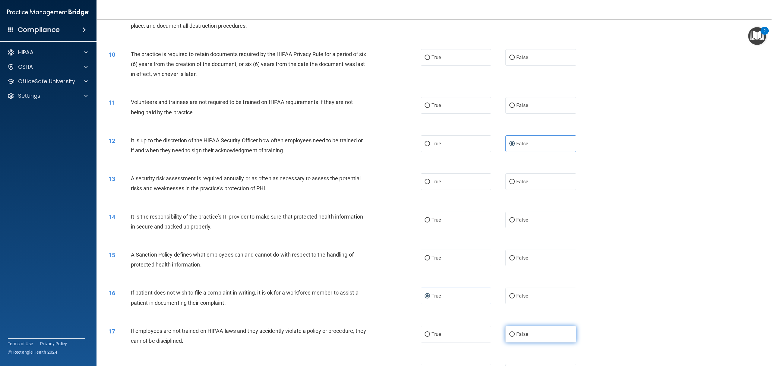
radio input "true"
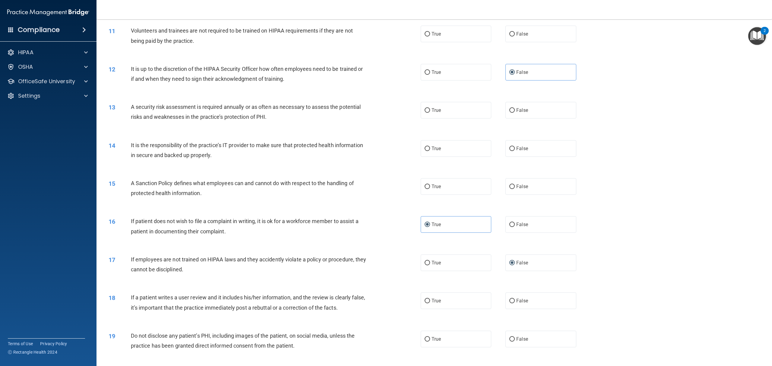
scroll to position [482, 0]
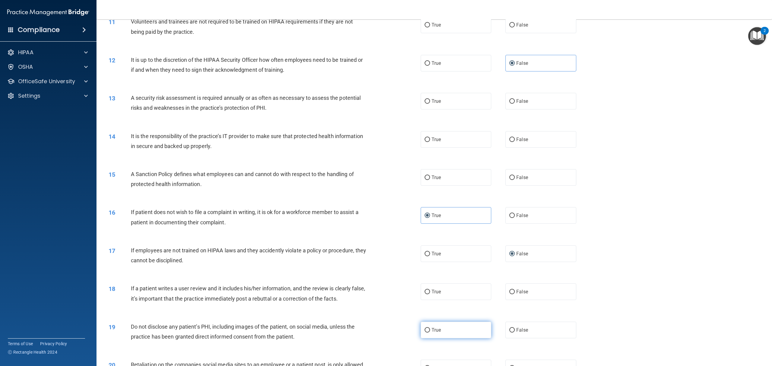
click at [454, 274] on label "True" at bounding box center [455, 330] width 71 height 17
click at [430, 274] on input "True" at bounding box center [426, 330] width 5 height 5
radio input "true"
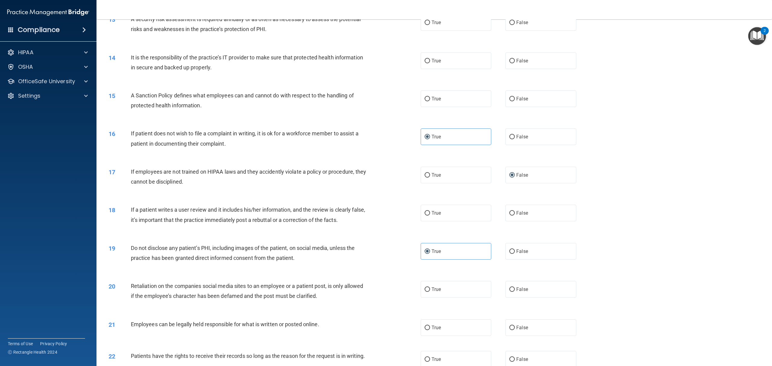
scroll to position [562, 0]
click at [505, 274] on label "False" at bounding box center [540, 287] width 71 height 17
click at [509, 274] on input "False" at bounding box center [511, 288] width 5 height 5
radio input "true"
click at [446, 274] on label "True" at bounding box center [455, 326] width 71 height 17
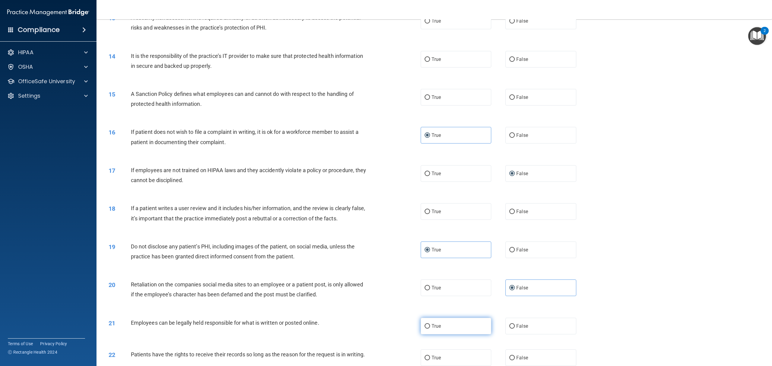
click at [430, 274] on input "True" at bounding box center [426, 326] width 5 height 5
radio input "true"
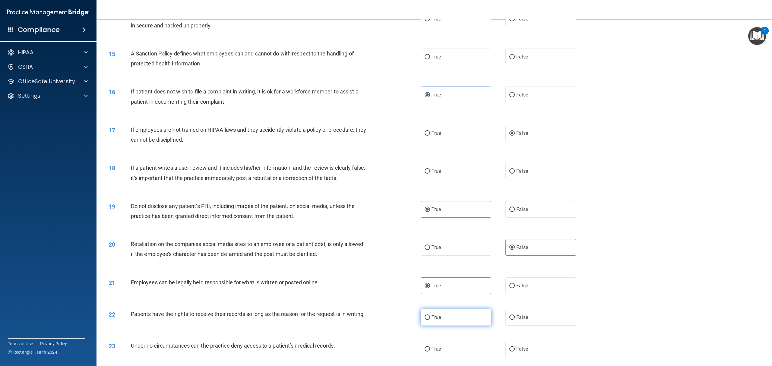
click at [459, 274] on label "True" at bounding box center [455, 317] width 71 height 17
click at [430, 274] on input "True" at bounding box center [426, 317] width 5 height 5
radio input "true"
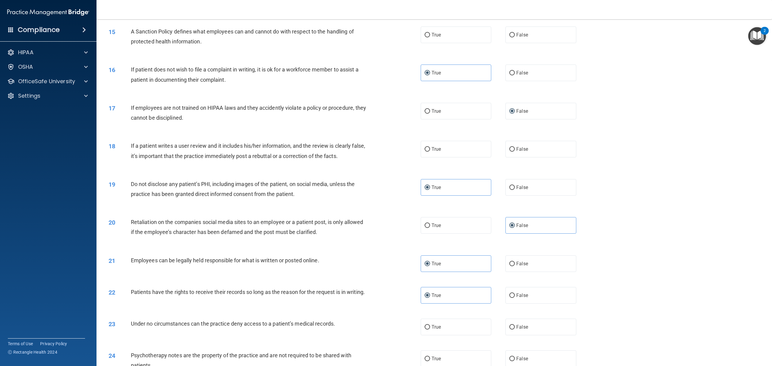
scroll to position [643, 0]
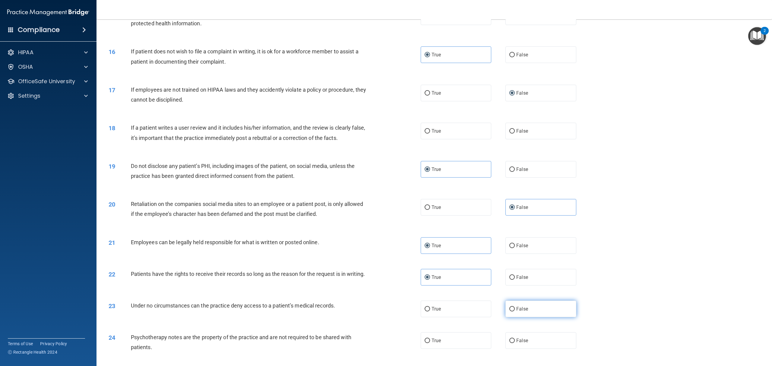
click at [519, 274] on span "False" at bounding box center [522, 309] width 12 height 6
click at [515, 274] on input "False" at bounding box center [511, 309] width 5 height 5
radio input "true"
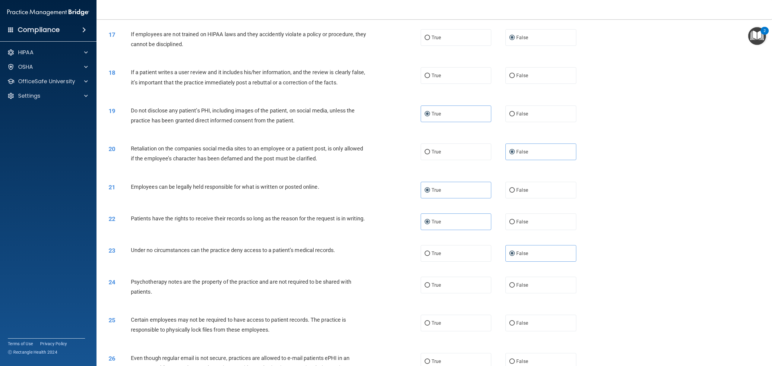
scroll to position [723, 0]
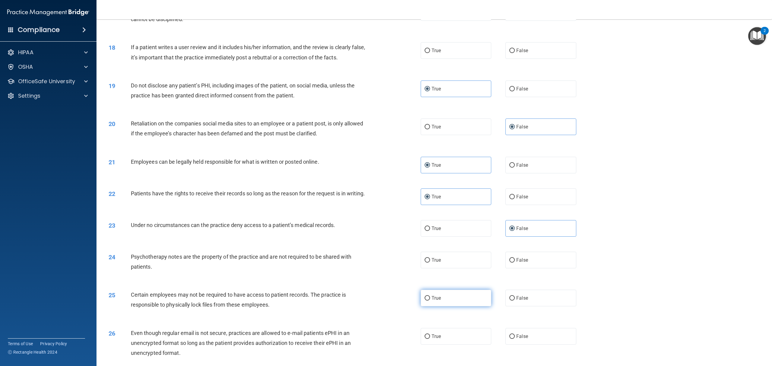
click at [424, 274] on input "True" at bounding box center [426, 298] width 5 height 5
radio input "true"
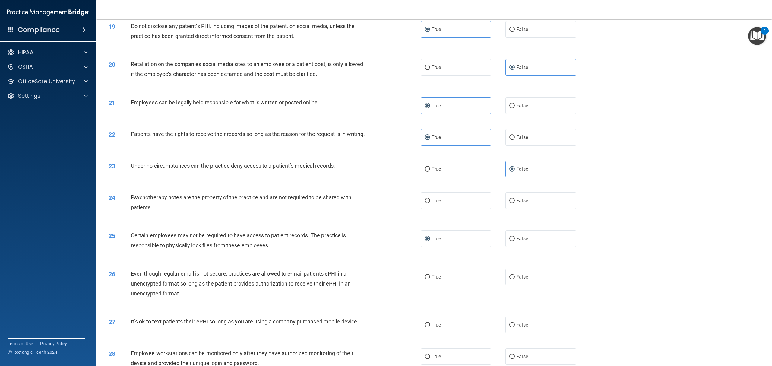
scroll to position [804, 0]
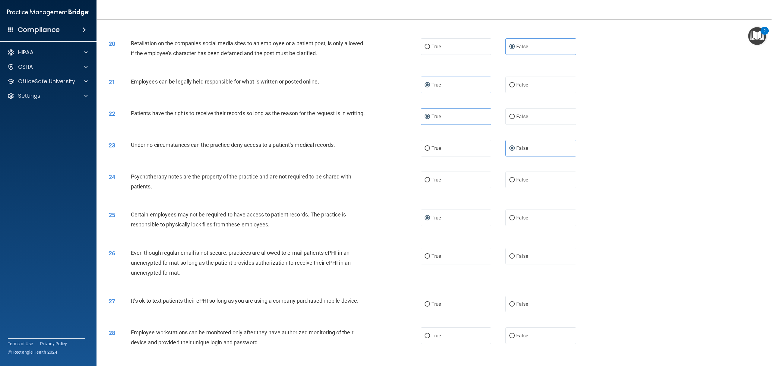
click at [501, 274] on div "True False" at bounding box center [505, 304] width 170 height 17
click at [509, 274] on input "False" at bounding box center [511, 304] width 5 height 5
radio input "true"
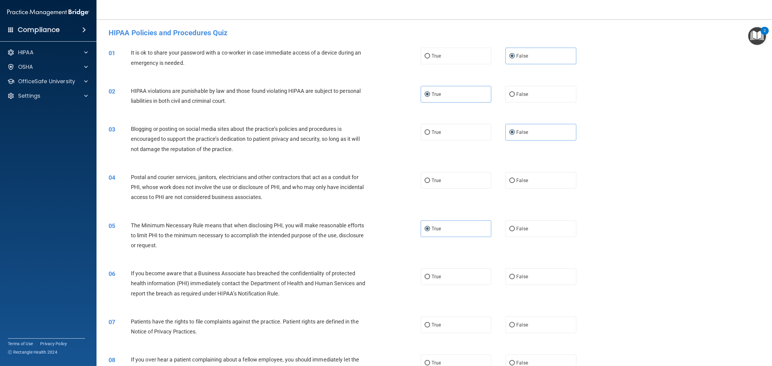
scroll to position [40, 0]
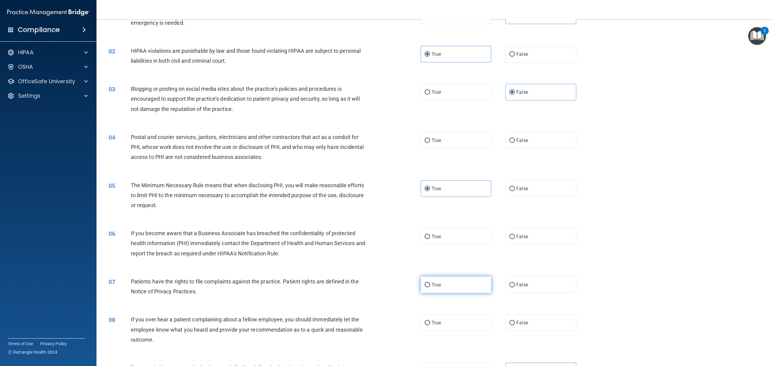
click at [432, 274] on label "True" at bounding box center [455, 284] width 71 height 17
click at [430, 274] on input "True" at bounding box center [426, 285] width 5 height 5
radio input "true"
click at [491, 274] on div "True False" at bounding box center [505, 322] width 170 height 17
click at [505, 274] on label "False" at bounding box center [540, 322] width 71 height 17
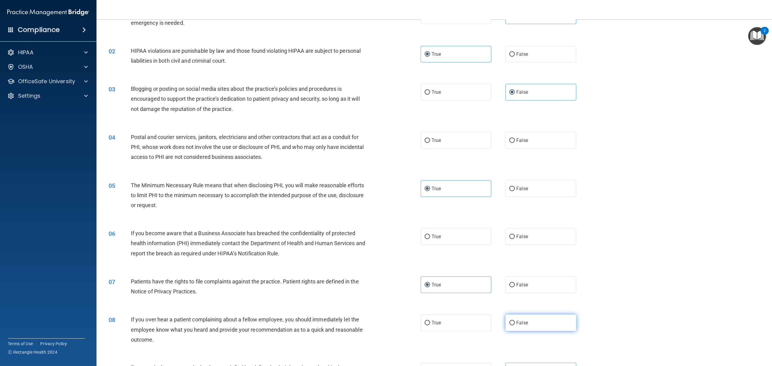
click at [509, 274] on input "False" at bounding box center [511, 323] width 5 height 5
radio input "true"
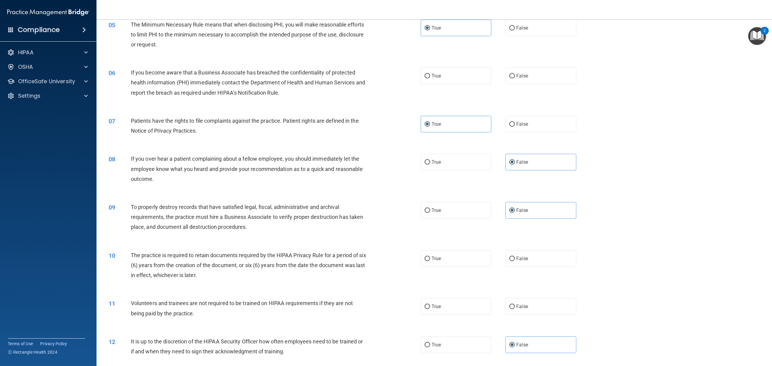
scroll to position [241, 0]
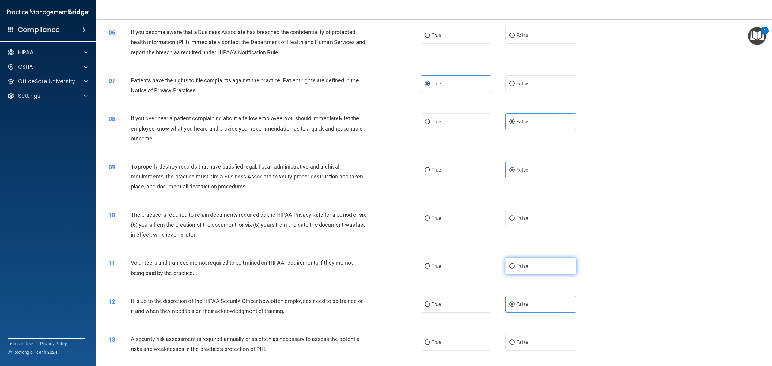
click at [529, 267] on label "False" at bounding box center [540, 266] width 71 height 17
click at [515, 267] on input "False" at bounding box center [511, 266] width 5 height 5
radio input "true"
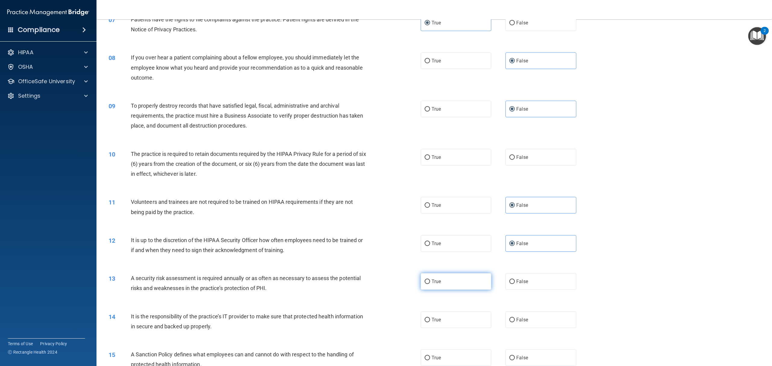
scroll to position [321, 0]
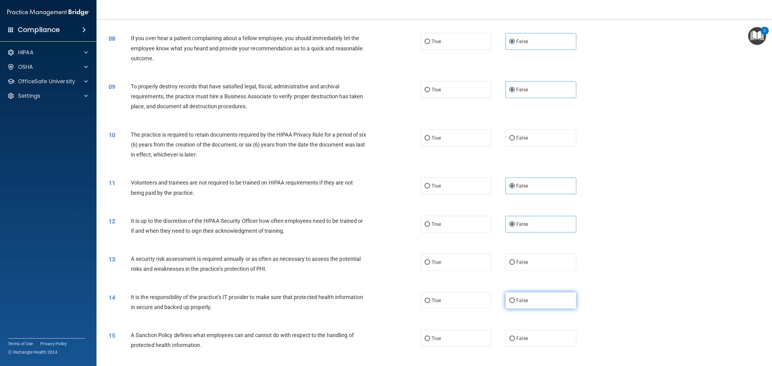
click at [528, 274] on label "False" at bounding box center [540, 300] width 71 height 17
click at [515, 274] on input "False" at bounding box center [511, 300] width 5 height 5
radio input "true"
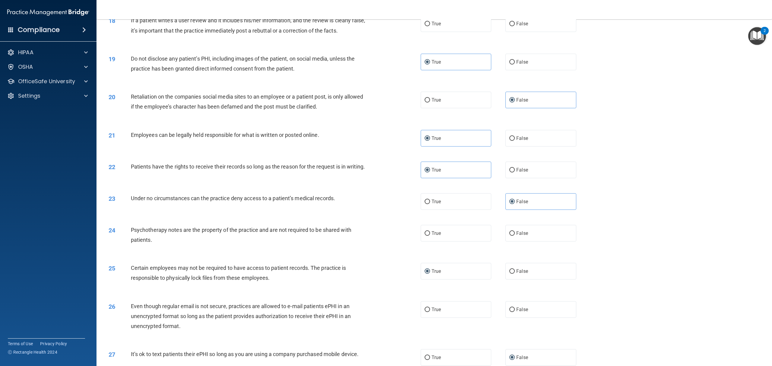
scroll to position [763, 0]
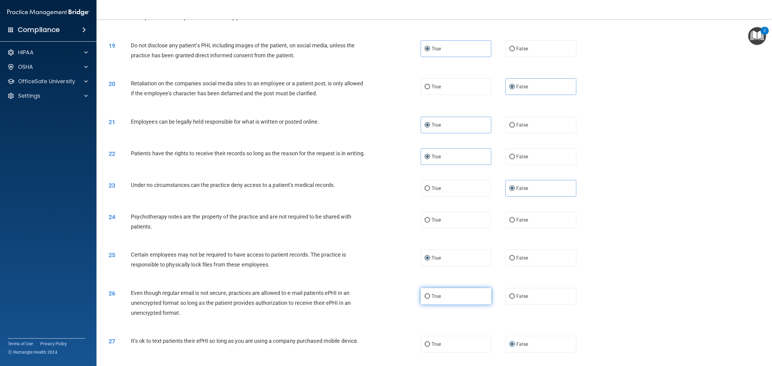
click at [424, 274] on input "True" at bounding box center [426, 296] width 5 height 5
radio input "true"
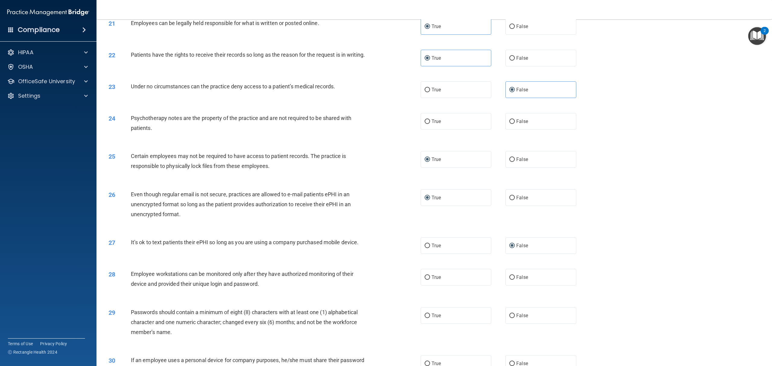
scroll to position [884, 0]
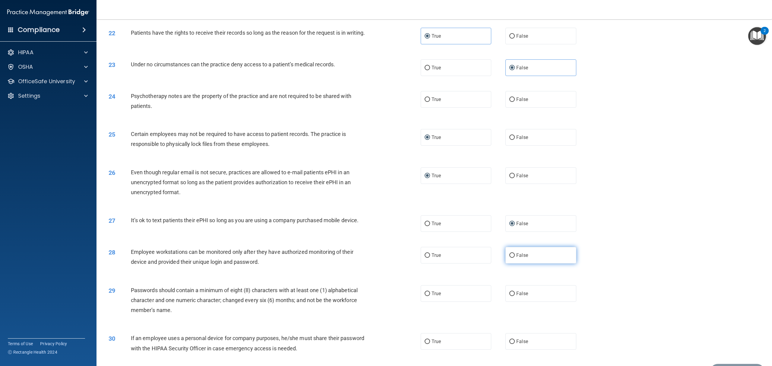
click at [526, 263] on label "False" at bounding box center [540, 255] width 71 height 17
click at [515, 258] on input "False" at bounding box center [511, 255] width 5 height 5
radio input "true"
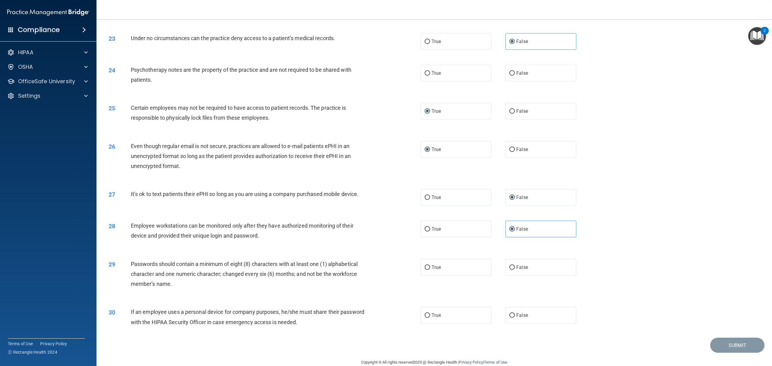
scroll to position [924, 0]
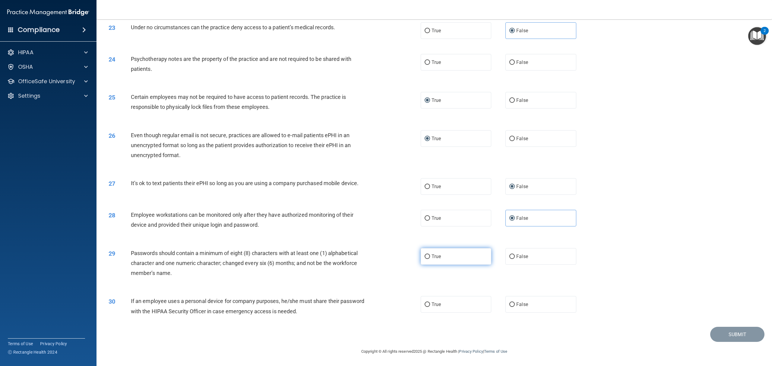
click at [445, 265] on label "True" at bounding box center [455, 256] width 71 height 17
click at [430, 259] on input "True" at bounding box center [426, 256] width 5 height 5
radio input "true"
click at [549, 274] on label "False" at bounding box center [540, 304] width 71 height 17
click at [515, 274] on input "False" at bounding box center [511, 304] width 5 height 5
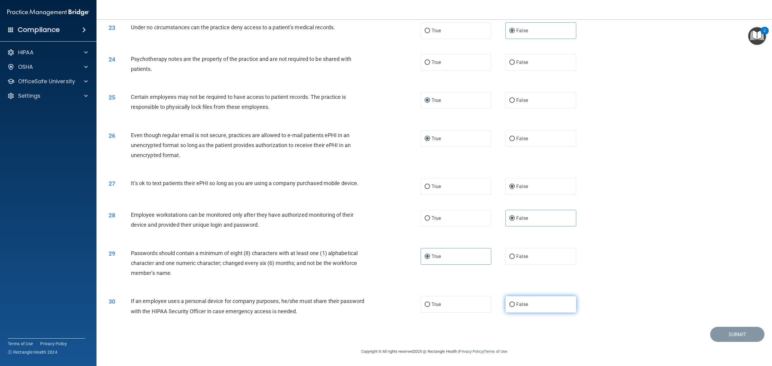
radio input "true"
click at [435, 71] on label "True" at bounding box center [455, 62] width 71 height 17
click at [430, 65] on input "True" at bounding box center [426, 62] width 5 height 5
radio input "true"
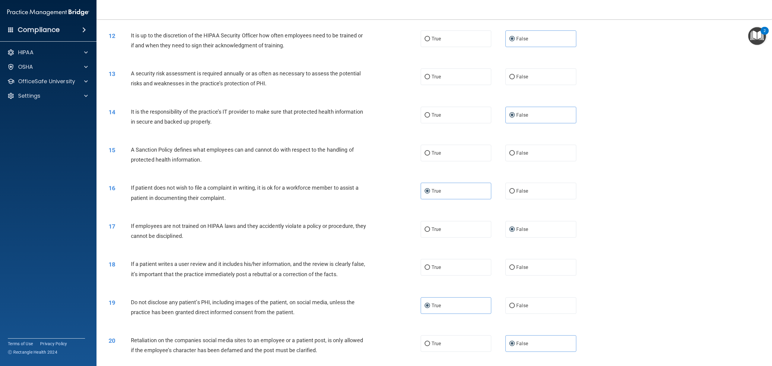
scroll to position [482, 0]
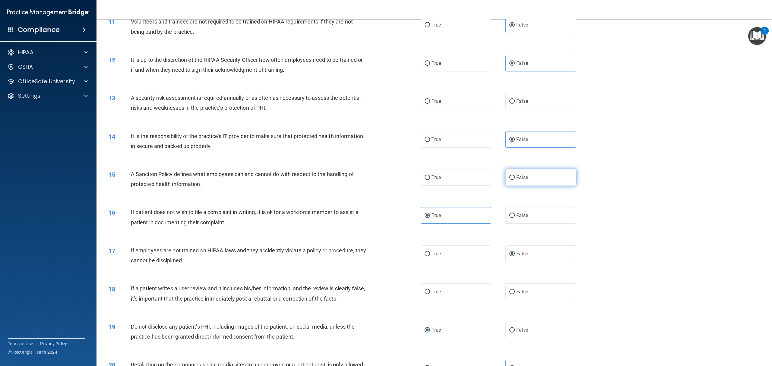
click at [536, 180] on label "False" at bounding box center [540, 177] width 71 height 17
click at [515, 180] on input "False" at bounding box center [511, 177] width 5 height 5
radio input "true"
click at [445, 98] on label "True" at bounding box center [455, 101] width 71 height 17
click at [430, 99] on input "True" at bounding box center [426, 101] width 5 height 5
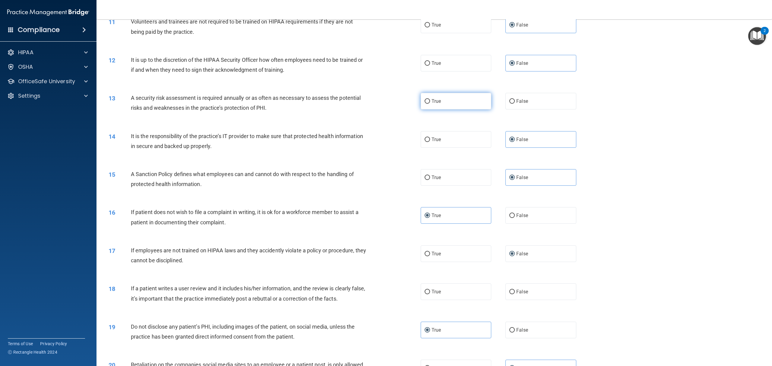
radio input "true"
click at [512, 274] on label "False" at bounding box center [540, 291] width 71 height 17
click at [512, 274] on input "False" at bounding box center [511, 292] width 5 height 5
radio input "true"
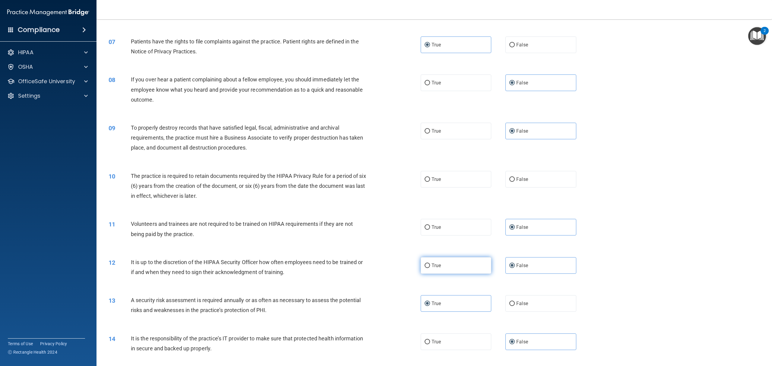
scroll to position [241, 0]
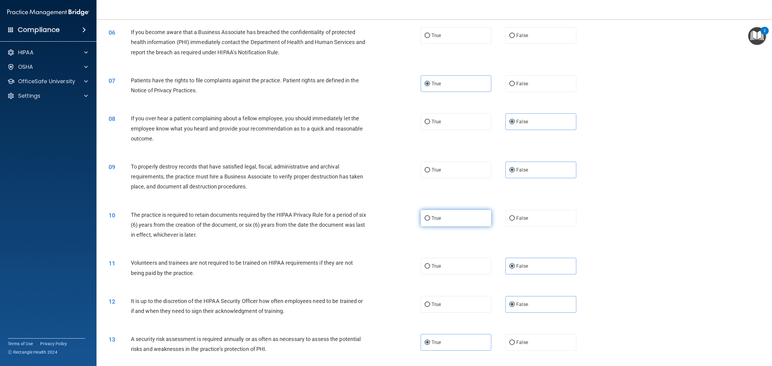
click at [445, 218] on label "True" at bounding box center [455, 218] width 71 height 17
click at [430, 218] on input "True" at bounding box center [426, 218] width 5 height 5
radio input "true"
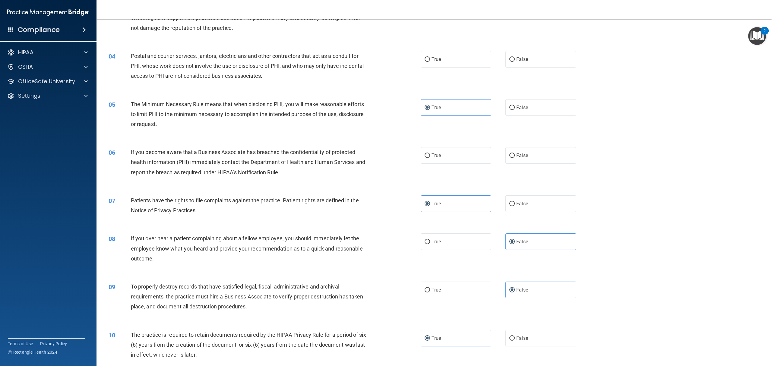
scroll to position [121, 0]
click at [524, 156] on span "False" at bounding box center [522, 156] width 12 height 6
click at [515, 156] on input "False" at bounding box center [511, 156] width 5 height 5
radio input "true"
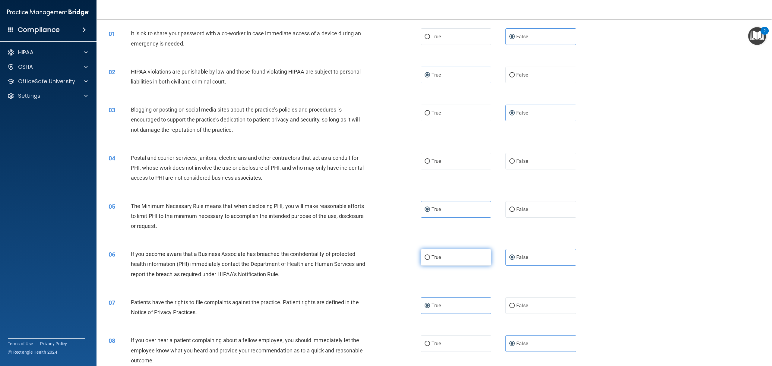
scroll to position [0, 0]
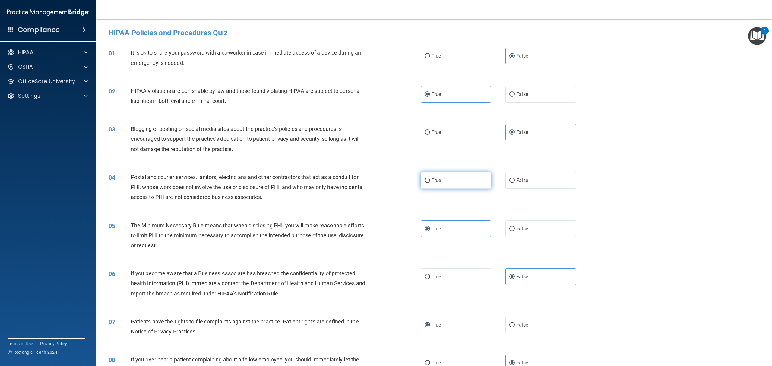
click at [426, 179] on input "True" at bounding box center [426, 180] width 5 height 5
radio input "true"
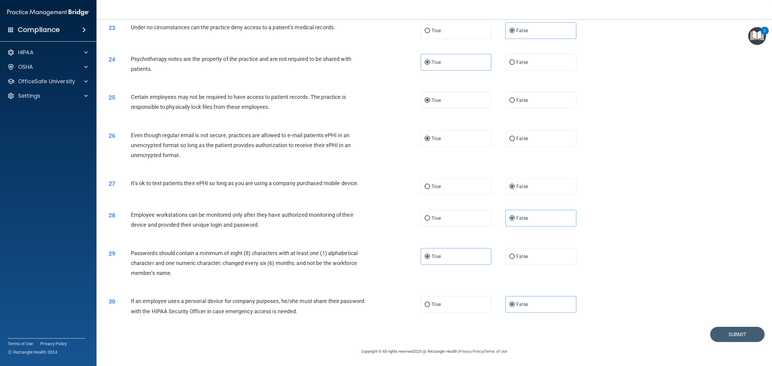
scroll to position [927, 0]
click at [578, 274] on button "Submit" at bounding box center [737, 334] width 54 height 15
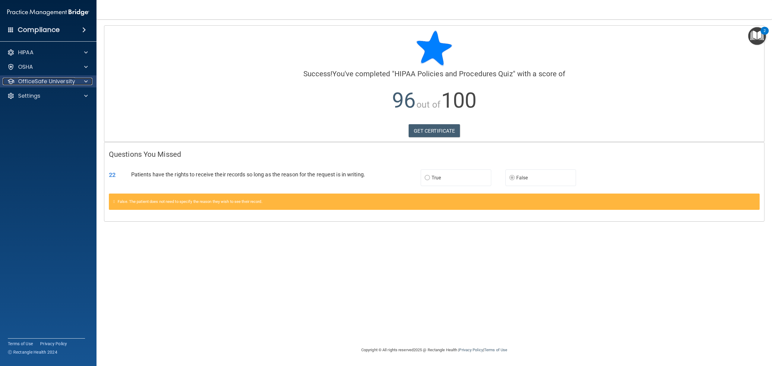
click at [45, 81] on p "OfficeSafe University" at bounding box center [46, 81] width 57 height 7
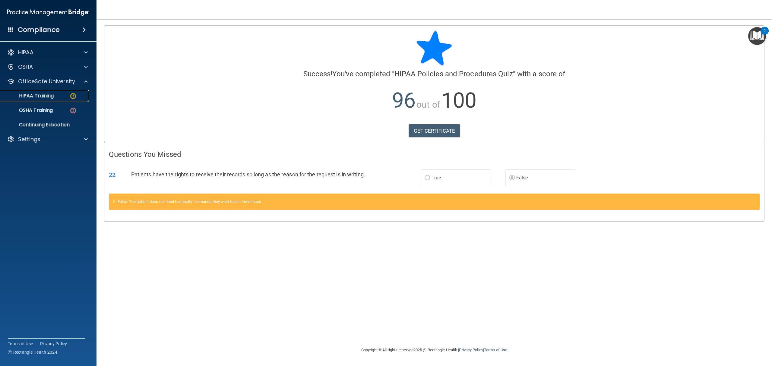
click at [70, 96] on img at bounding box center [73, 96] width 8 height 8
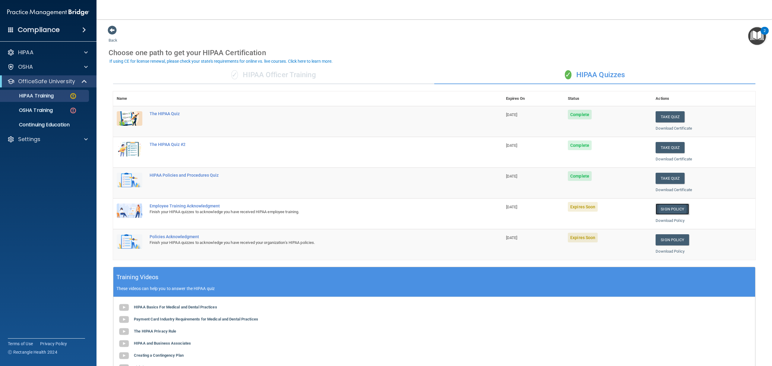
click at [578, 207] on link "Sign Policy" at bounding box center [671, 208] width 33 height 11
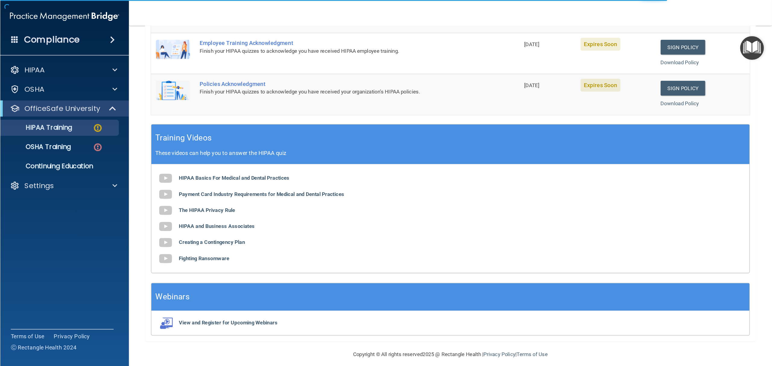
scroll to position [179, 0]
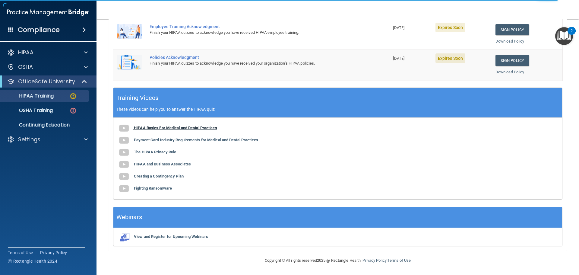
click at [181, 130] on b "HIPAA Basics For Medical and Dental Practices" at bounding box center [175, 127] width 83 height 5
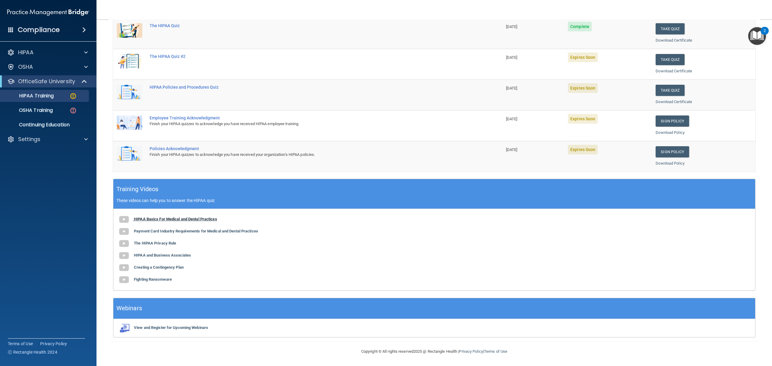
scroll to position [89, 0]
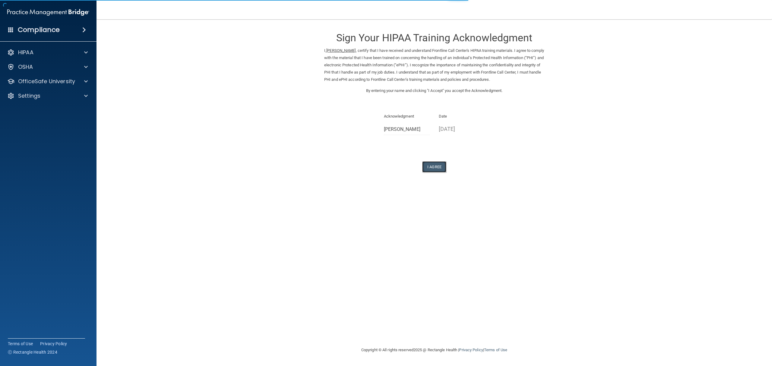
click at [436, 163] on button "I Agree" at bounding box center [434, 166] width 24 height 11
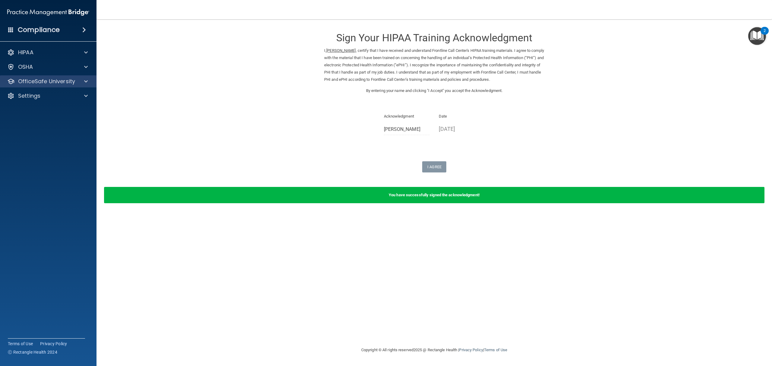
click at [50, 77] on div "OfficeSafe University" at bounding box center [48, 81] width 97 height 12
click at [65, 85] on p "OfficeSafe University" at bounding box center [46, 81] width 57 height 7
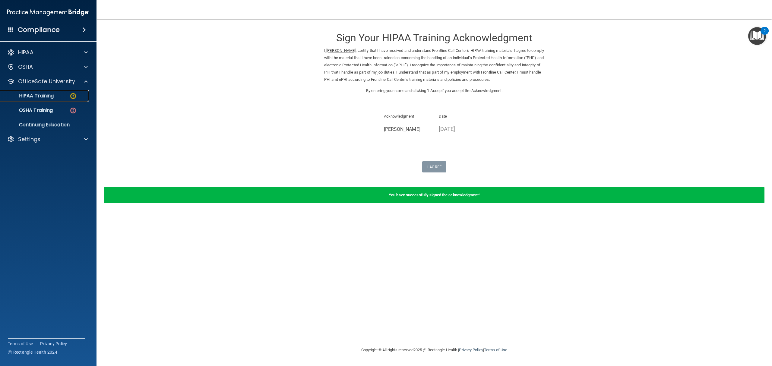
click at [59, 96] on div "HIPAA Training" at bounding box center [45, 96] width 82 height 6
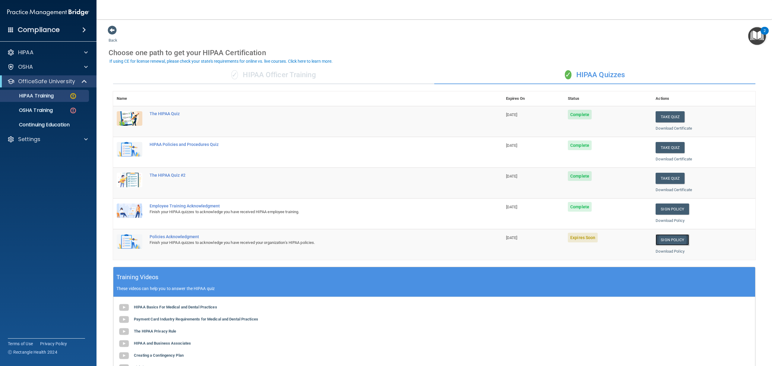
click at [659, 241] on link "Sign Policy" at bounding box center [671, 239] width 33 height 11
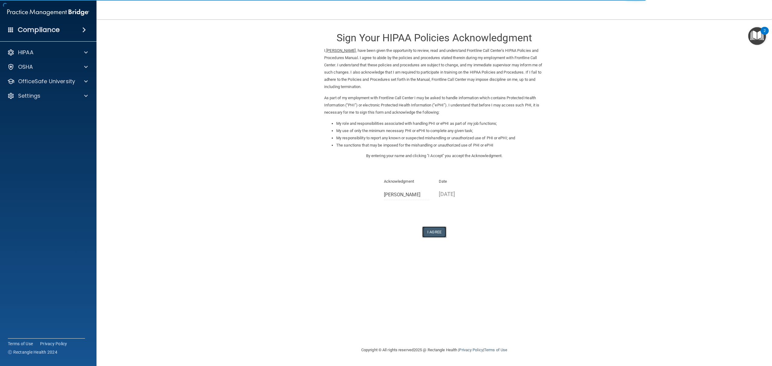
click at [436, 232] on button "I Agree" at bounding box center [434, 231] width 24 height 11
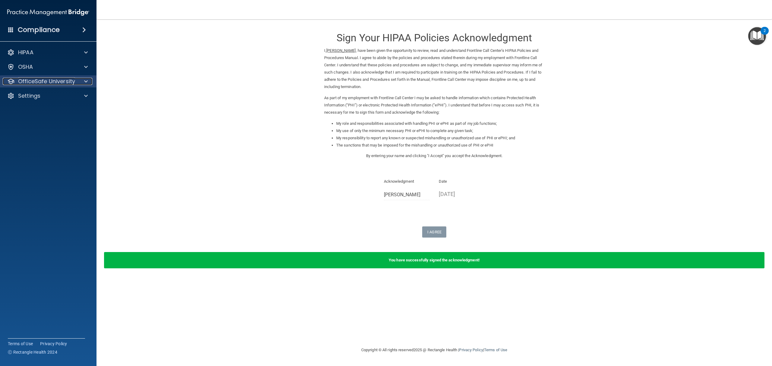
click at [76, 83] on div "OfficeSafe University" at bounding box center [40, 81] width 75 height 7
click at [57, 99] on link "HIPAA Training" at bounding box center [41, 96] width 95 height 12
